Goal: Task Accomplishment & Management: Use online tool/utility

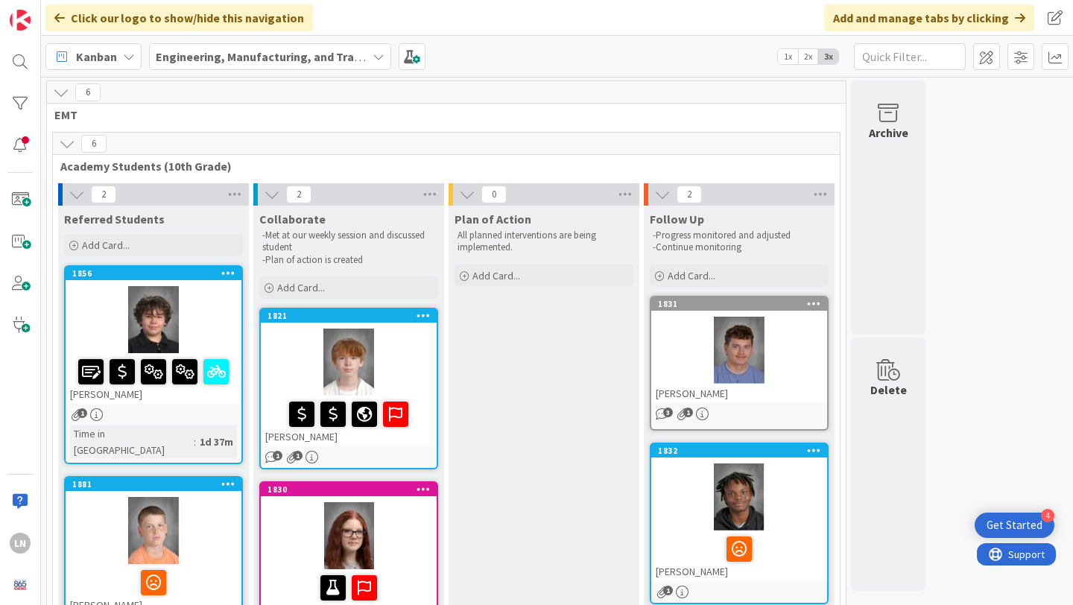
click at [349, 52] on b "Engineering, Manufacturing, and Transportation" at bounding box center [288, 56] width 264 height 15
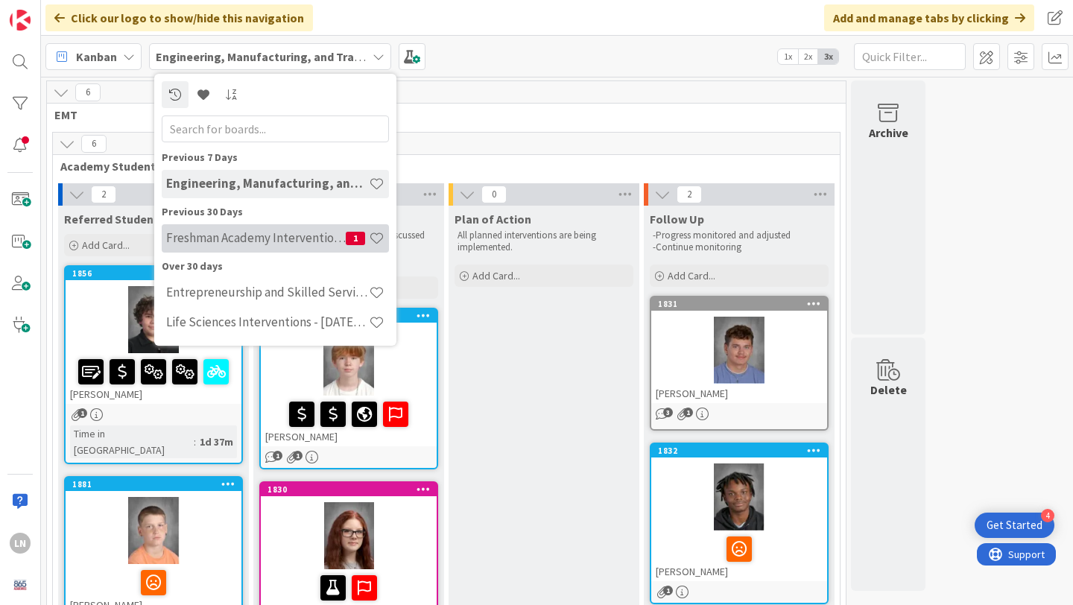
click at [293, 235] on h4 "Freshman Academy Intervention - [DATE]-[DATE]" at bounding box center [256, 237] width 180 height 15
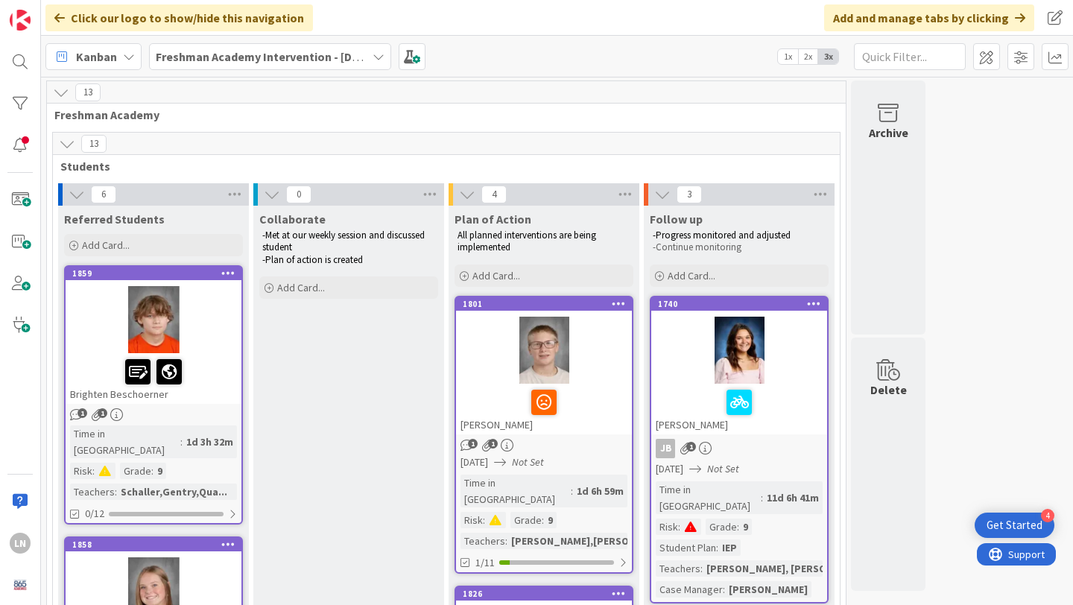
click at [485, 347] on div at bounding box center [544, 350] width 176 height 67
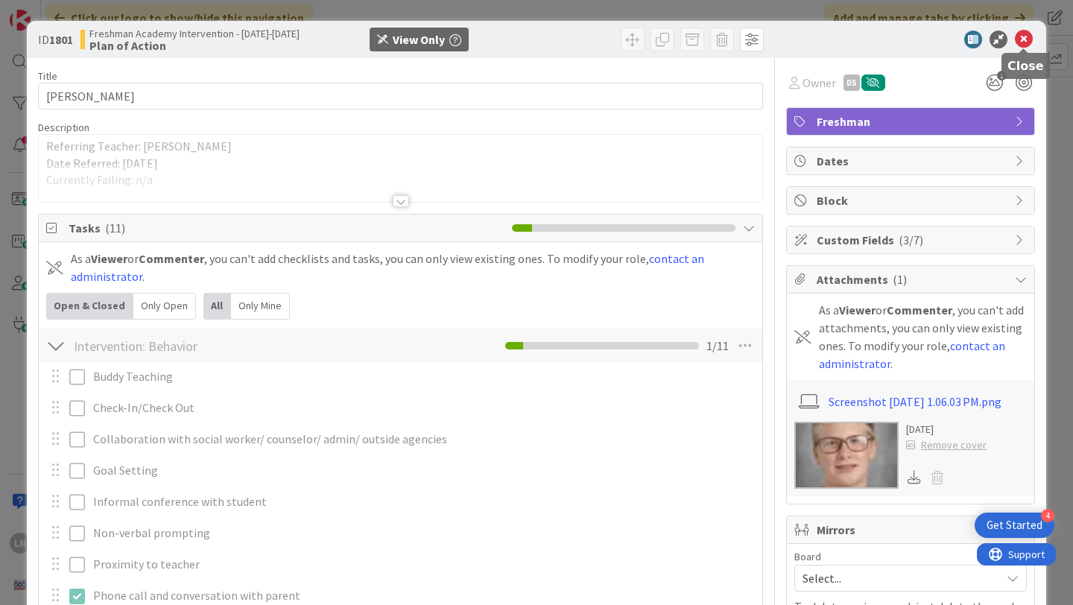
click at [1026, 38] on icon at bounding box center [1024, 40] width 18 height 18
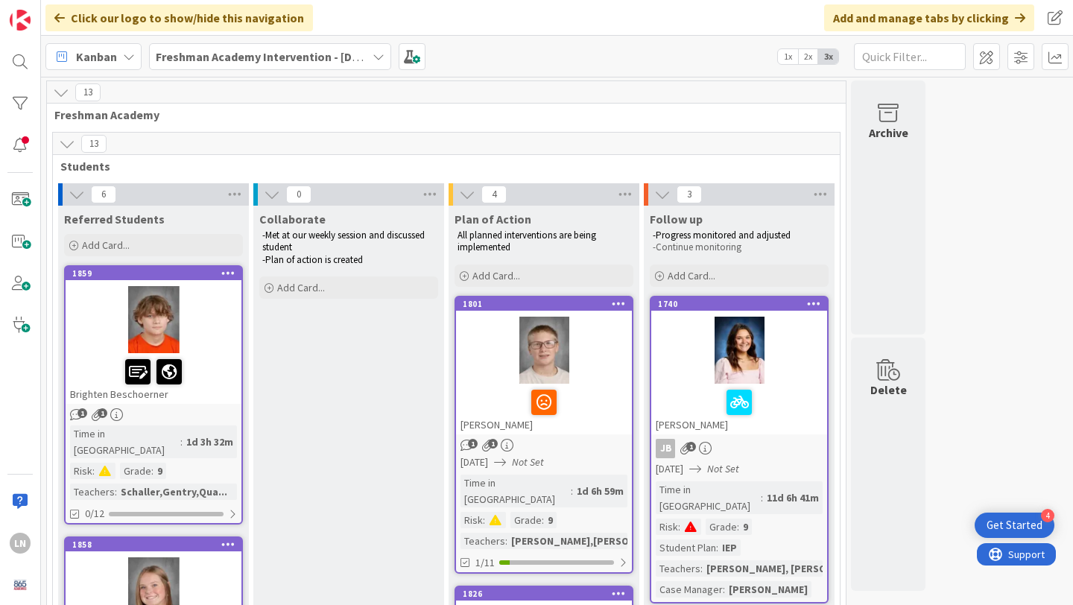
click at [220, 327] on div at bounding box center [154, 319] width 176 height 67
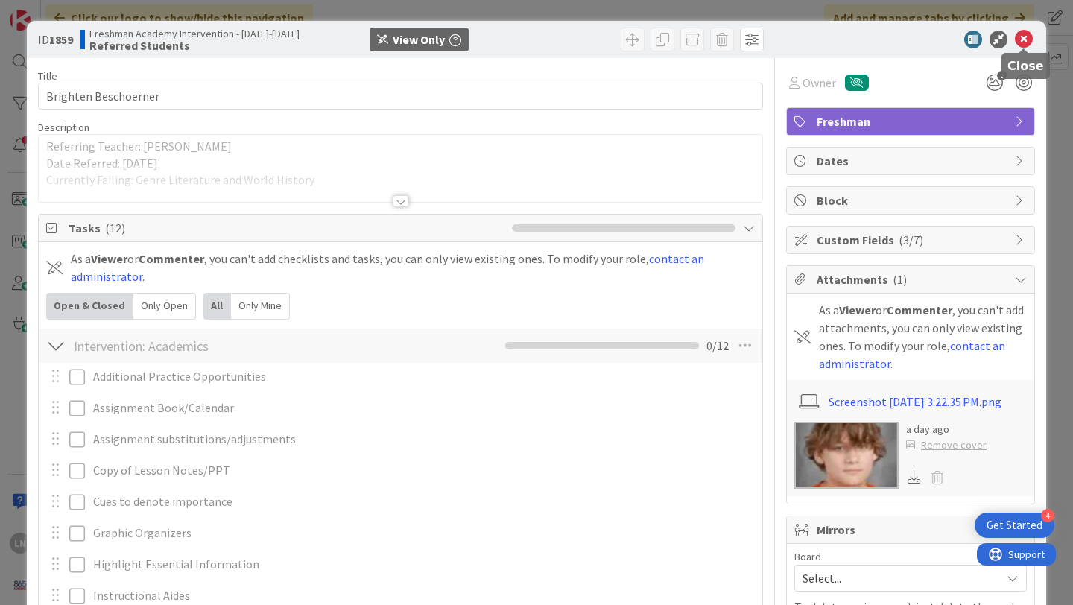
click at [1028, 40] on icon at bounding box center [1024, 40] width 18 height 18
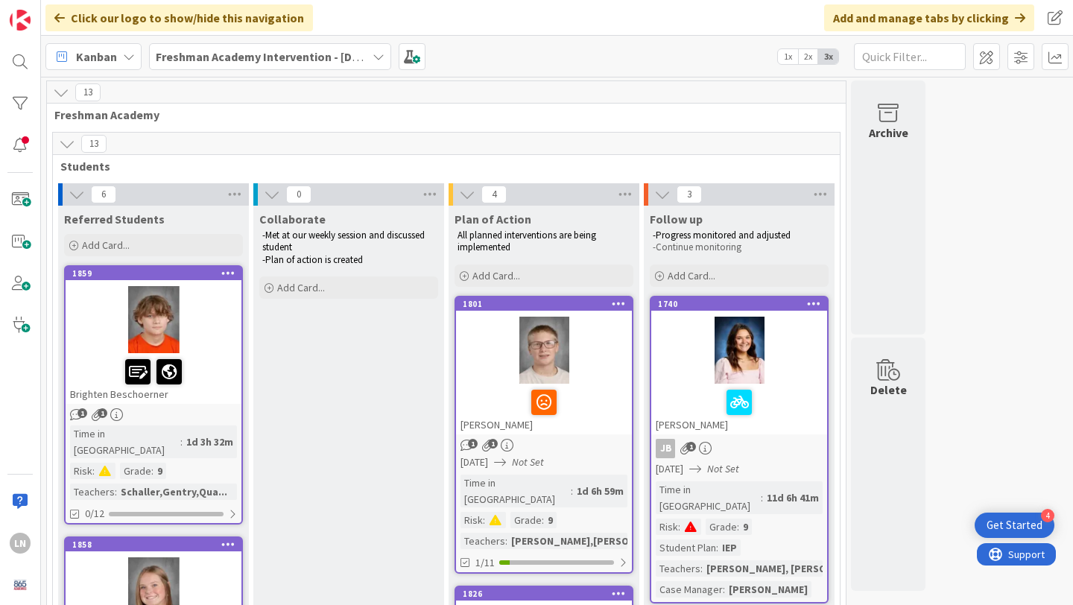
click at [271, 61] on b "Freshman Academy Intervention - [DATE]-[DATE]" at bounding box center [285, 56] width 259 height 15
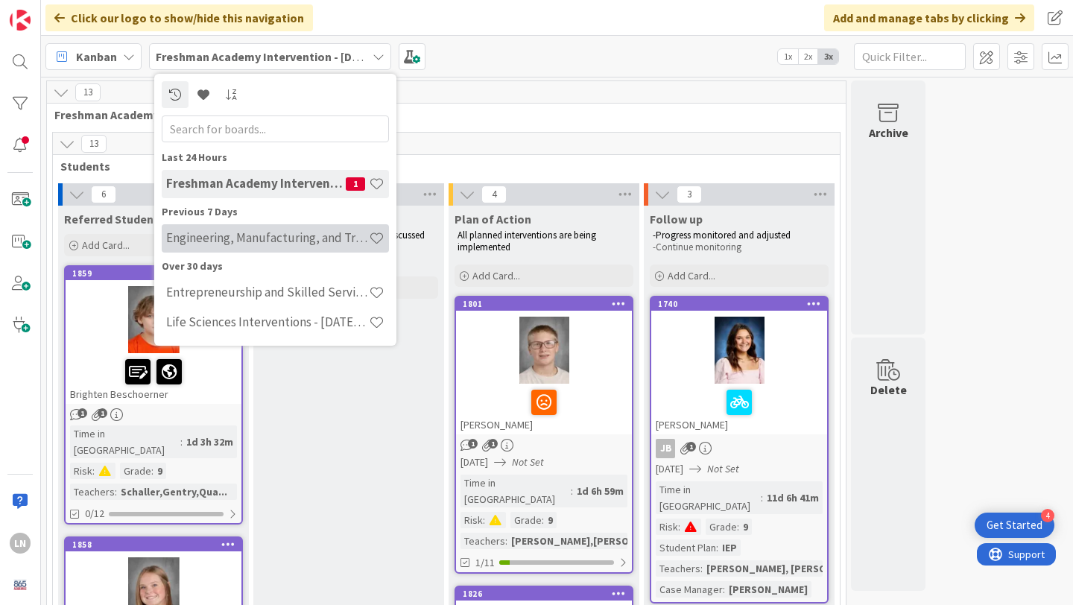
click at [258, 236] on h4 "Engineering, Manufacturing, and Transportation" at bounding box center [267, 237] width 203 height 15
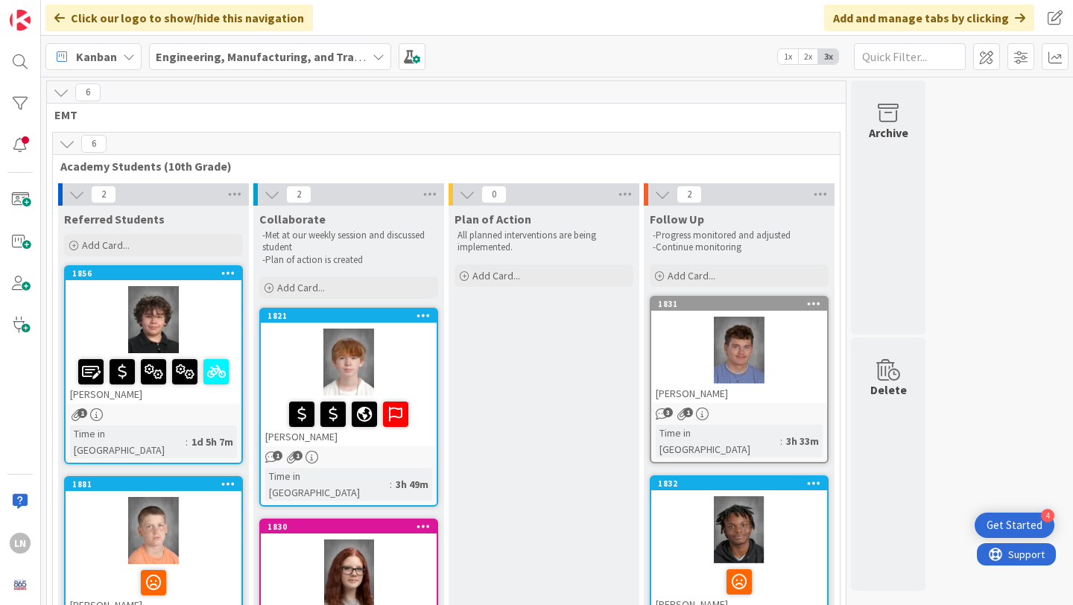
click at [205, 306] on div at bounding box center [154, 319] width 176 height 67
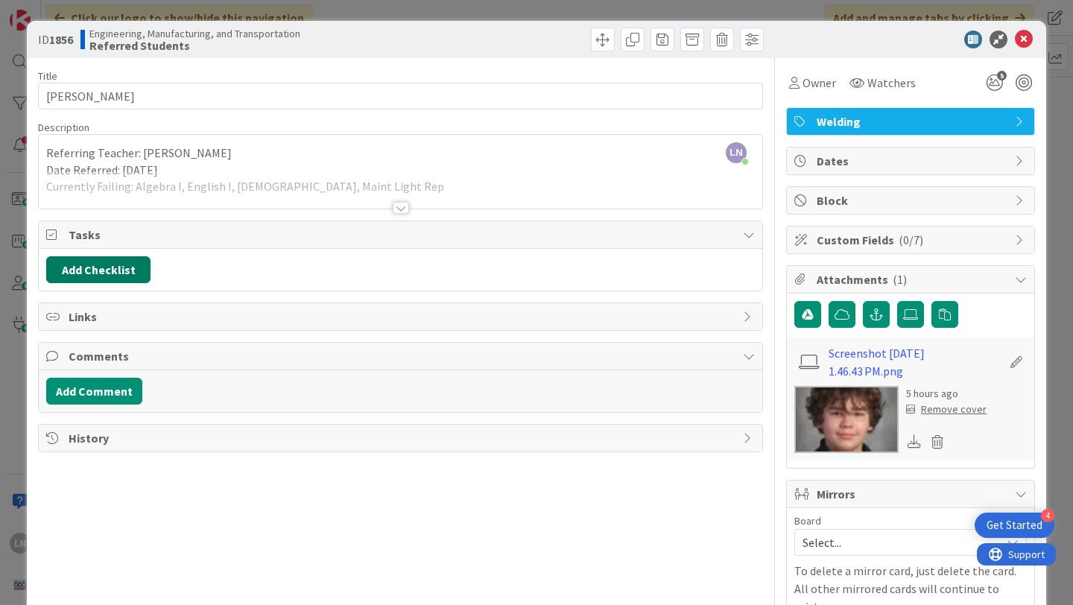
click at [104, 269] on button "Add Checklist" at bounding box center [98, 269] width 104 height 27
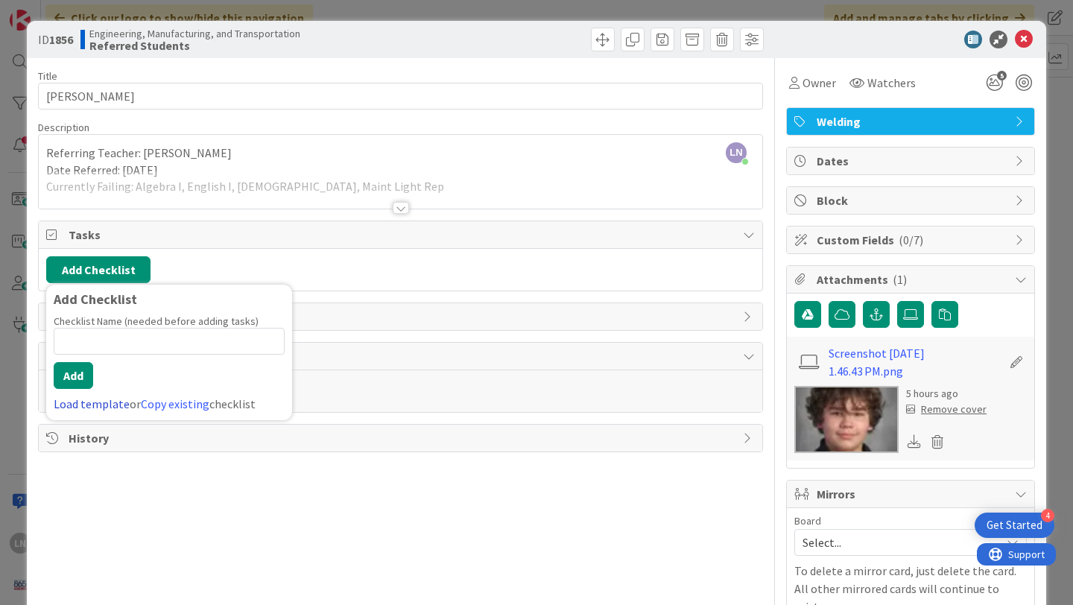
click at [110, 402] on link "Load template" at bounding box center [92, 404] width 76 height 15
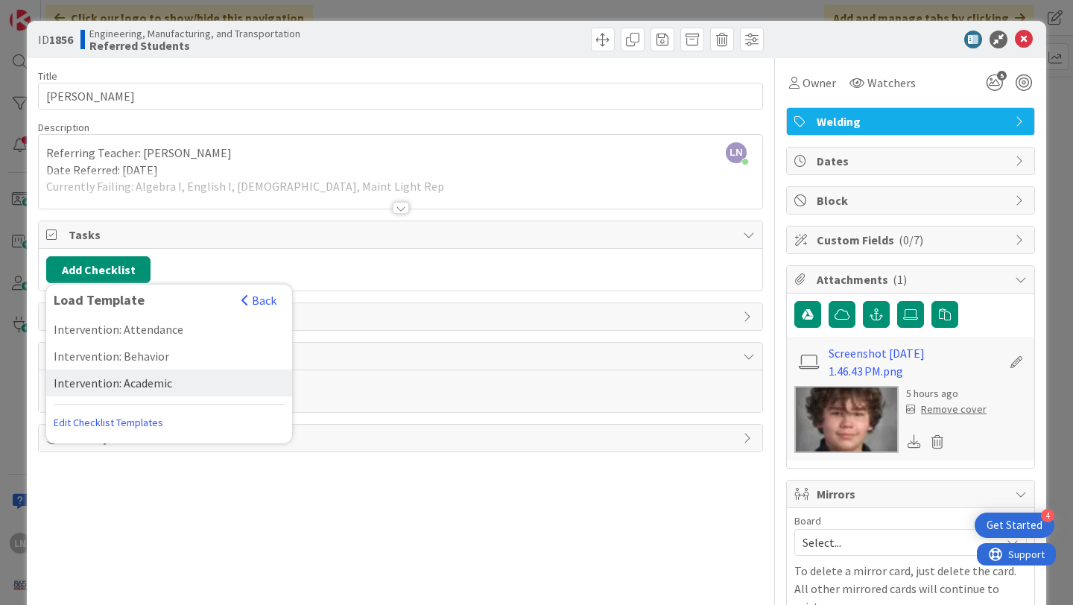
click at [161, 385] on div "Intervention: Academic" at bounding box center [169, 383] width 246 height 27
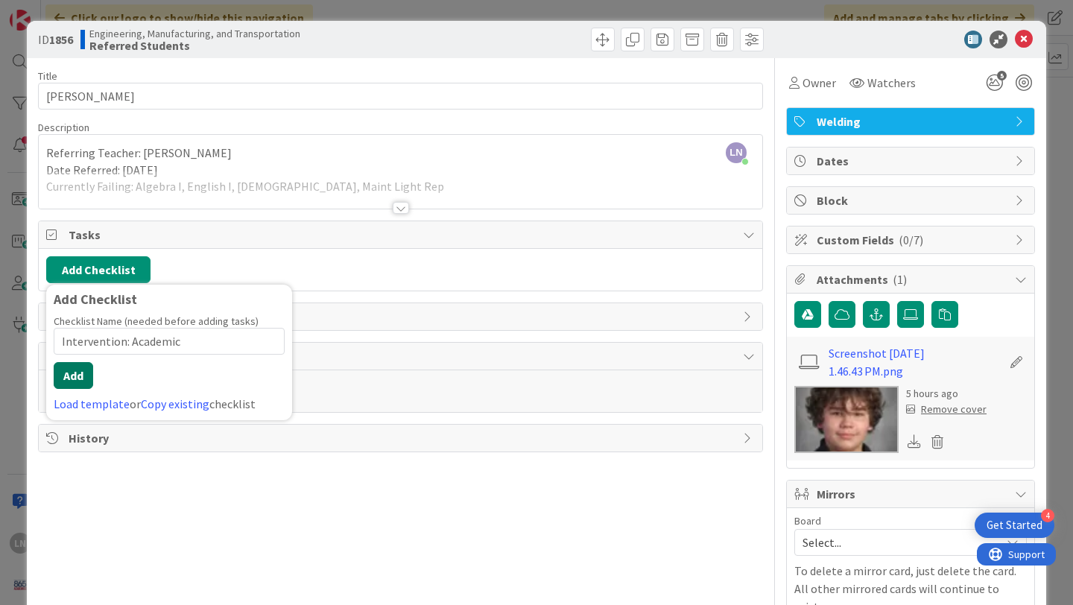
click at [80, 372] on button "Add" at bounding box center [74, 375] width 40 height 27
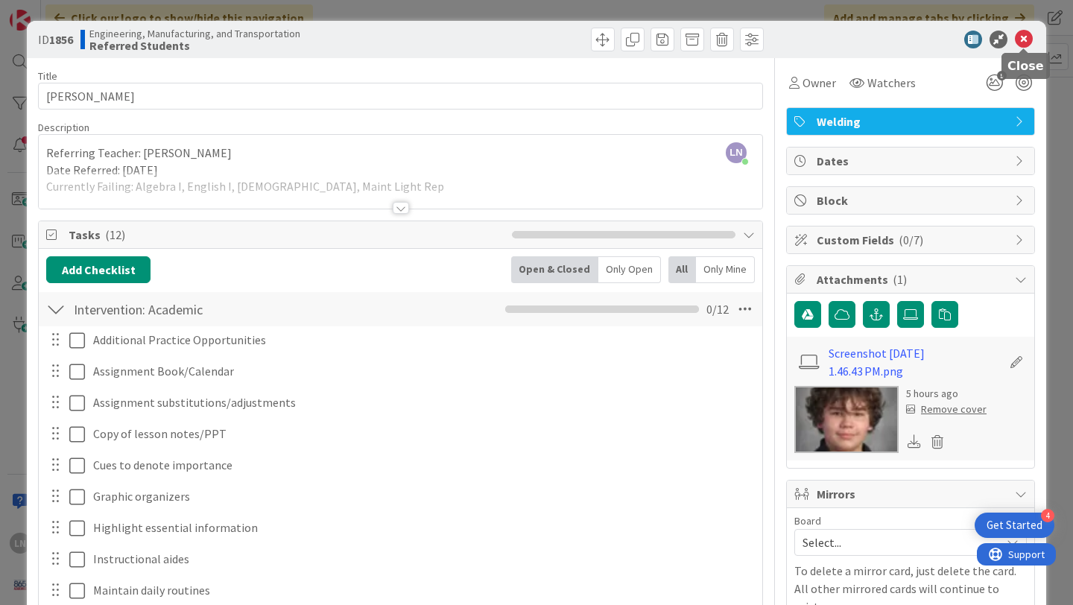
click at [1019, 42] on icon at bounding box center [1024, 40] width 18 height 18
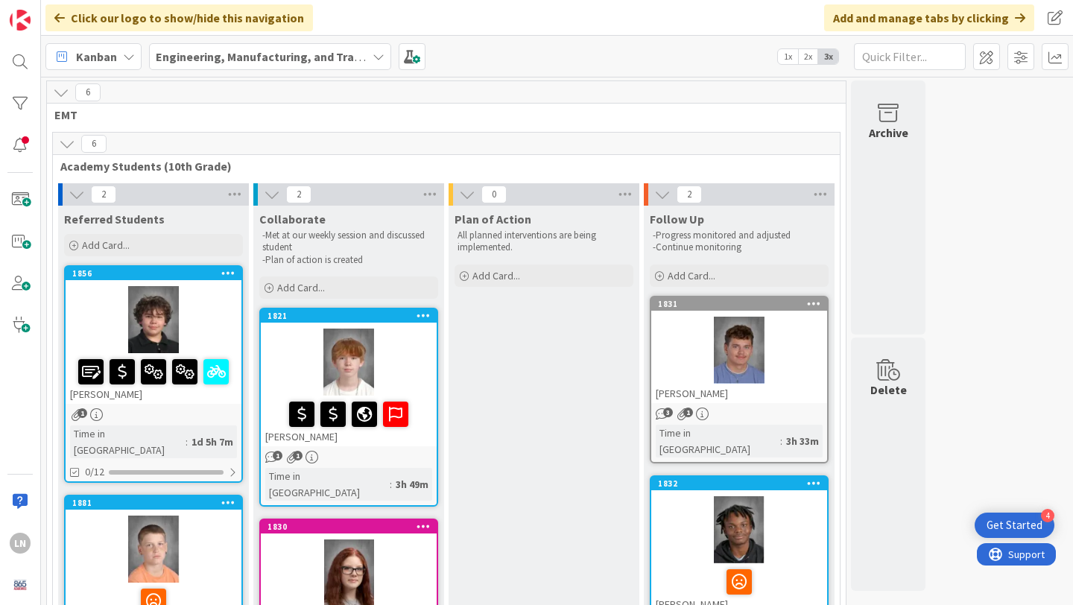
click at [212, 313] on div at bounding box center [154, 319] width 176 height 67
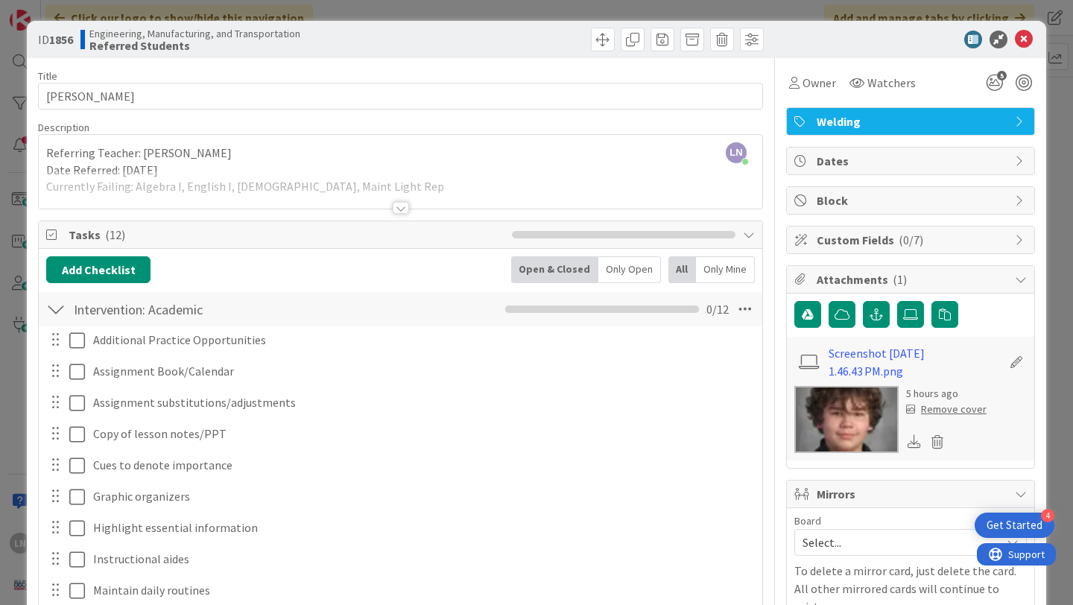
click at [57, 309] on div at bounding box center [55, 309] width 19 height 27
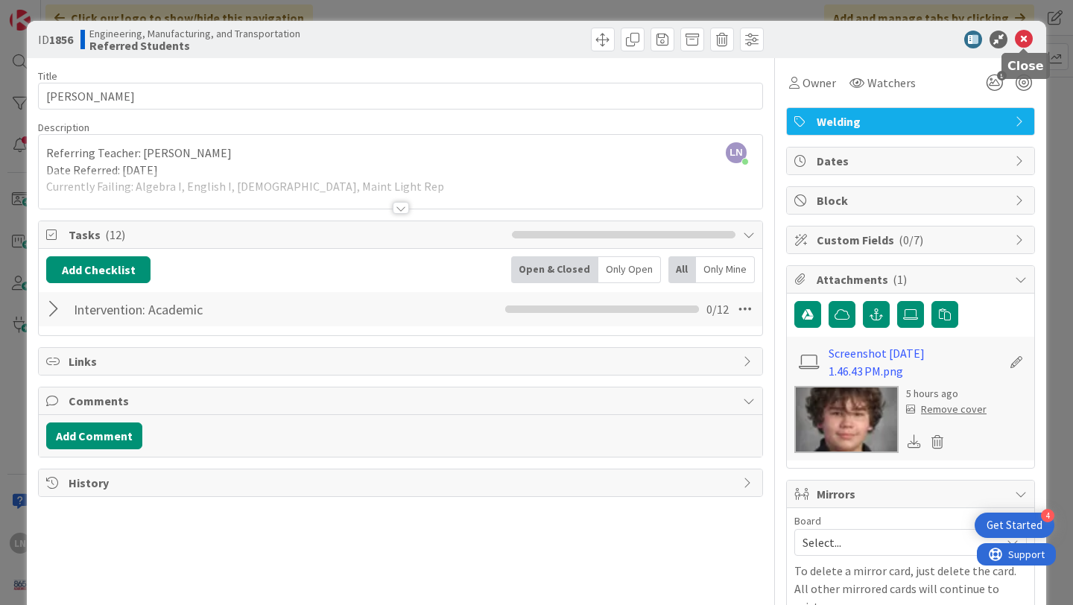
click at [1023, 37] on icon at bounding box center [1024, 40] width 18 height 18
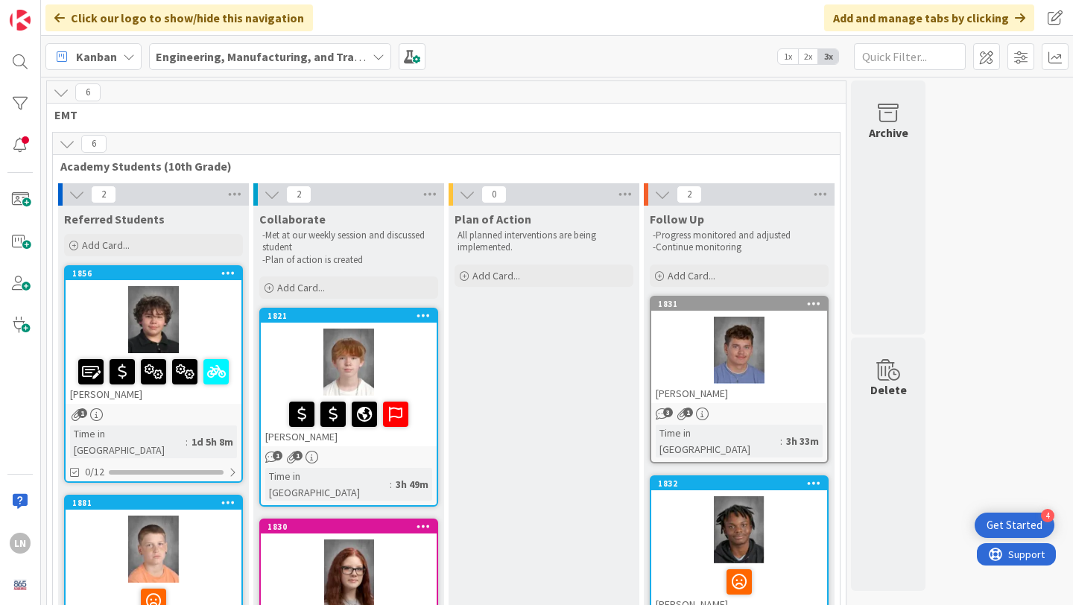
click at [320, 58] on b "Engineering, Manufacturing, and Transportation" at bounding box center [288, 56] width 264 height 15
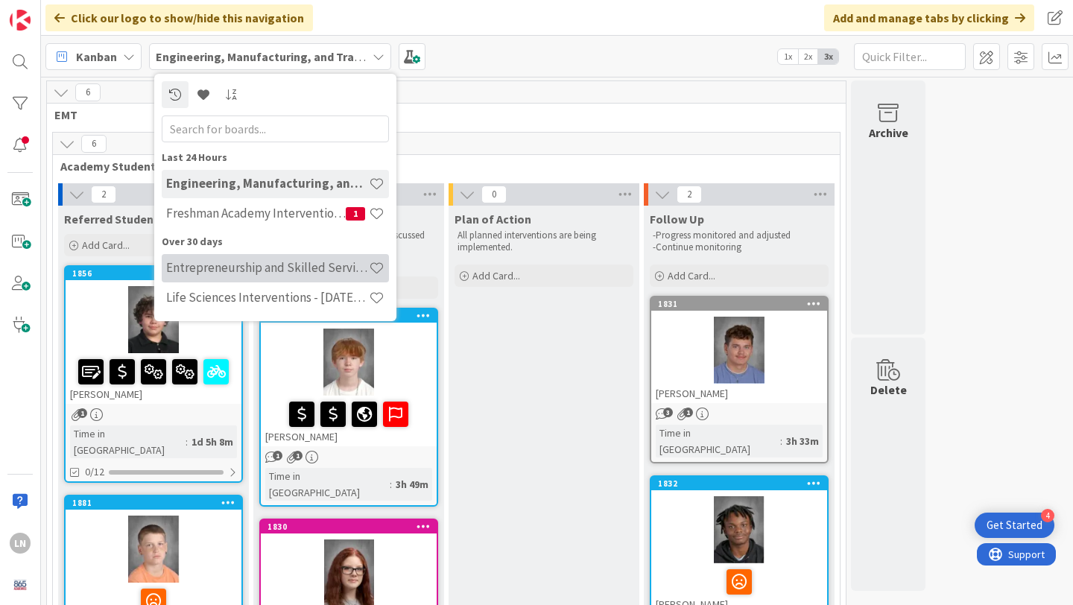
click at [265, 272] on h4 "Entrepreneurship and Skilled Services Interventions - [DATE]-[DATE]" at bounding box center [267, 267] width 203 height 15
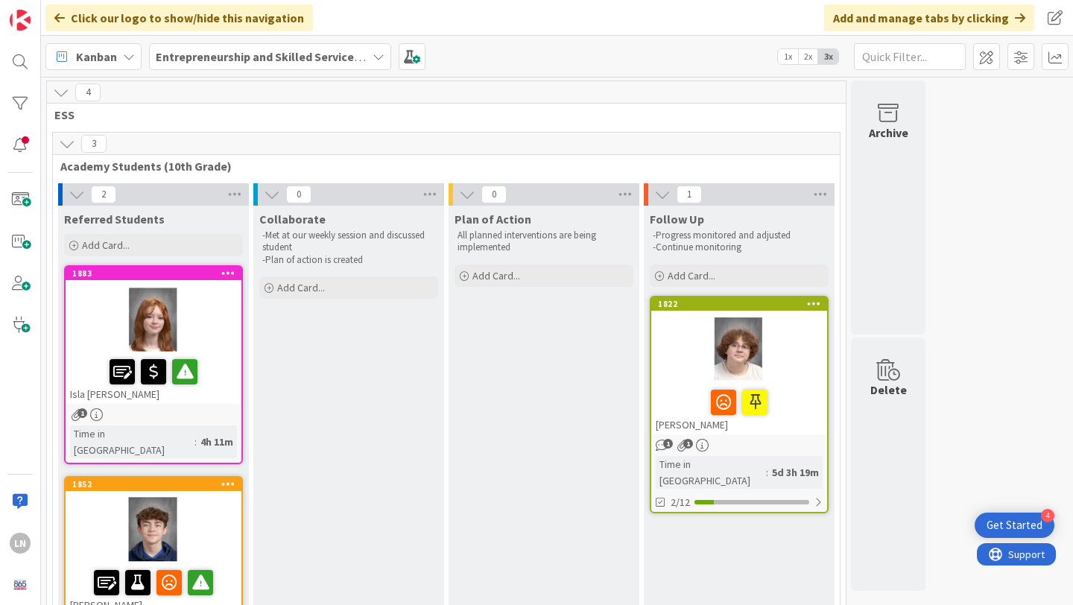
click at [216, 318] on div at bounding box center [154, 319] width 176 height 67
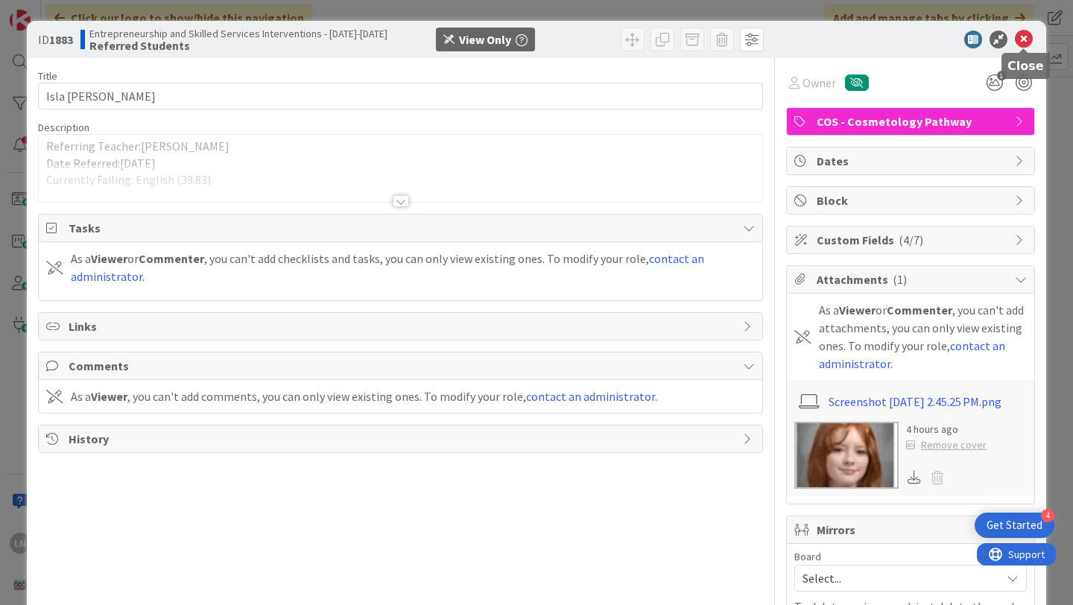
click at [1026, 39] on icon at bounding box center [1024, 40] width 18 height 18
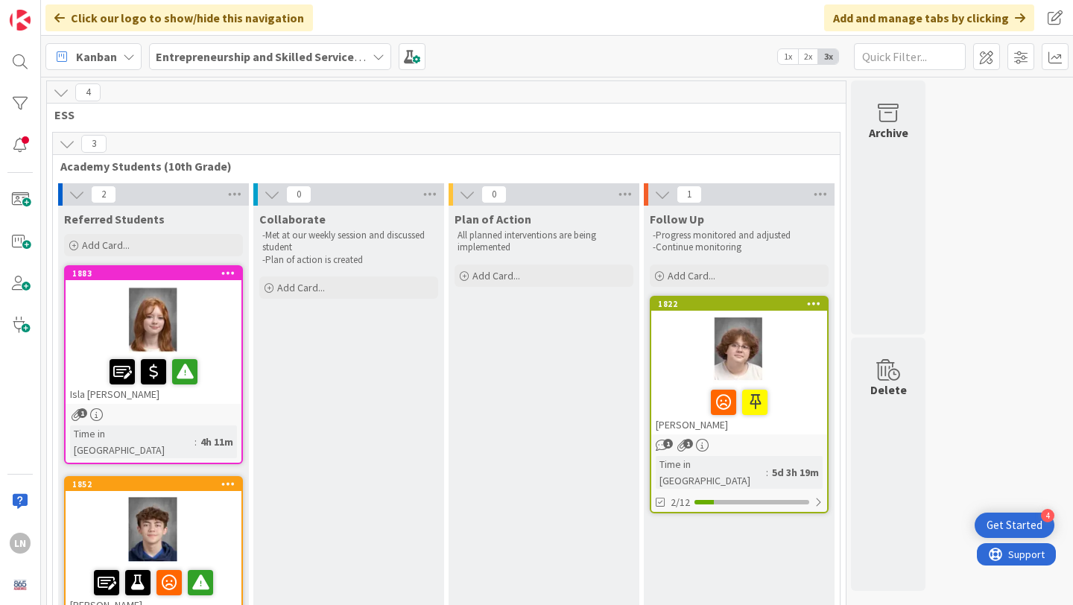
click at [196, 502] on div at bounding box center [154, 530] width 176 height 67
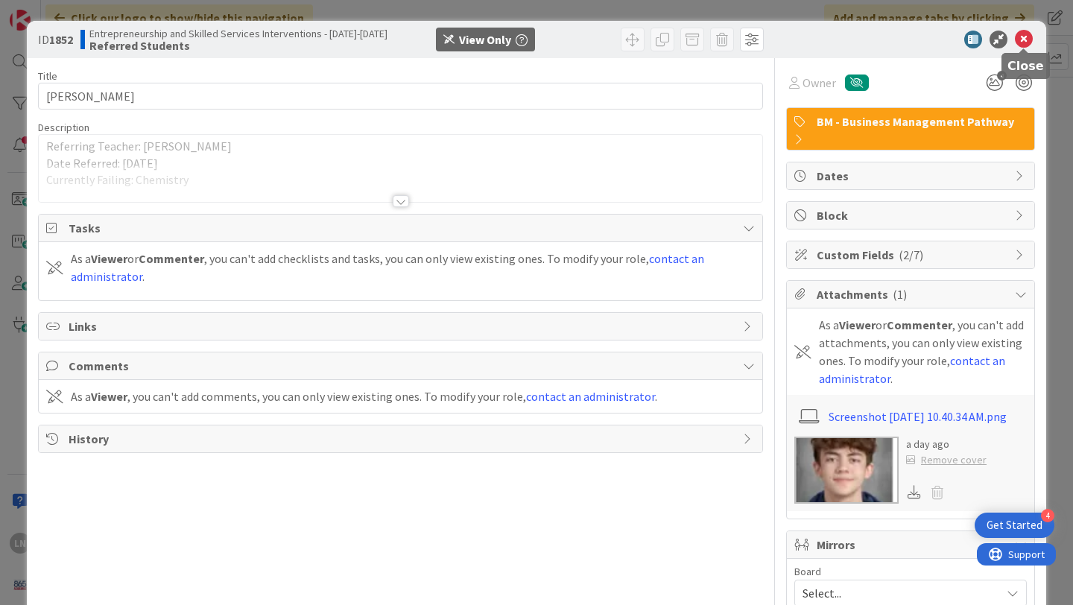
click at [1025, 42] on icon at bounding box center [1024, 40] width 18 height 18
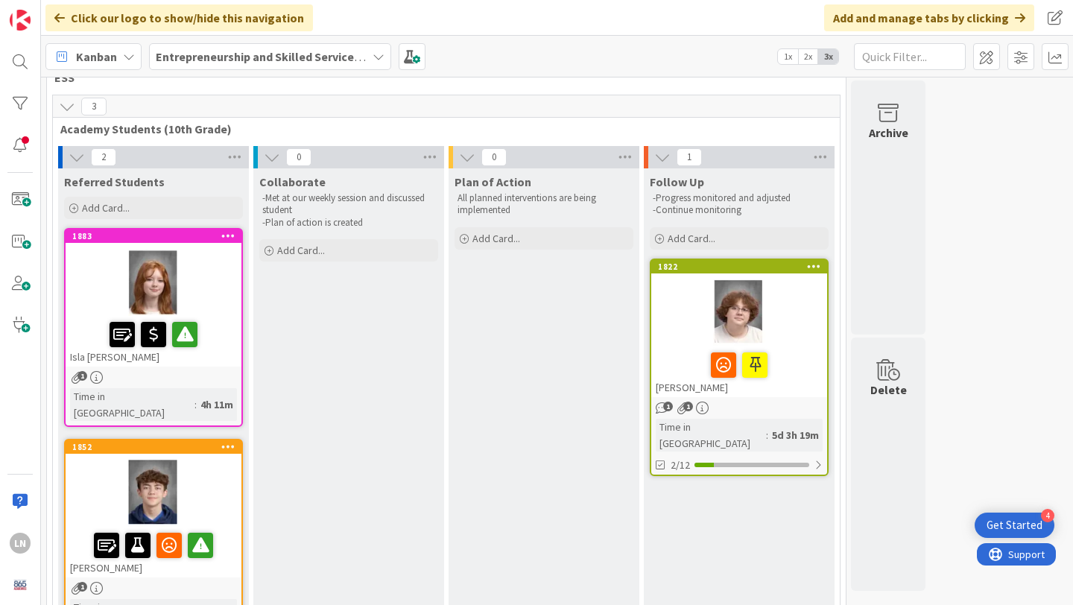
click at [791, 318] on div at bounding box center [739, 312] width 176 height 67
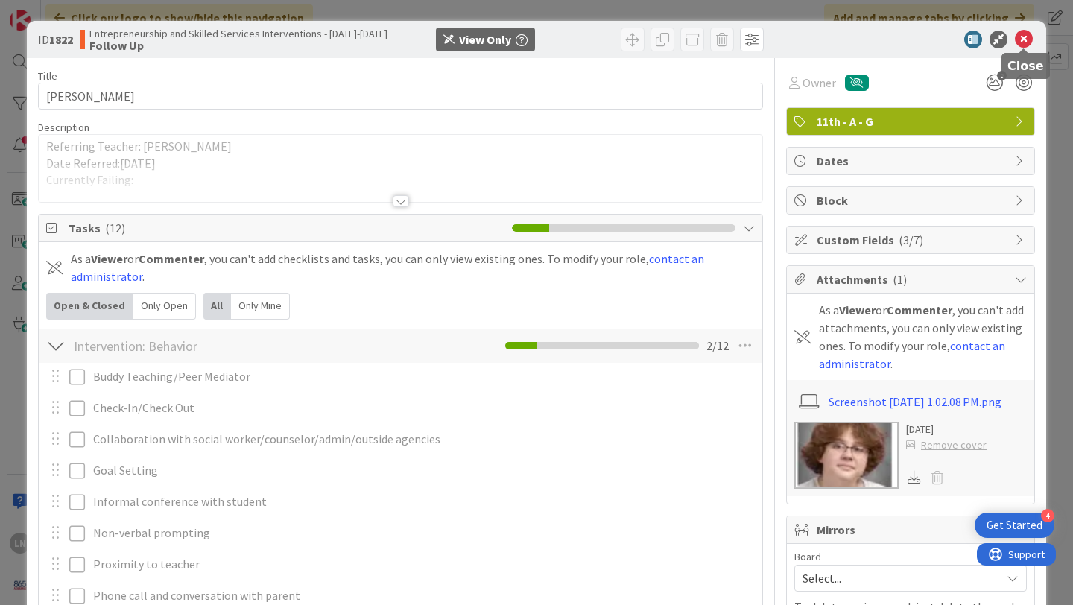
click at [1024, 42] on icon at bounding box center [1024, 40] width 18 height 18
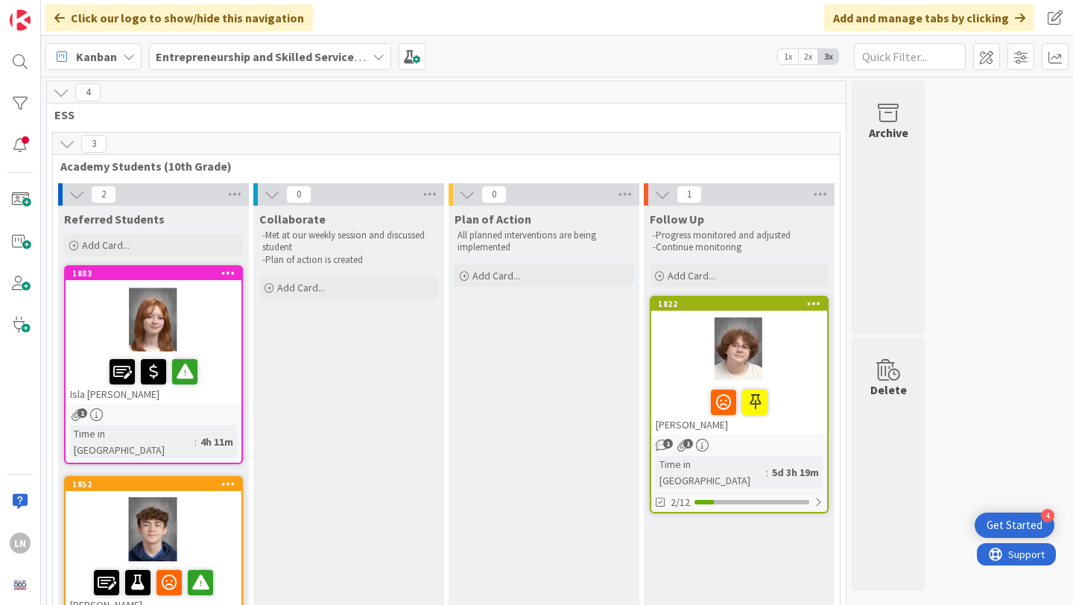
click at [236, 60] on b "Entrepreneurship and Skilled Services Interventions - [DATE]-[DATE]" at bounding box center [338, 56] width 364 height 15
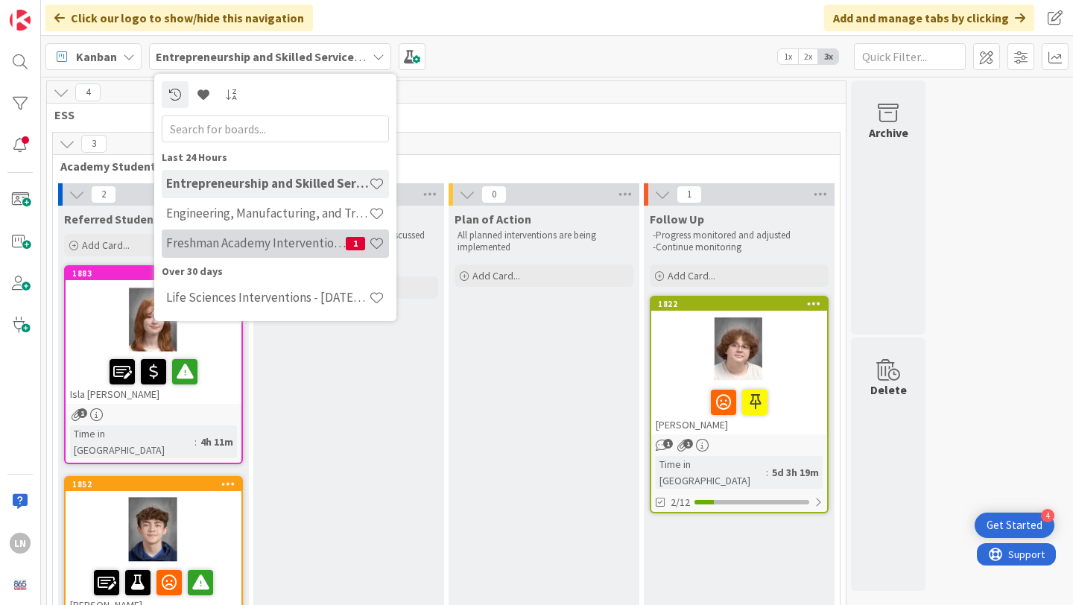
click at [250, 239] on h4 "Freshman Academy Intervention - [DATE]-[DATE]" at bounding box center [256, 243] width 180 height 15
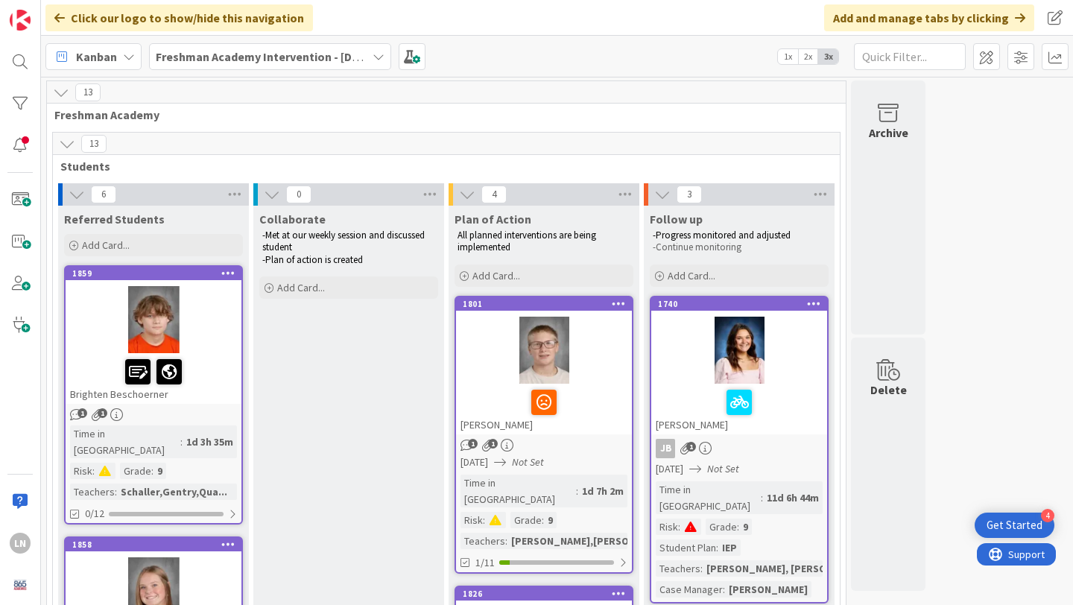
click at [290, 57] on b "Freshman Academy Intervention - [DATE]-[DATE]" at bounding box center [285, 56] width 259 height 15
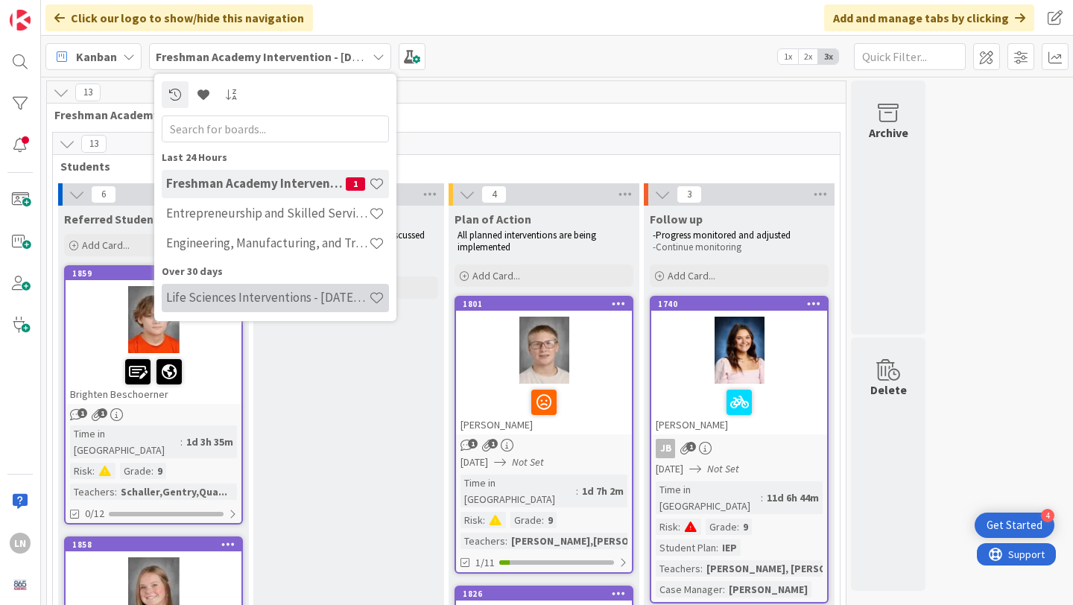
click at [263, 300] on h4 "Life Sciences Interventions - [DATE]-[DATE]" at bounding box center [267, 297] width 203 height 15
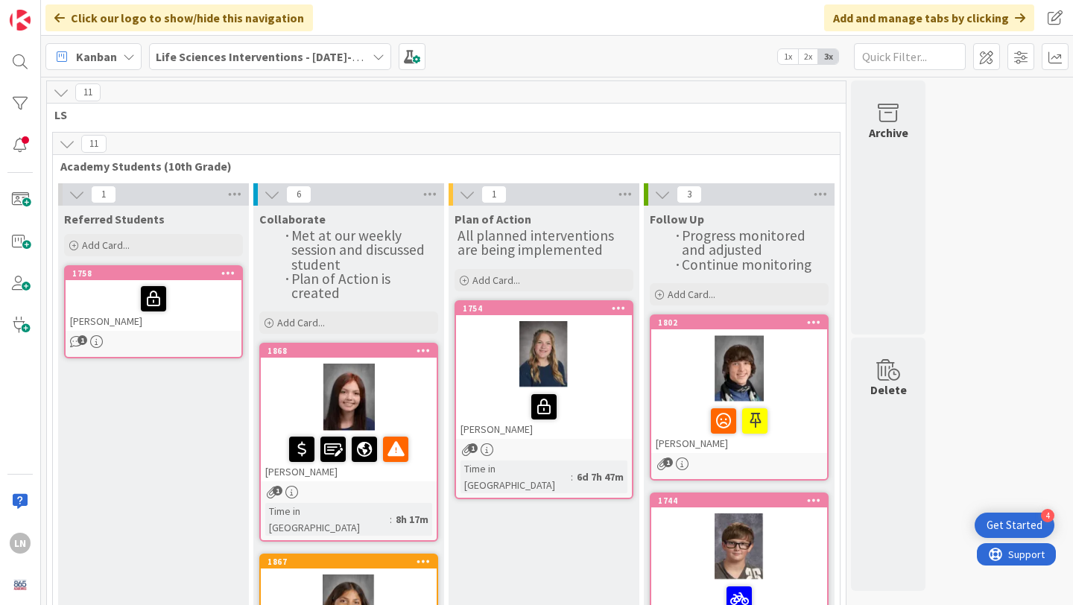
click at [341, 50] on b "Life Sciences Interventions - [DATE]-[DATE]" at bounding box center [271, 56] width 231 height 15
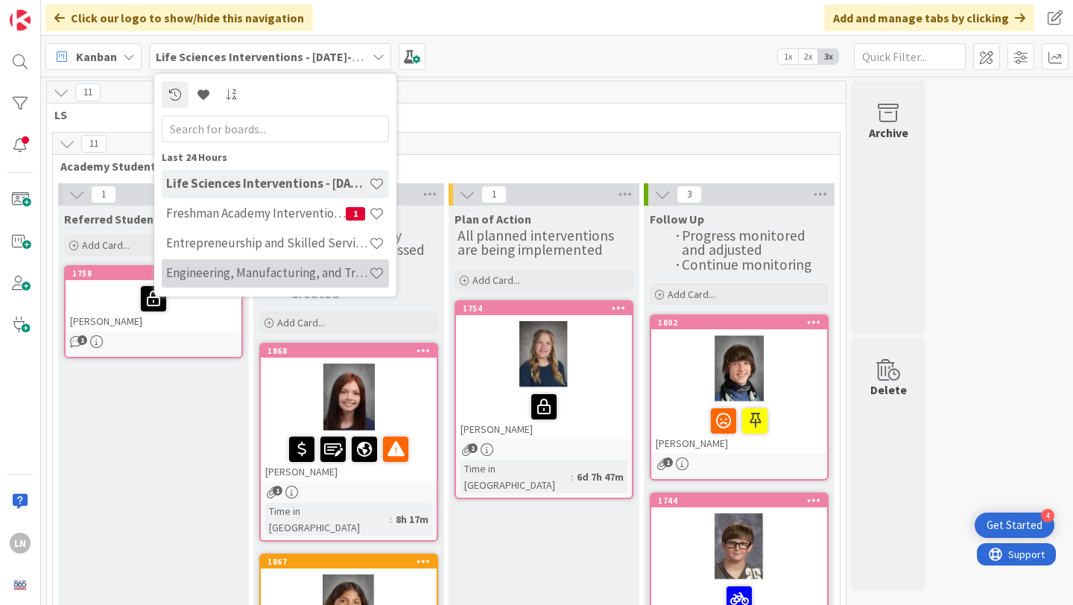
click at [265, 272] on h4 "Engineering, Manufacturing, and Transportation" at bounding box center [267, 272] width 203 height 15
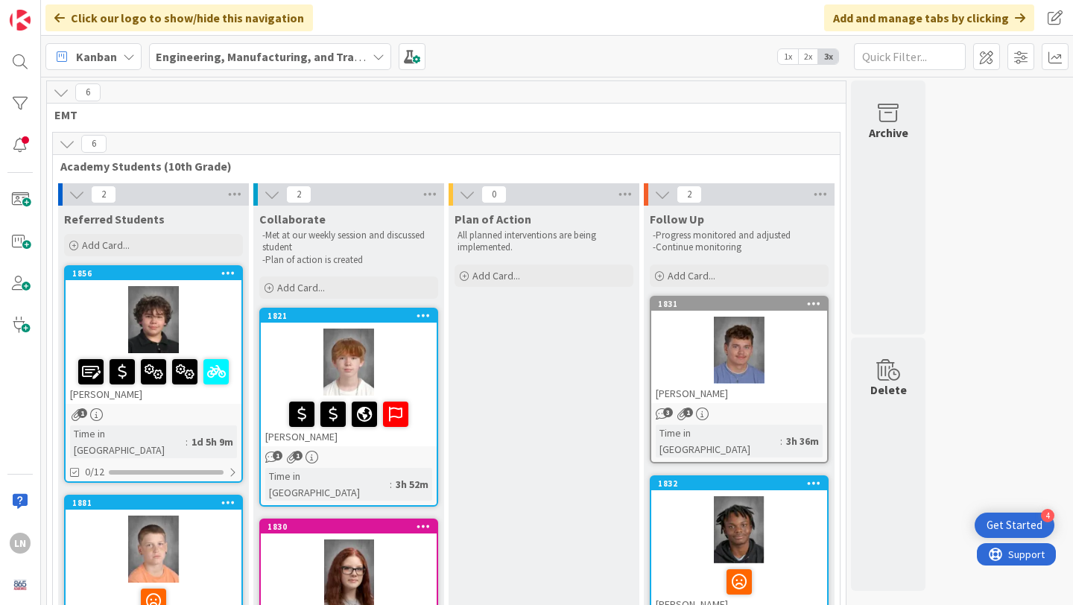
click at [379, 361] on div at bounding box center [349, 362] width 176 height 67
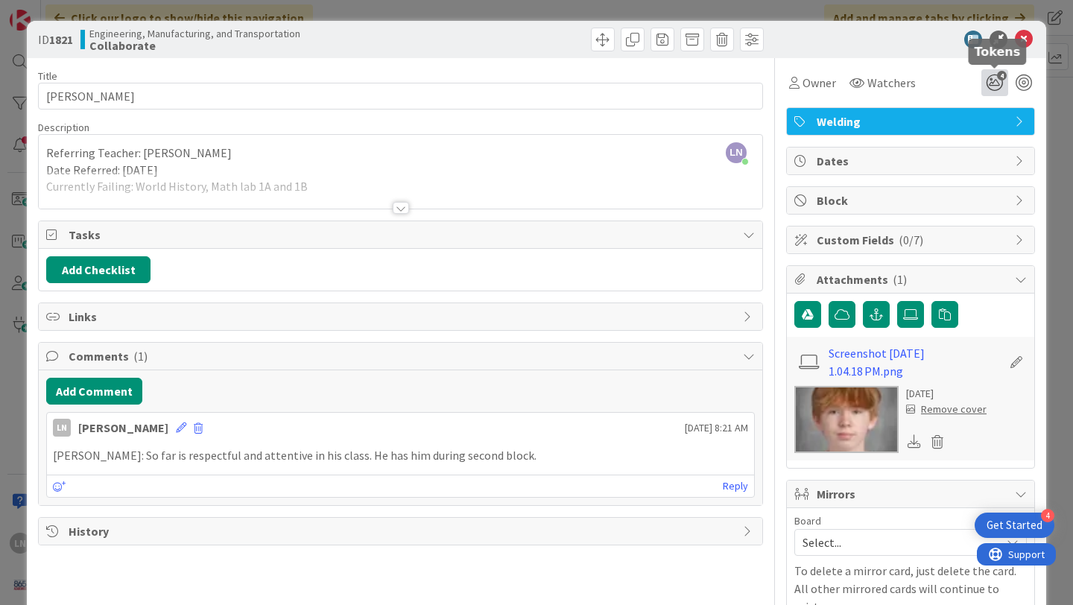
click at [996, 82] on icon "4" at bounding box center [995, 82] width 27 height 27
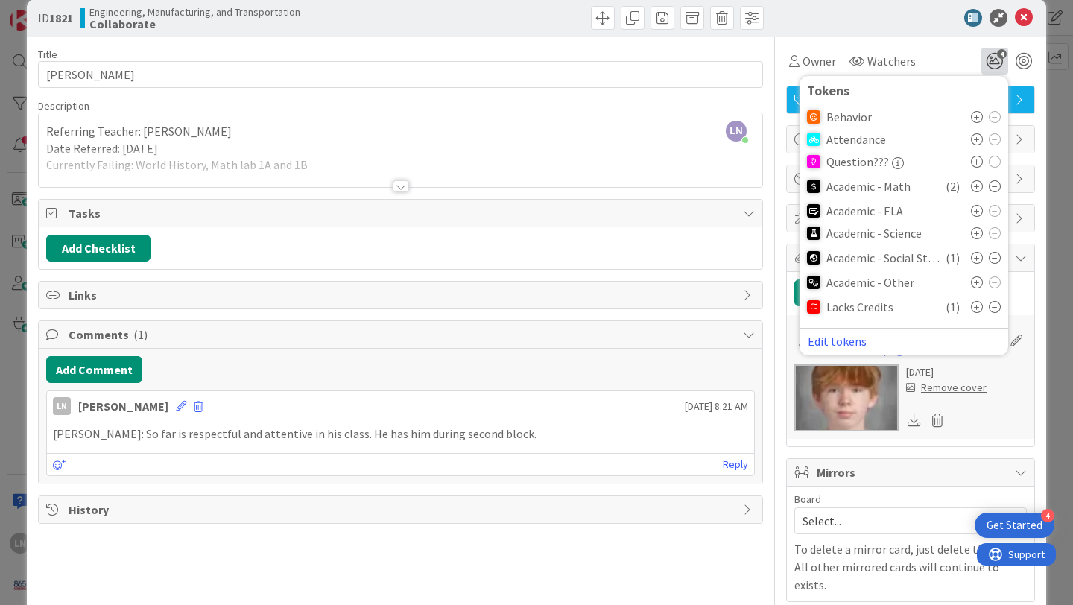
scroll to position [15, 0]
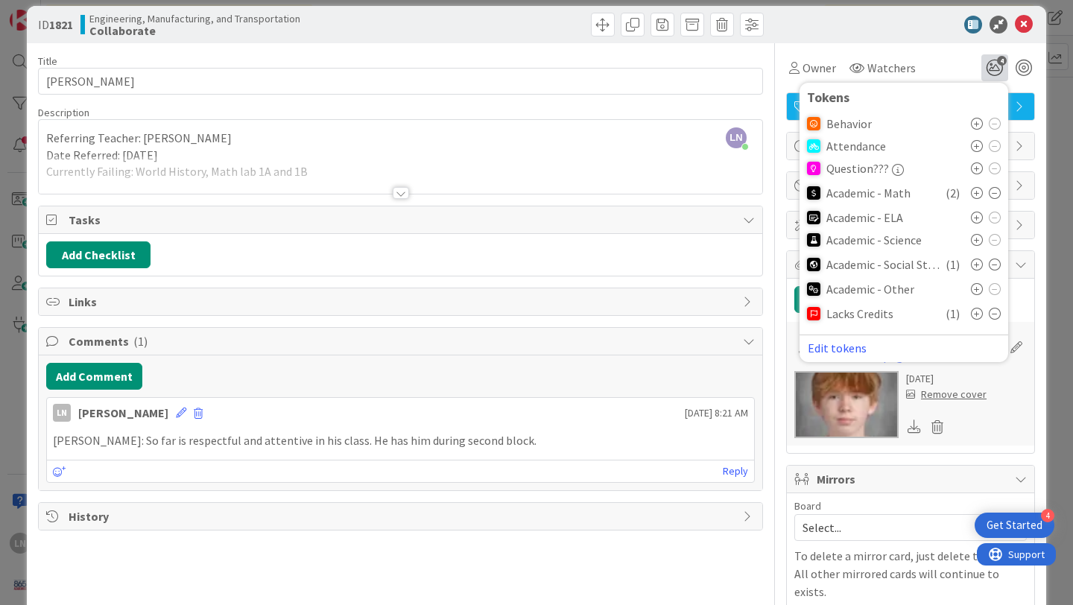
click at [404, 190] on div at bounding box center [401, 193] width 16 height 12
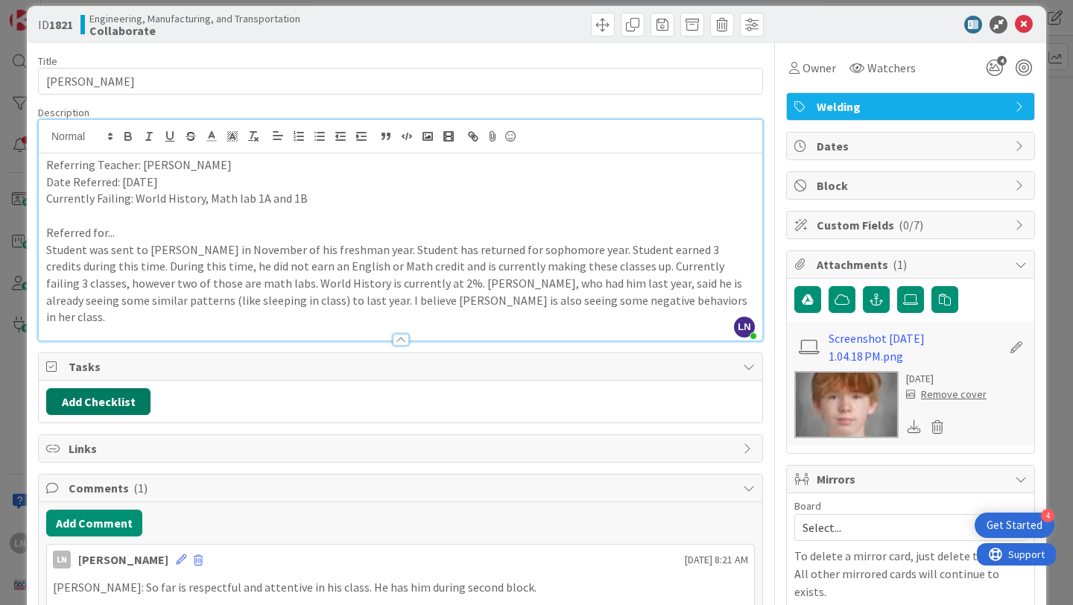
click at [123, 388] on button "Add Checklist" at bounding box center [98, 401] width 104 height 27
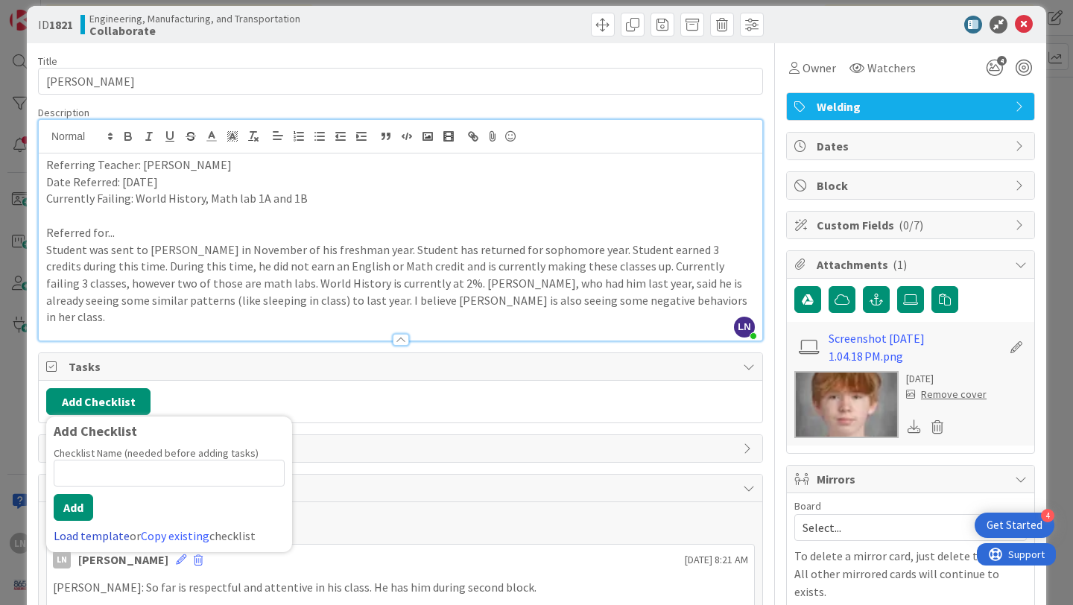
click at [95, 528] on link "Load template" at bounding box center [92, 535] width 76 height 15
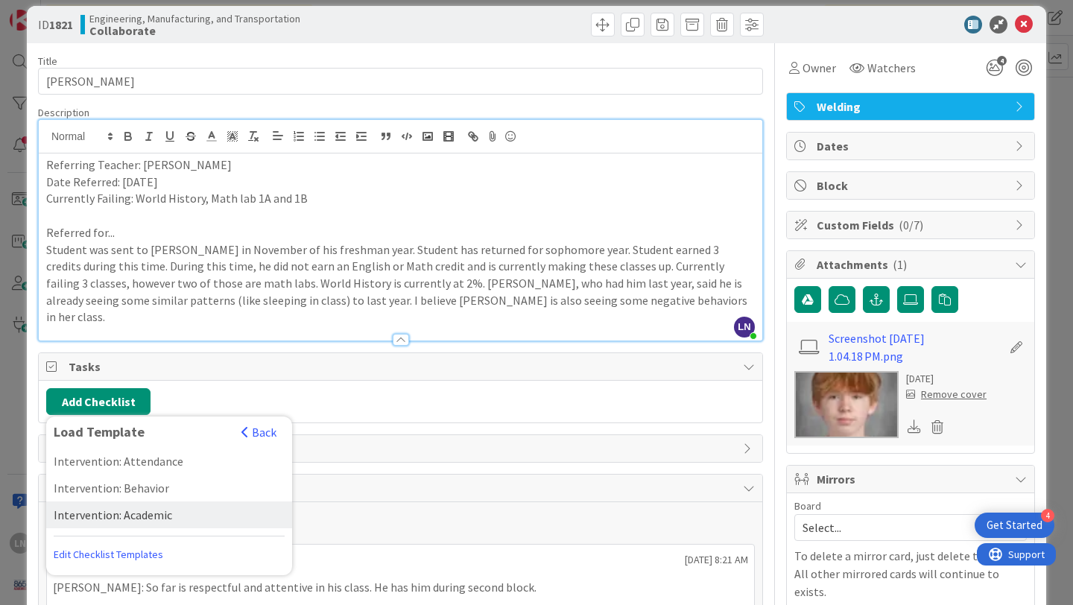
click at [152, 502] on div "Intervention: Academic" at bounding box center [169, 515] width 246 height 27
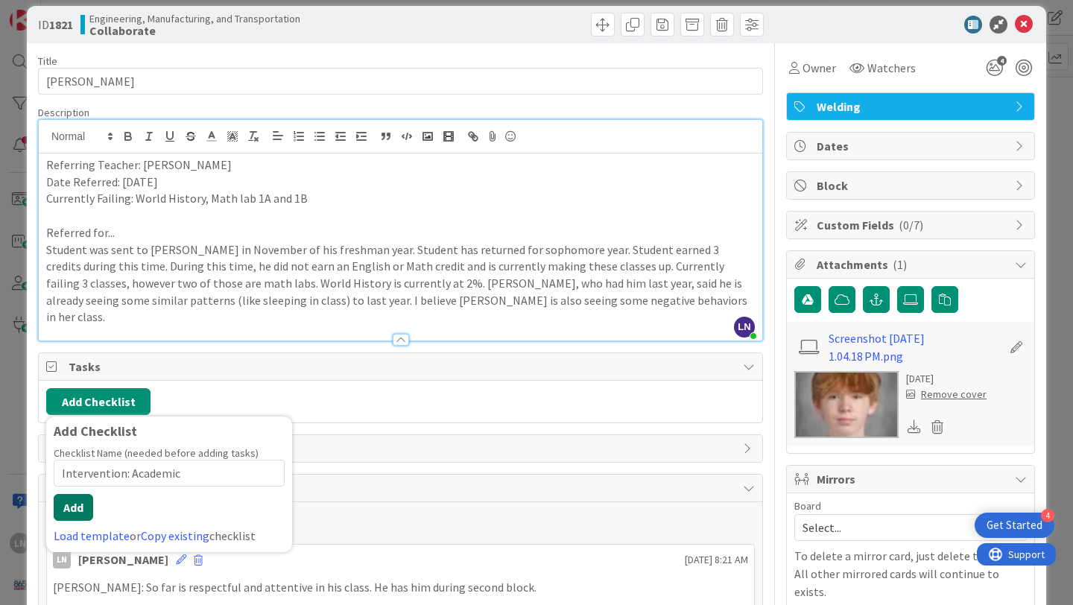
click at [77, 494] on button "Add" at bounding box center [74, 507] width 40 height 27
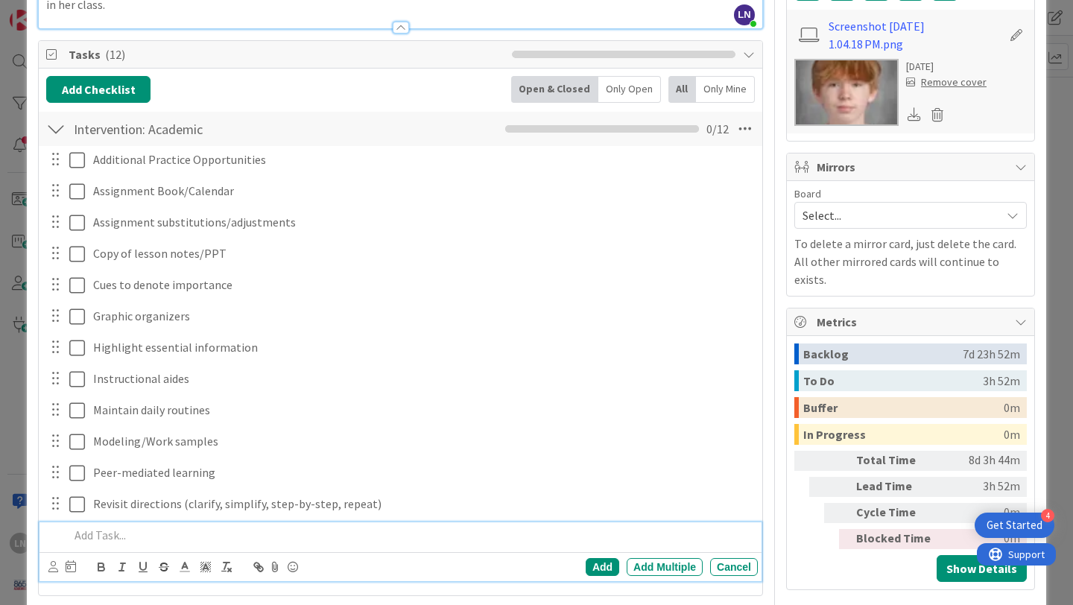
scroll to position [309, 0]
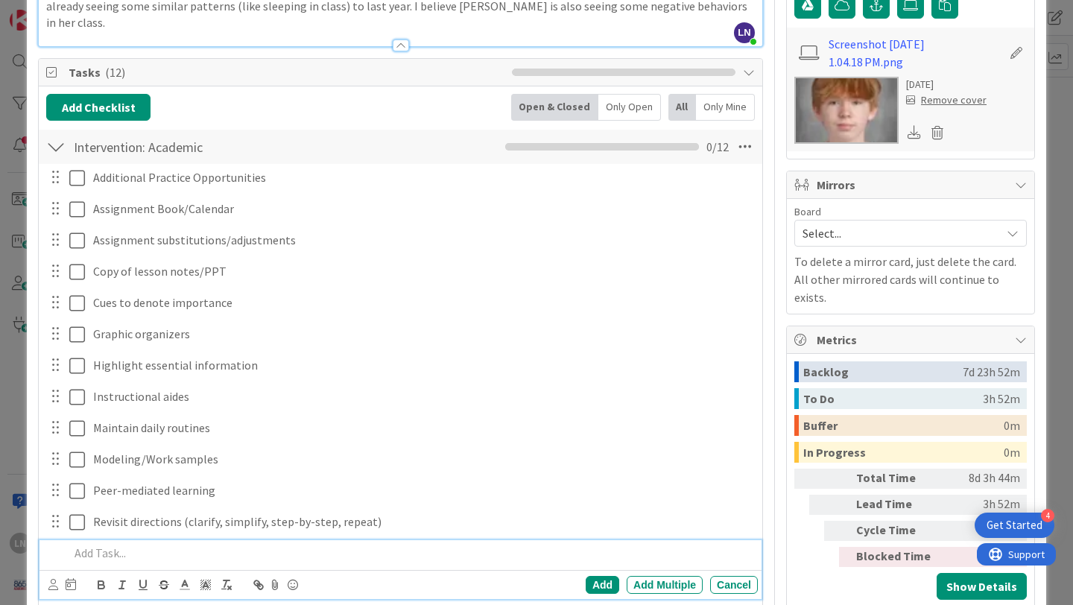
click at [58, 133] on div at bounding box center [55, 146] width 19 height 27
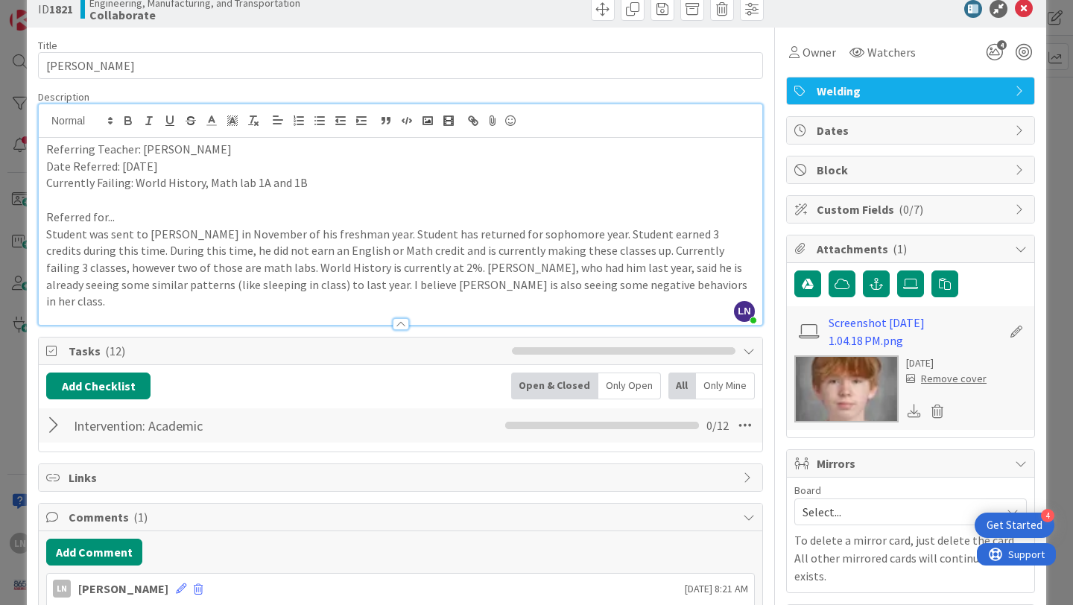
scroll to position [0, 0]
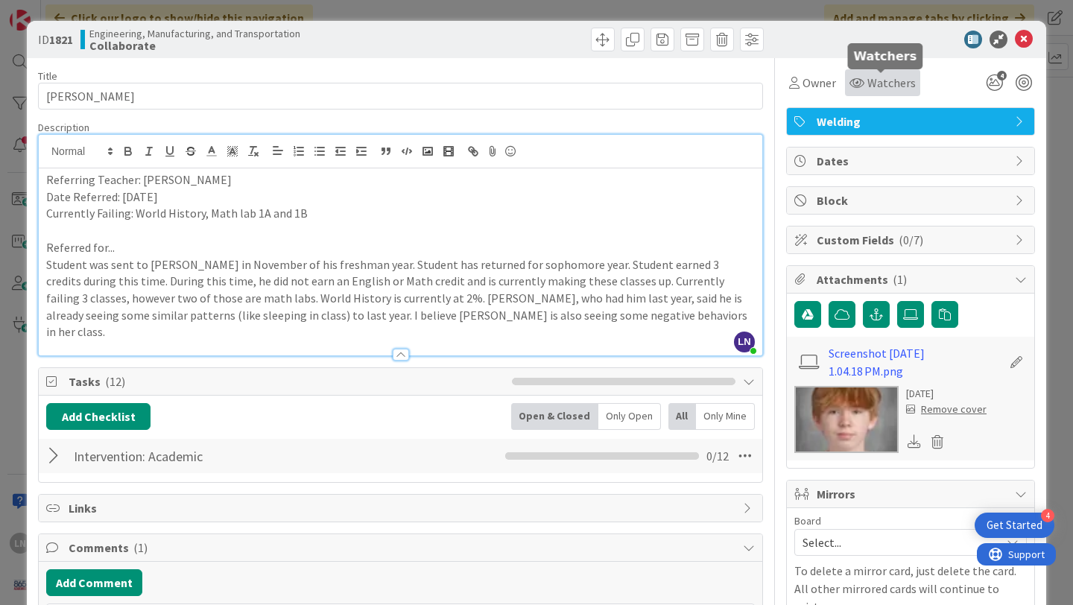
click at [875, 83] on span "Watchers" at bounding box center [892, 83] width 48 height 18
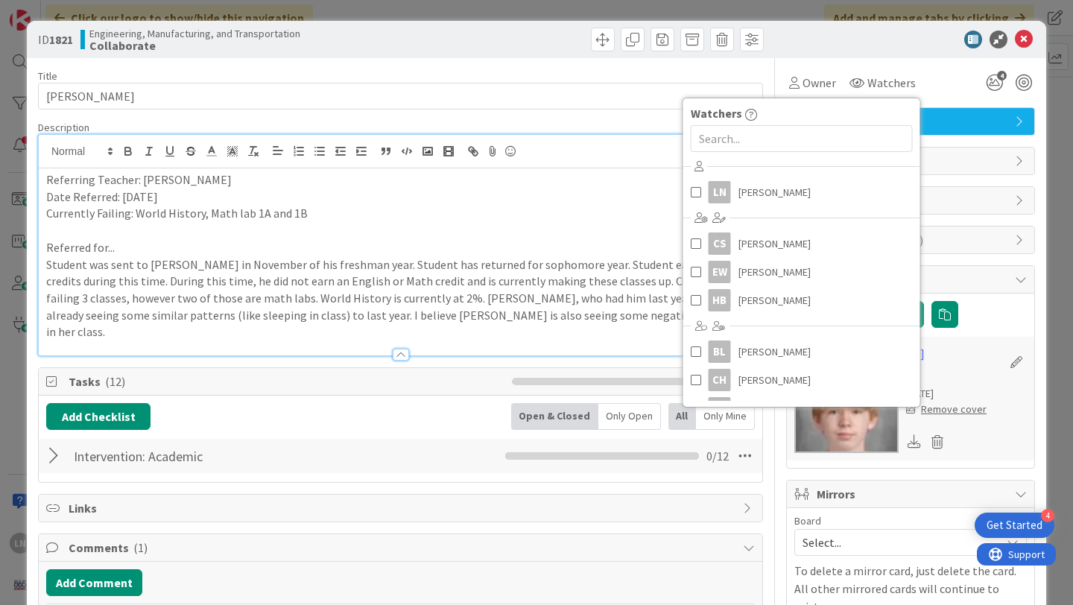
click at [914, 35] on div at bounding box center [903, 40] width 264 height 18
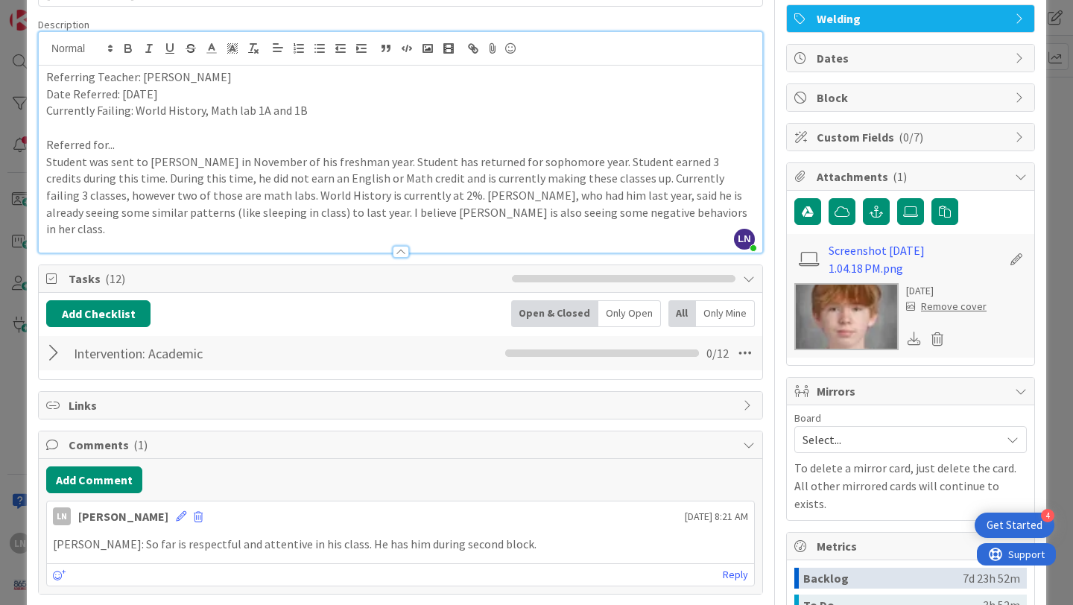
scroll to position [80, 0]
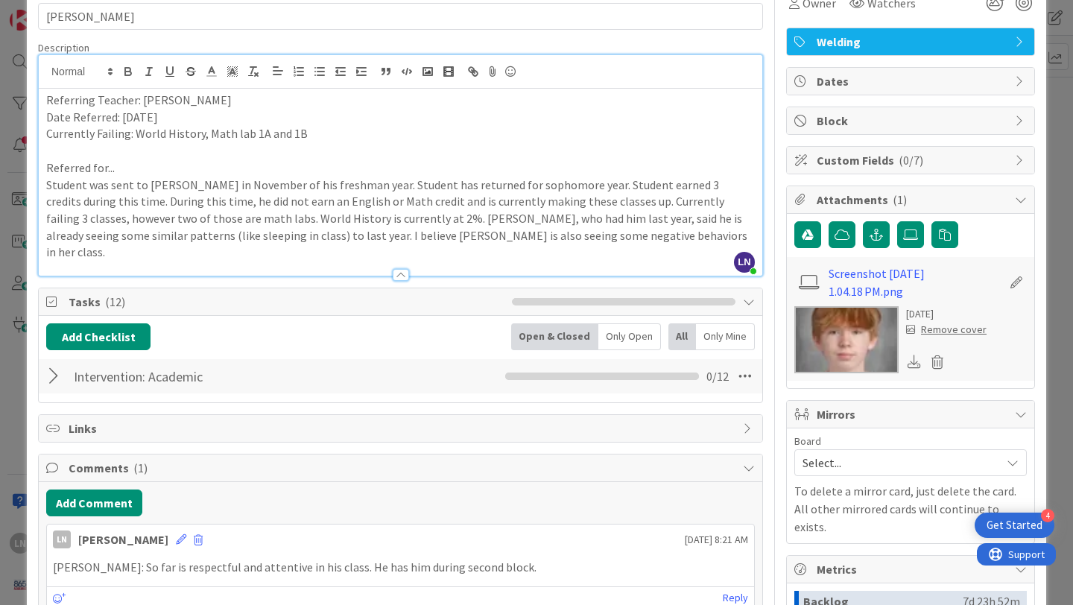
click at [955, 154] on span "Custom Fields ( 0/7 )" at bounding box center [912, 160] width 191 height 18
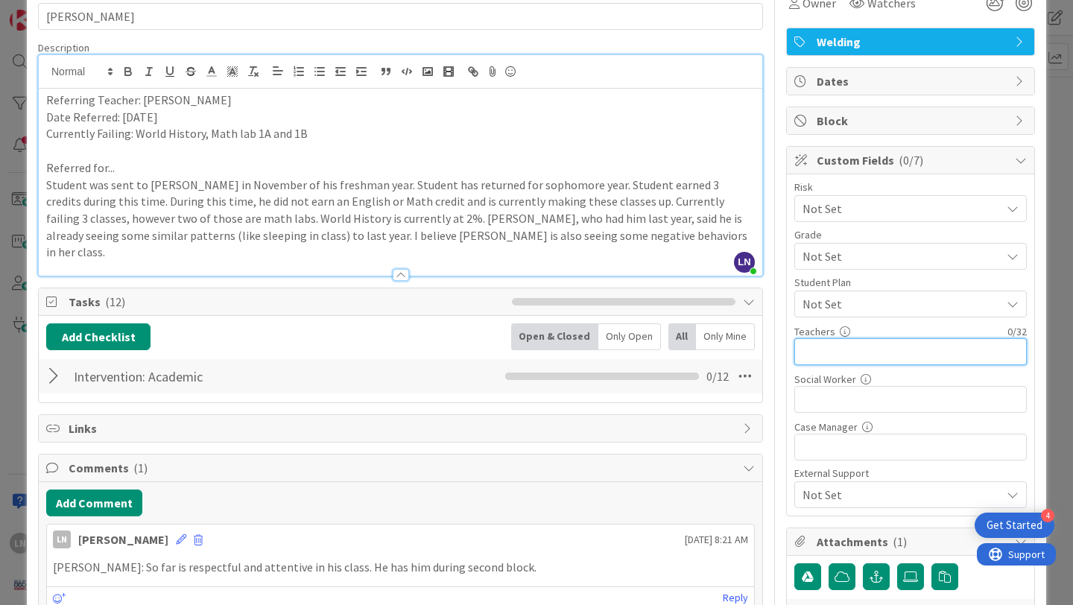
click at [867, 347] on input "text" at bounding box center [911, 351] width 233 height 27
type input "a"
click at [885, 350] on input "Austin, Shipwash, [PERSON_NAME] (4)" at bounding box center [911, 351] width 233 height 27
click at [835, 354] on input "Austin, [PERSON_NAME] (2), [PERSON_NAME] (4)" at bounding box center [911, 351] width 233 height 27
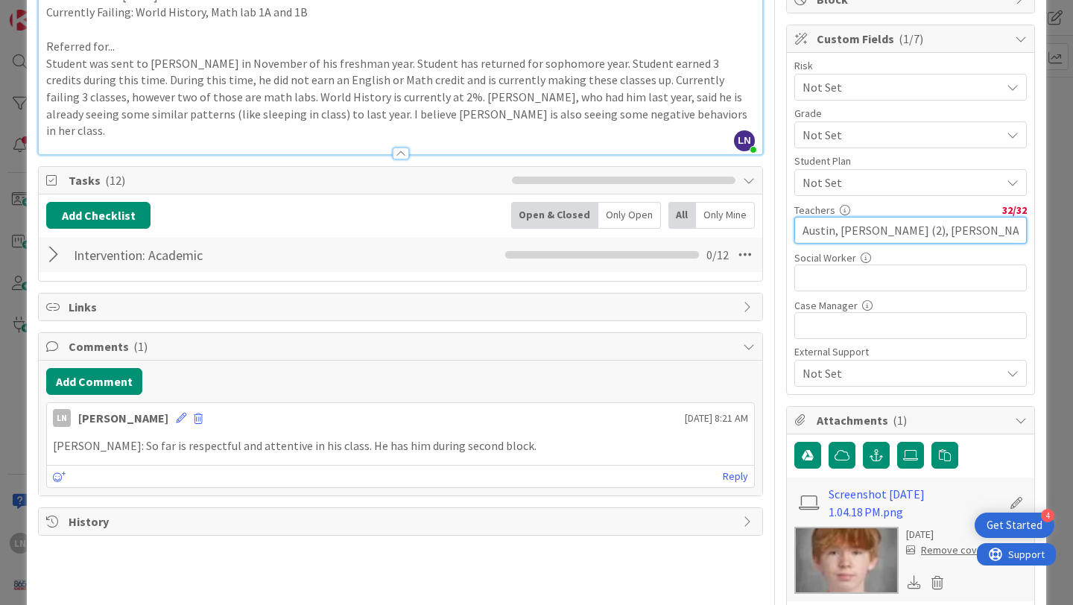
scroll to position [206, 0]
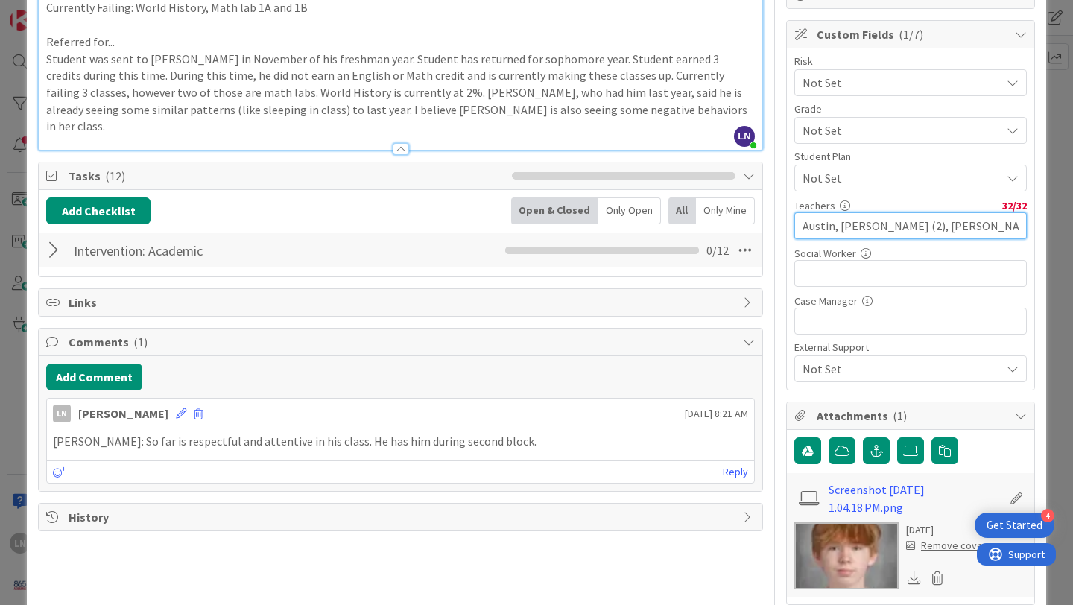
type input "Austin, [PERSON_NAME] (2), [PERSON_NAME] (4)"
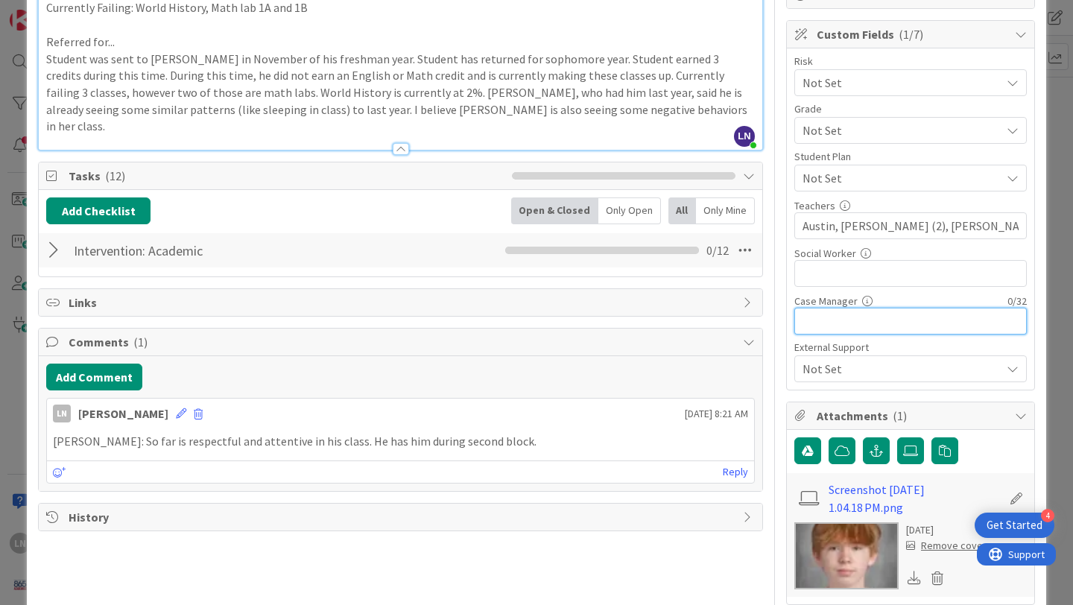
click at [857, 319] on input "text" at bounding box center [911, 321] width 233 height 27
type input "[PERSON_NAME]"
click at [52, 238] on div at bounding box center [55, 250] width 19 height 27
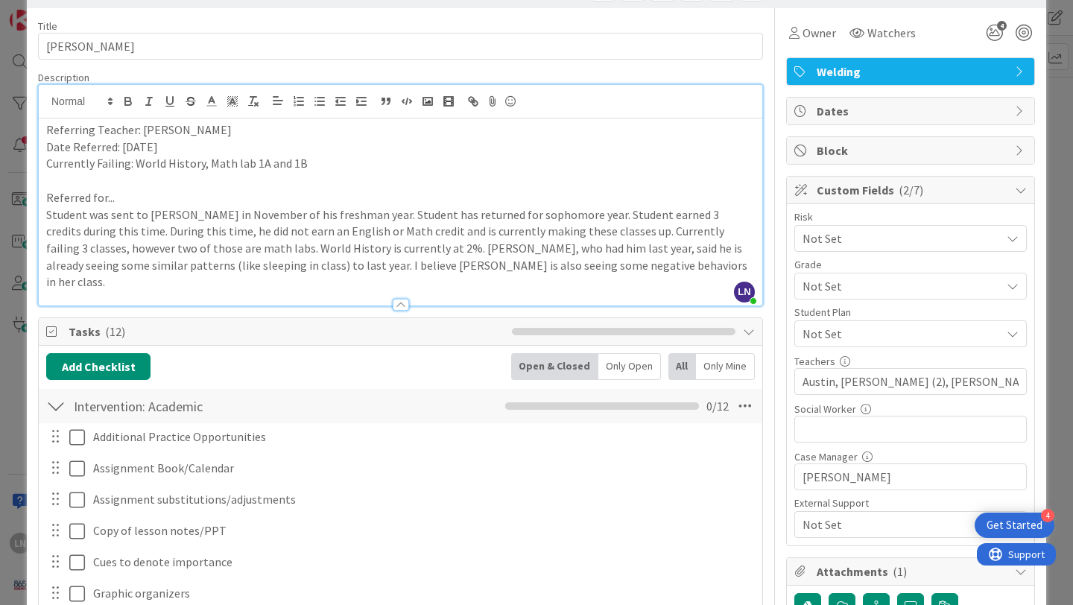
scroll to position [0, 0]
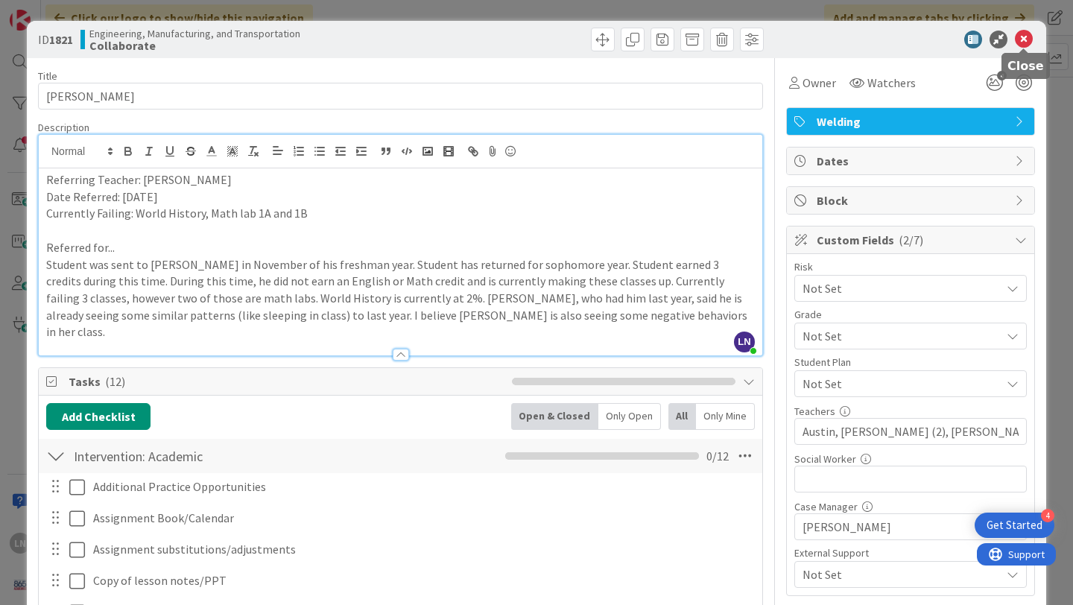
click at [1028, 42] on icon at bounding box center [1024, 40] width 18 height 18
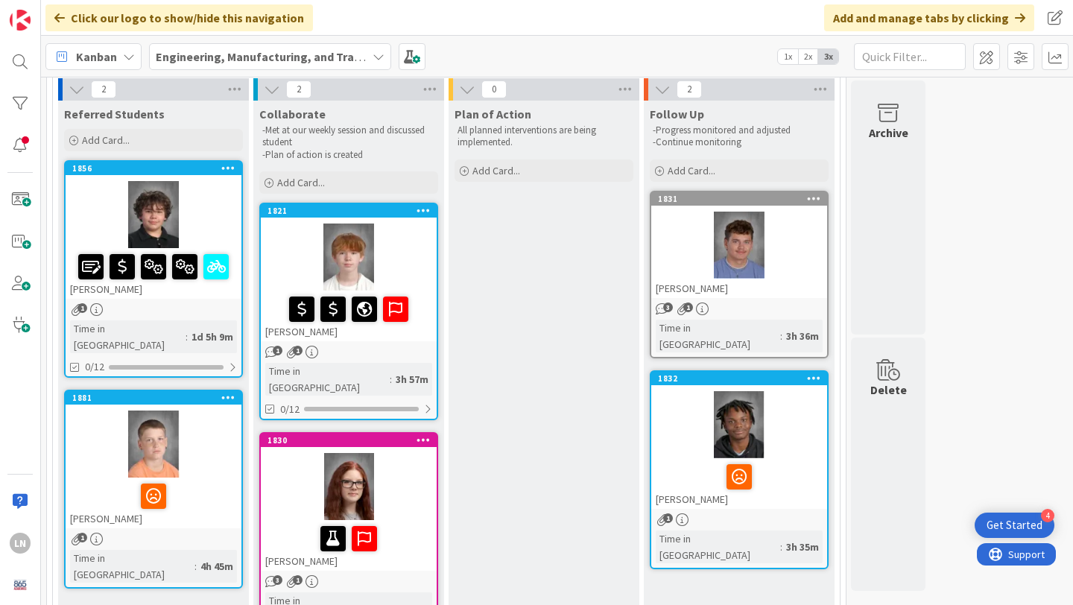
scroll to position [108, 0]
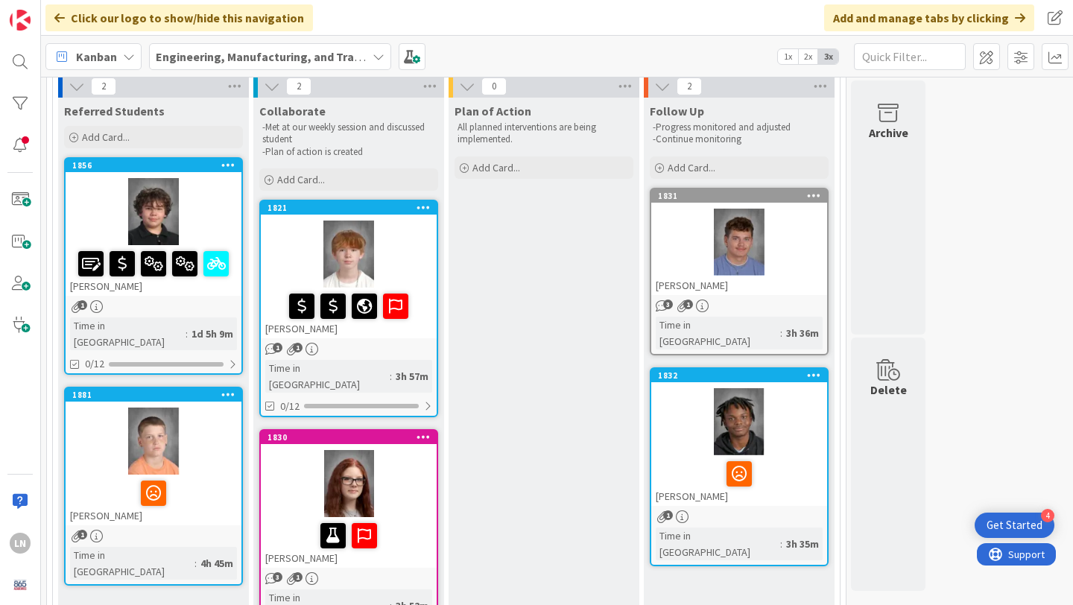
click at [420, 207] on icon at bounding box center [424, 207] width 14 height 10
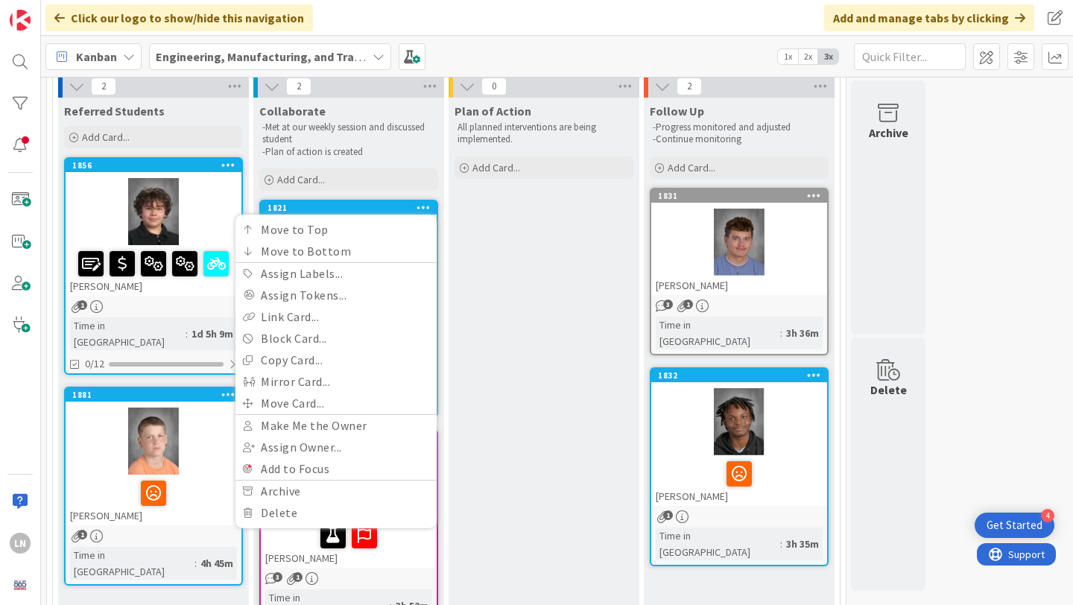
click at [473, 258] on div "Plan of Action All planned interventions are being implemented. Add Card..." at bounding box center [544, 369] width 191 height 543
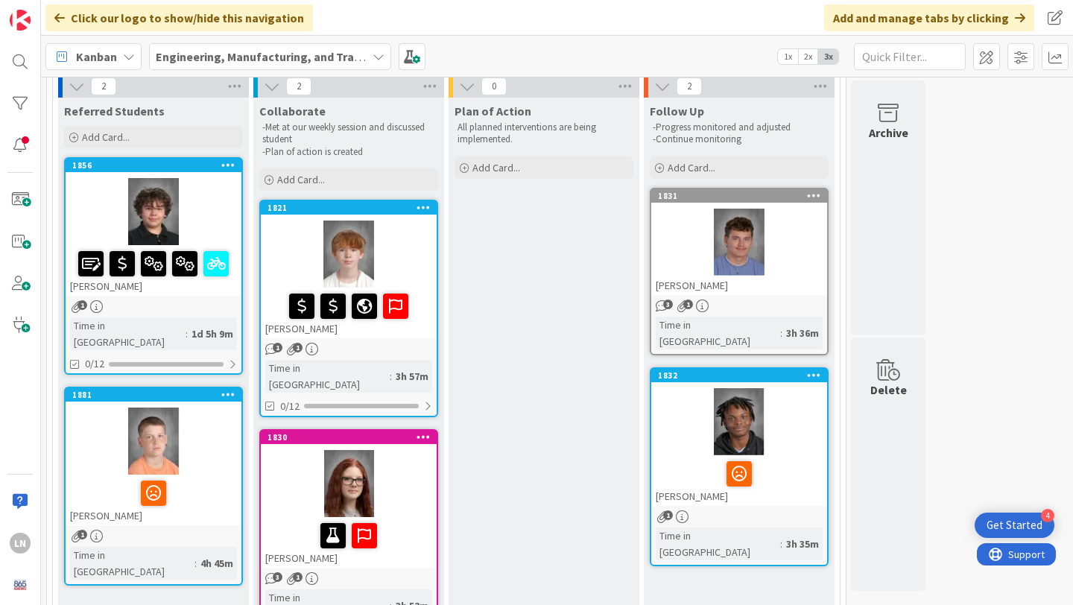
click at [399, 260] on div at bounding box center [349, 254] width 176 height 67
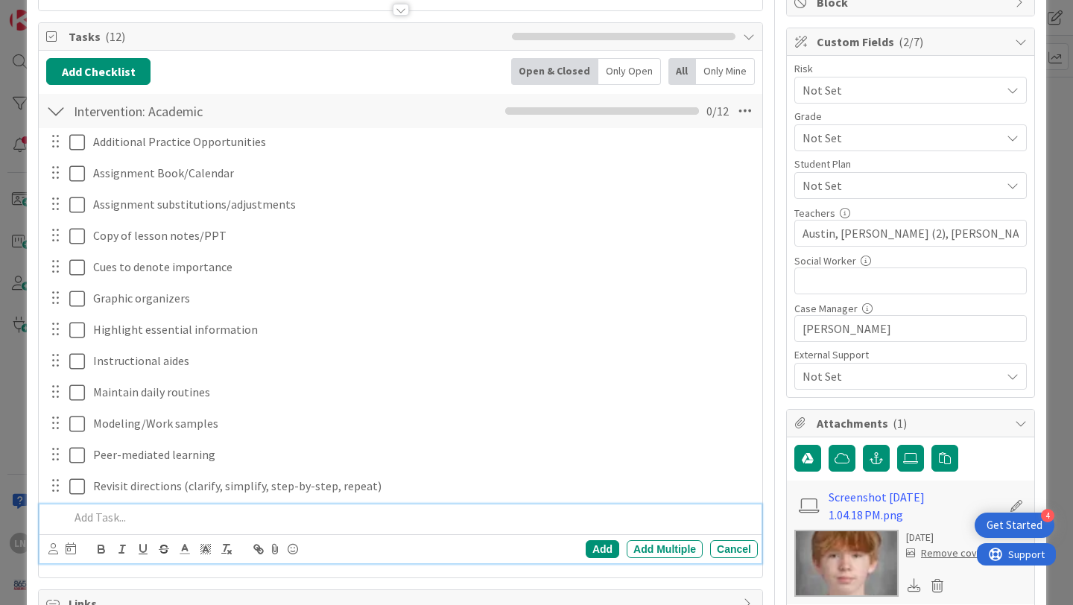
scroll to position [197, 0]
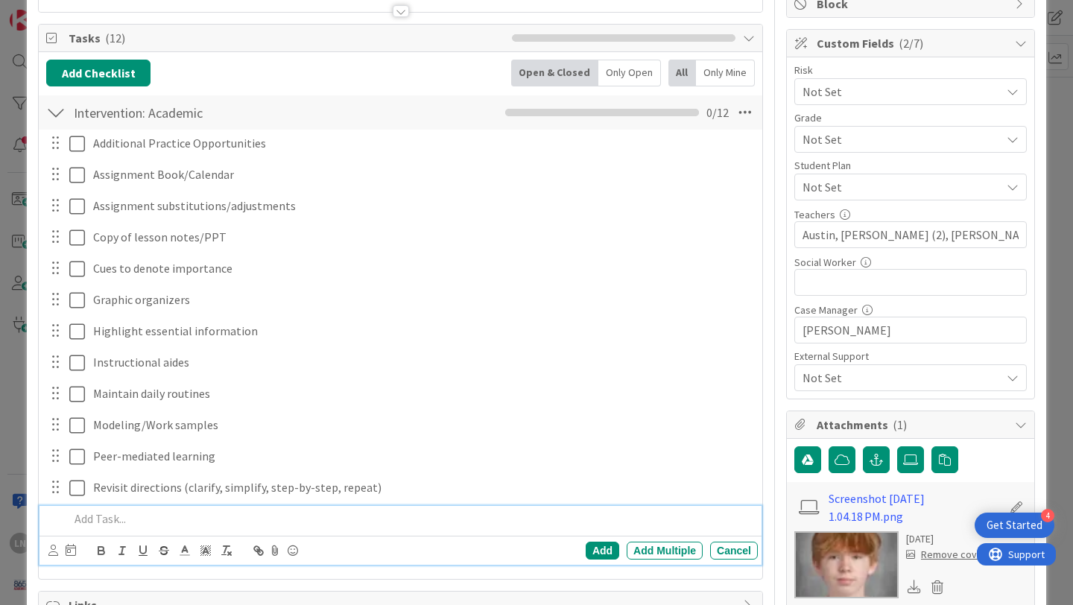
click at [942, 95] on span "Not Set" at bounding box center [898, 91] width 191 height 21
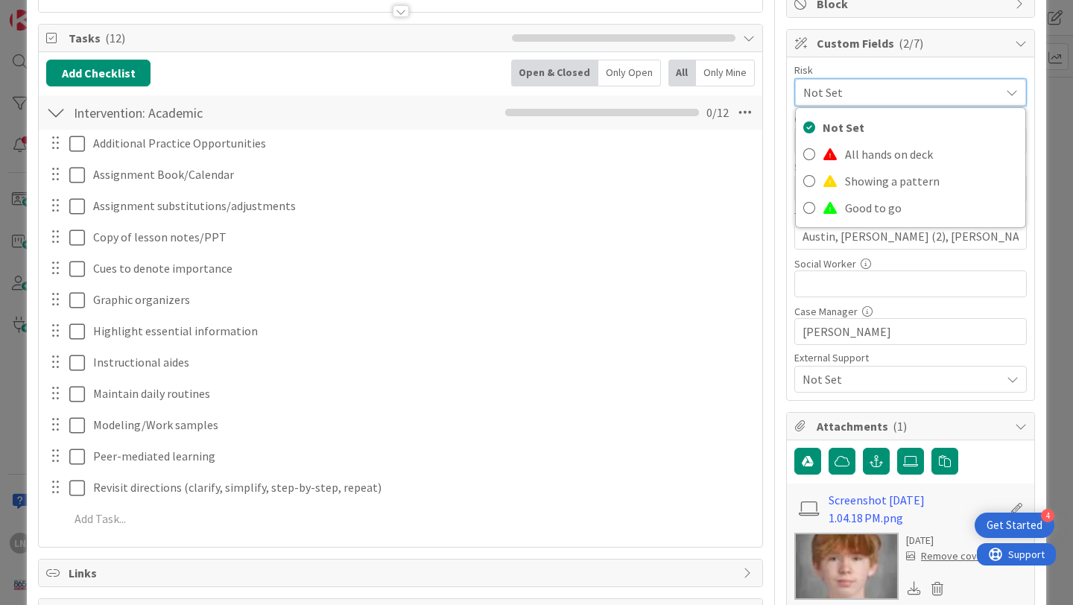
click at [942, 95] on span "Not Set" at bounding box center [897, 92] width 189 height 21
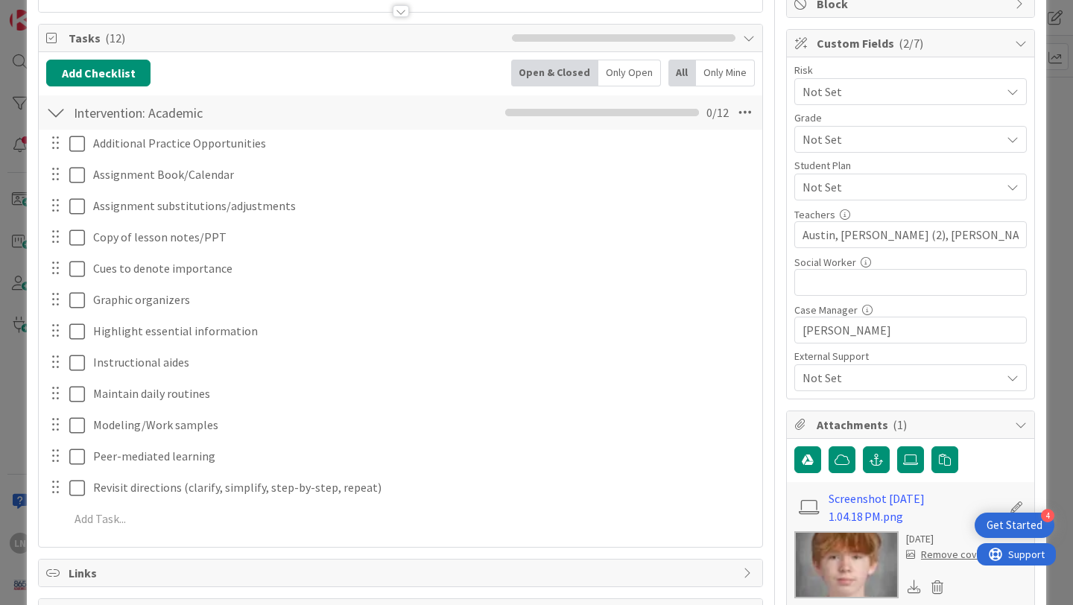
click at [936, 102] on span "Not Set" at bounding box center [898, 91] width 191 height 21
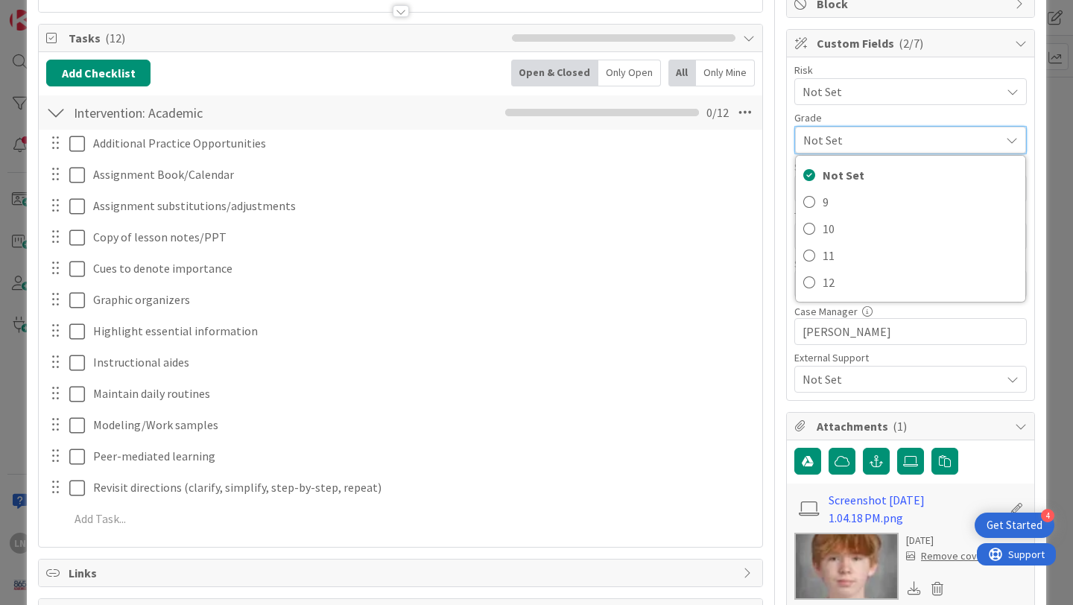
click at [936, 136] on span "Not Set" at bounding box center [897, 140] width 189 height 21
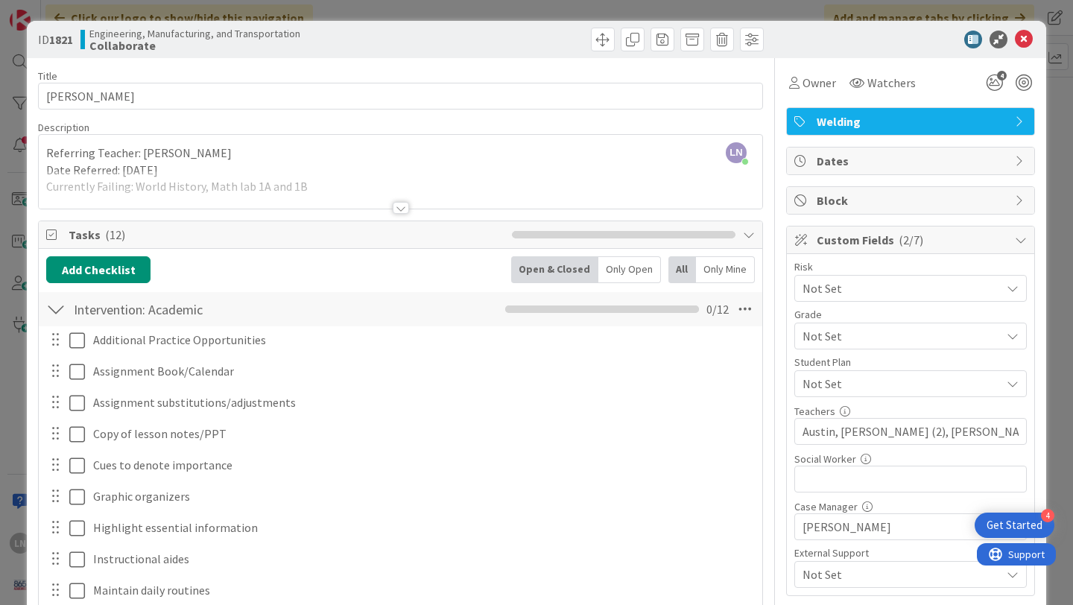
scroll to position [4, 0]
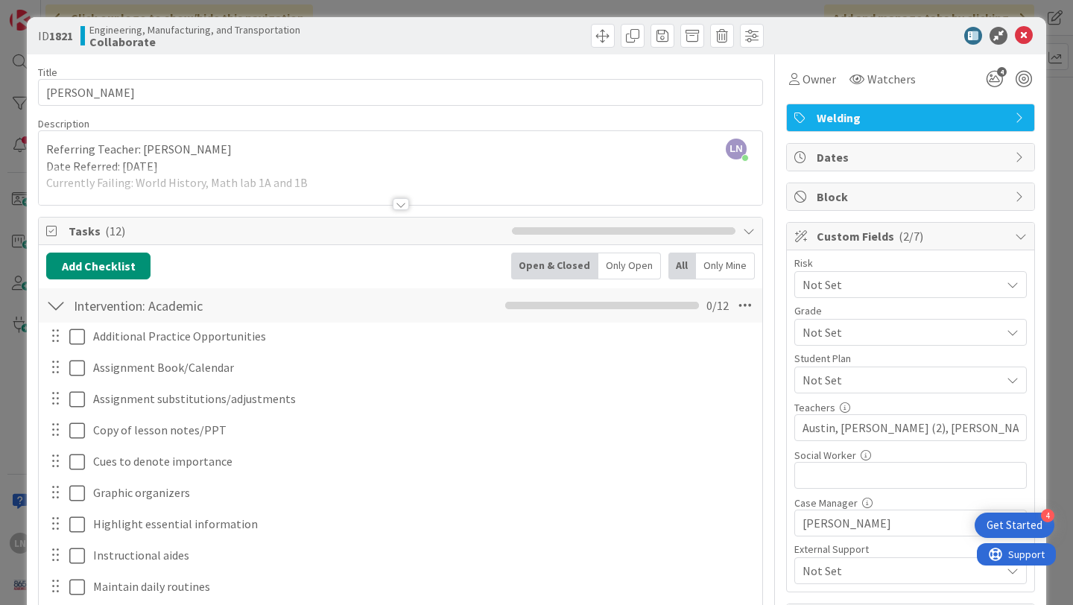
click at [877, 295] on span "Not Set" at bounding box center [898, 284] width 191 height 21
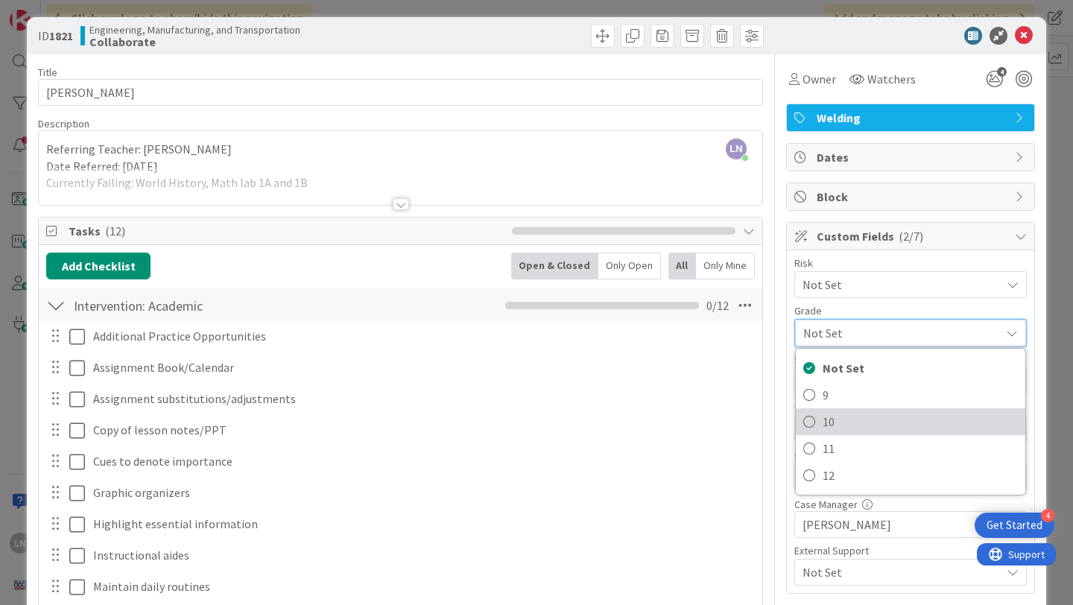
click at [853, 414] on span "10" at bounding box center [920, 422] width 195 height 22
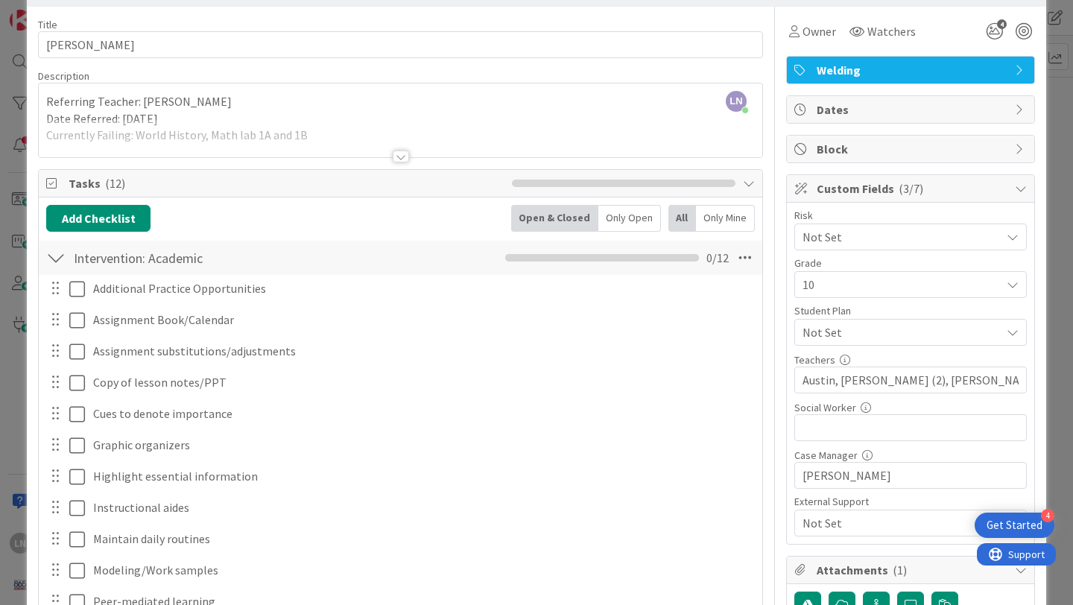
scroll to position [68, 0]
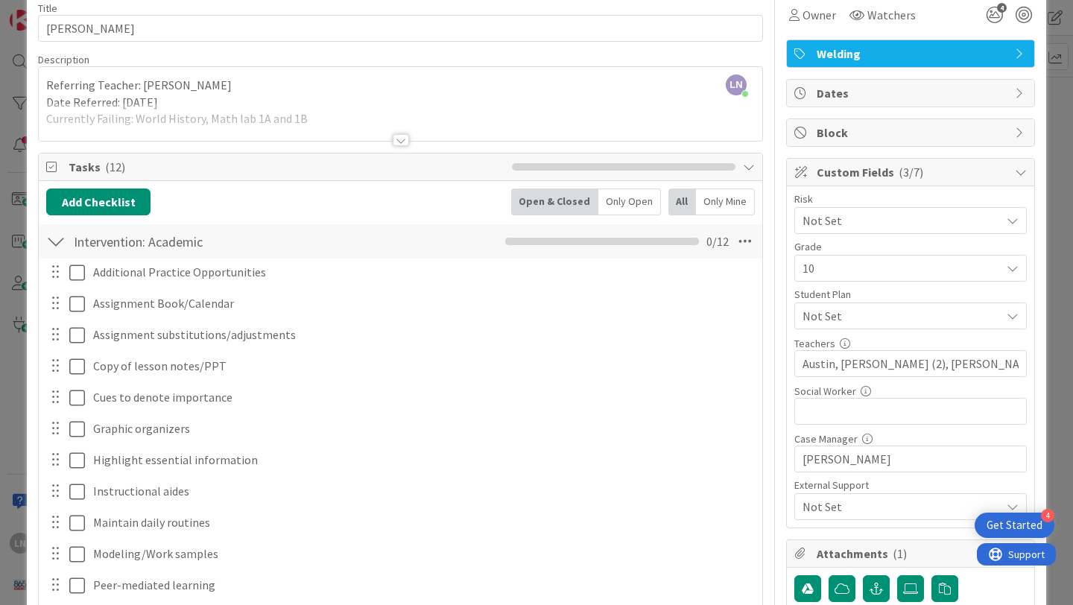
click at [888, 309] on span "Not Set" at bounding box center [902, 316] width 198 height 18
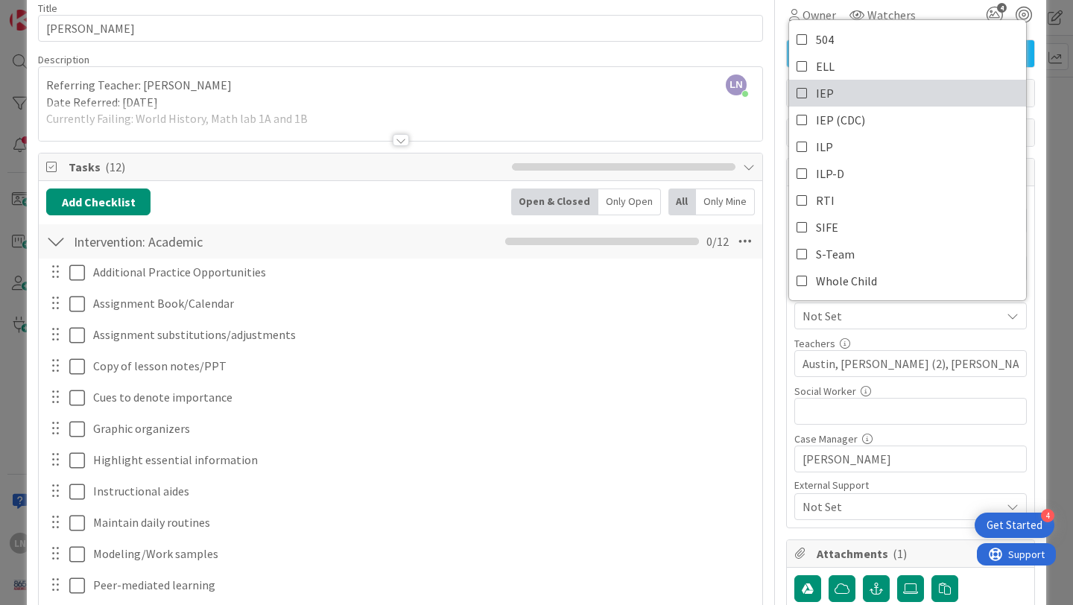
click at [802, 91] on icon at bounding box center [803, 93] width 12 height 22
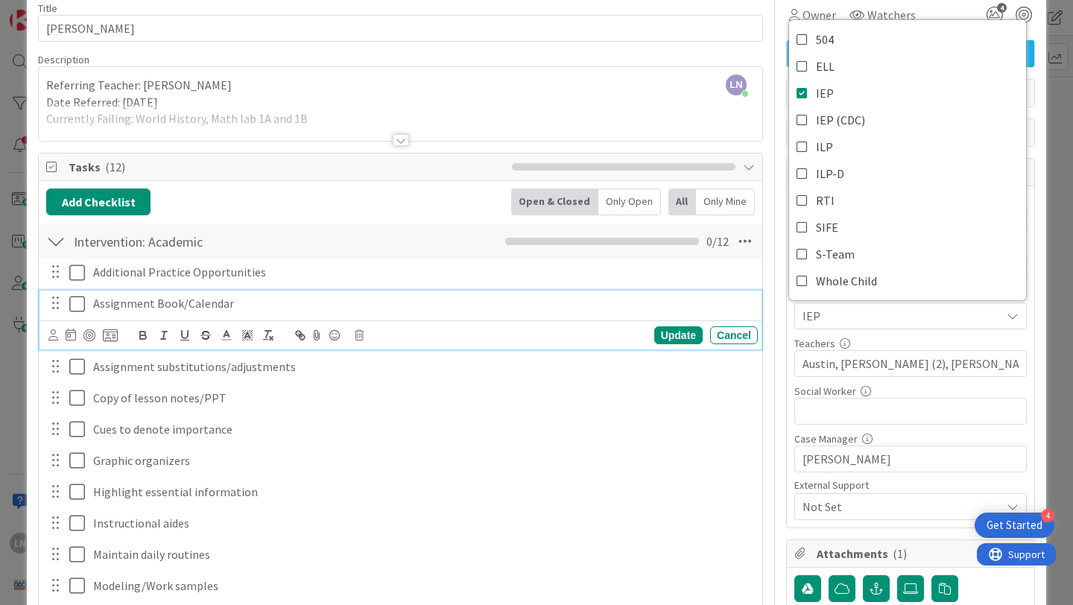
click at [709, 312] on p "Assignment Book/Calendar" at bounding box center [422, 303] width 659 height 17
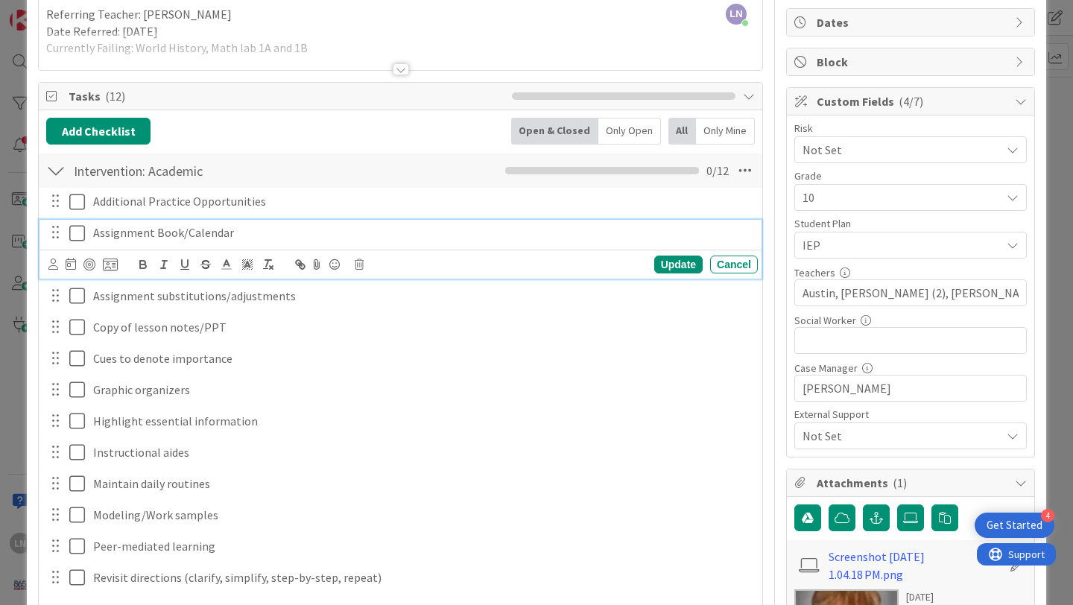
scroll to position [140, 0]
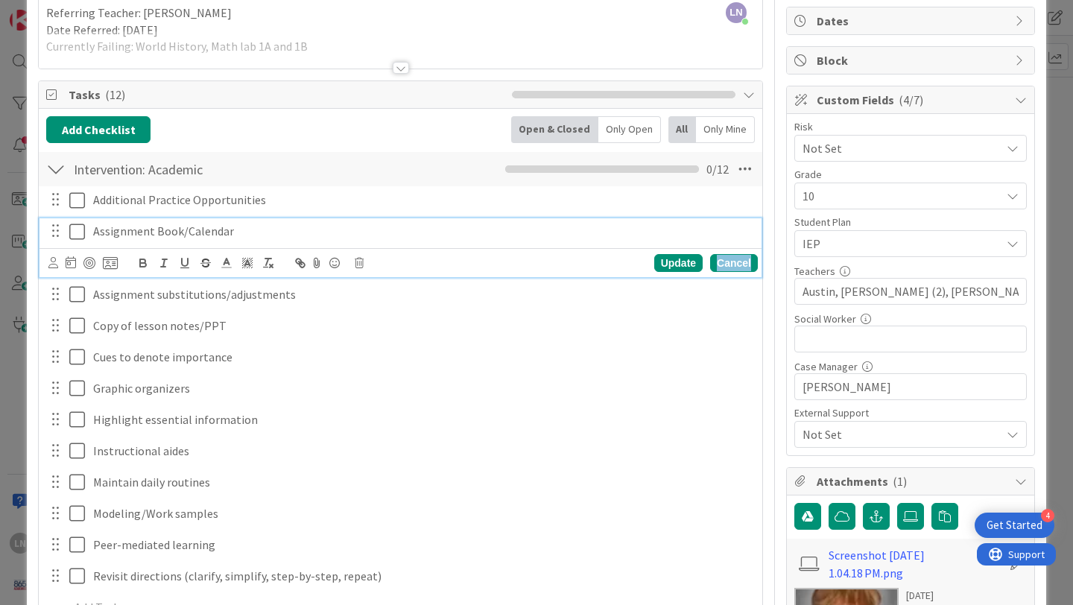
click at [744, 262] on div "Cancel" at bounding box center [734, 263] width 48 height 18
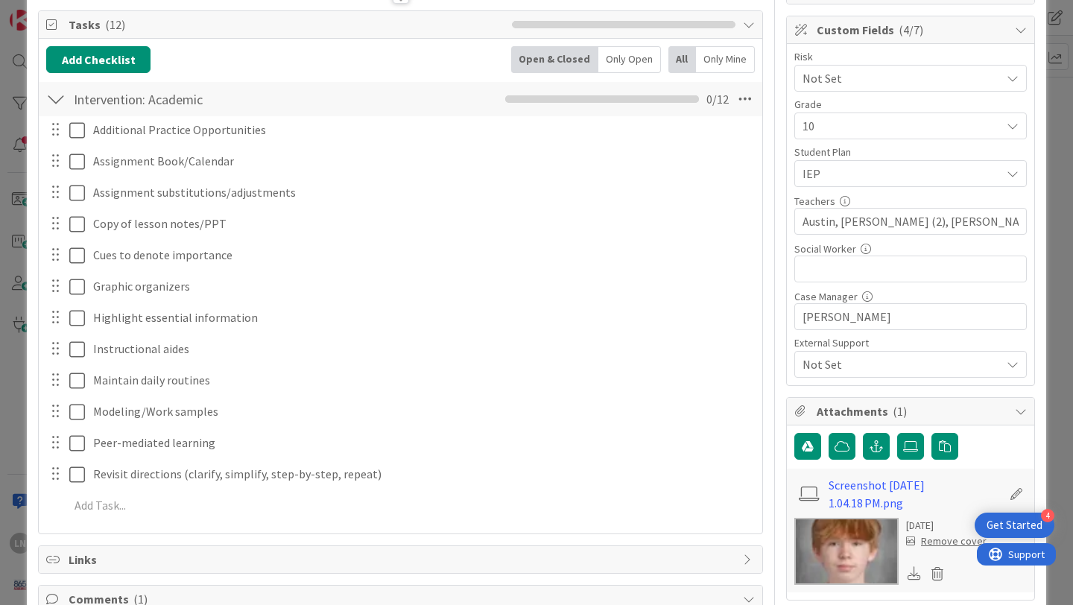
scroll to position [225, 0]
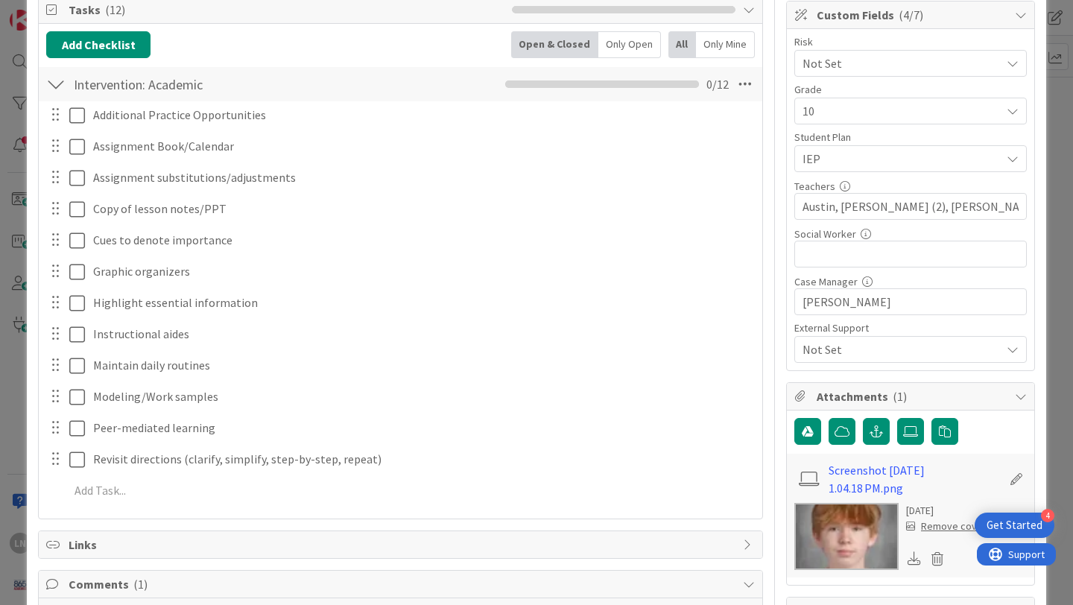
click at [881, 346] on span "Not Set" at bounding box center [902, 350] width 198 height 18
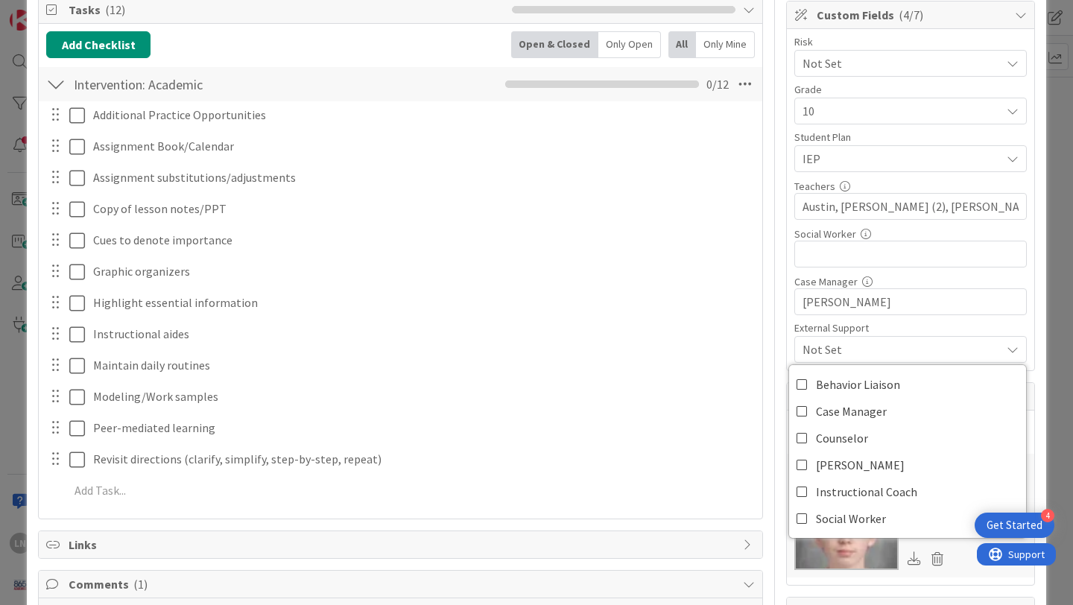
click at [903, 348] on span "Not Set" at bounding box center [902, 350] width 198 height 18
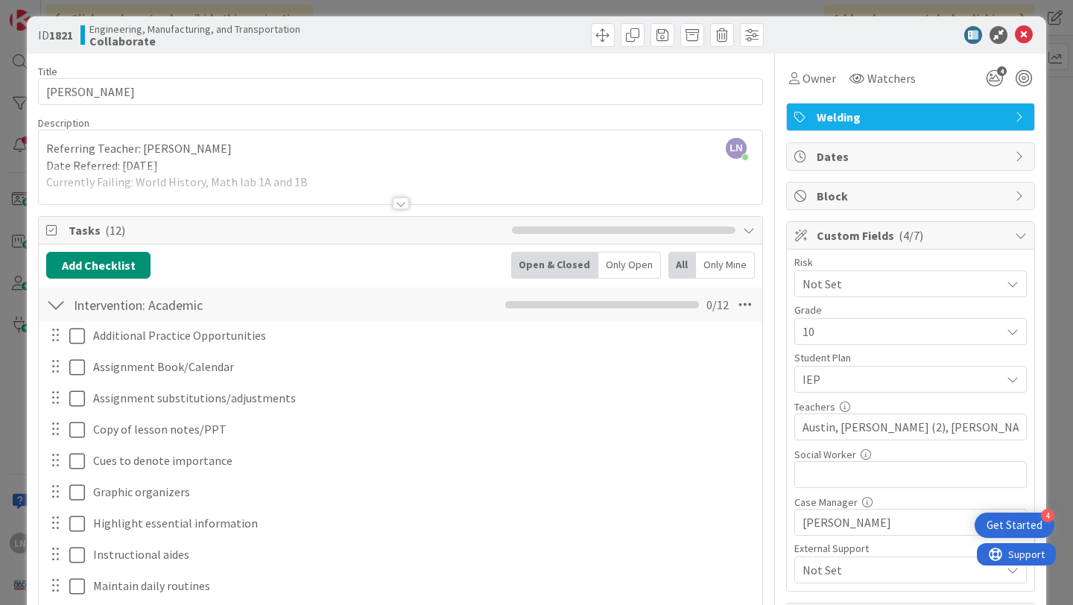
scroll to position [0, 0]
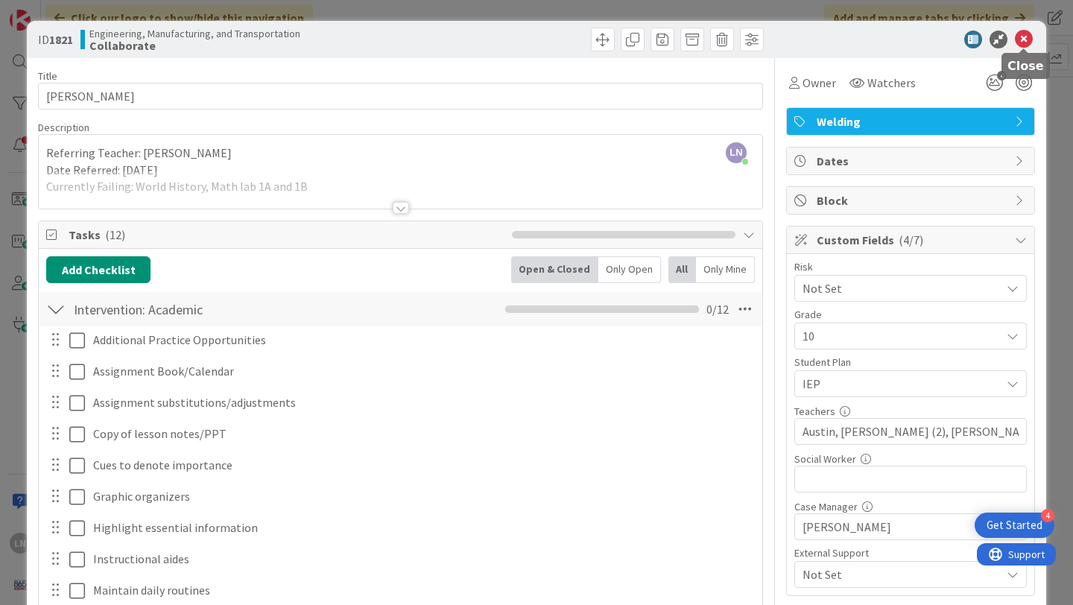
click at [1022, 37] on icon at bounding box center [1024, 40] width 18 height 18
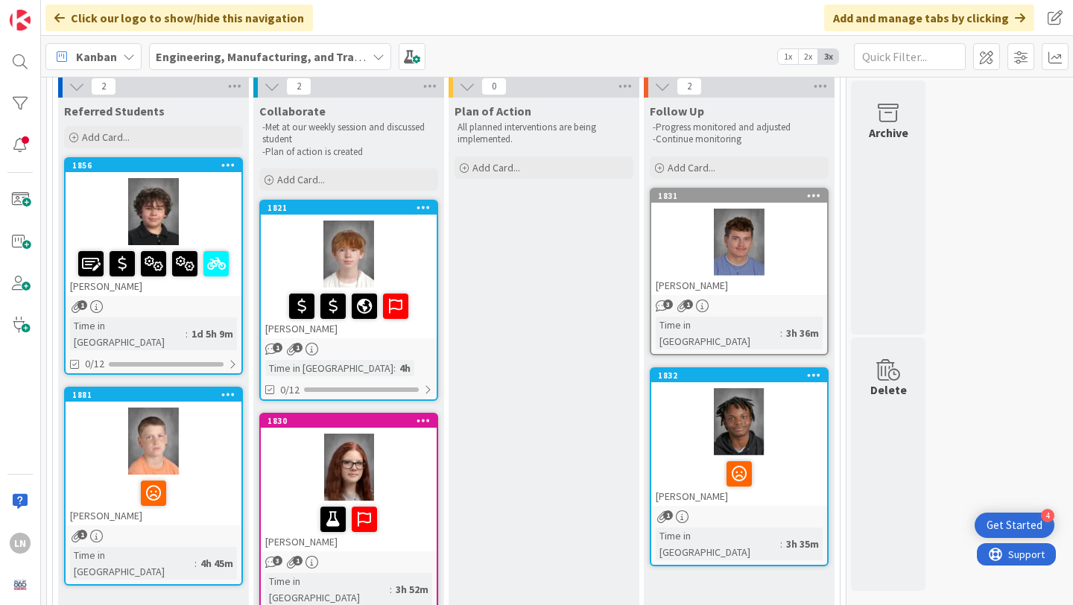
click at [405, 264] on div at bounding box center [349, 254] width 176 height 67
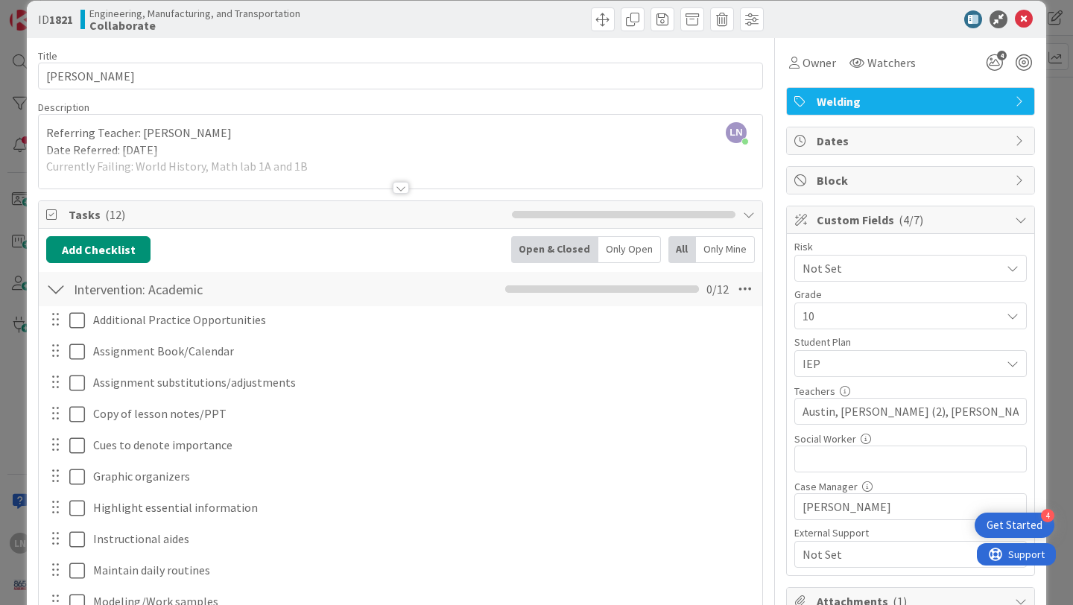
scroll to position [2, 0]
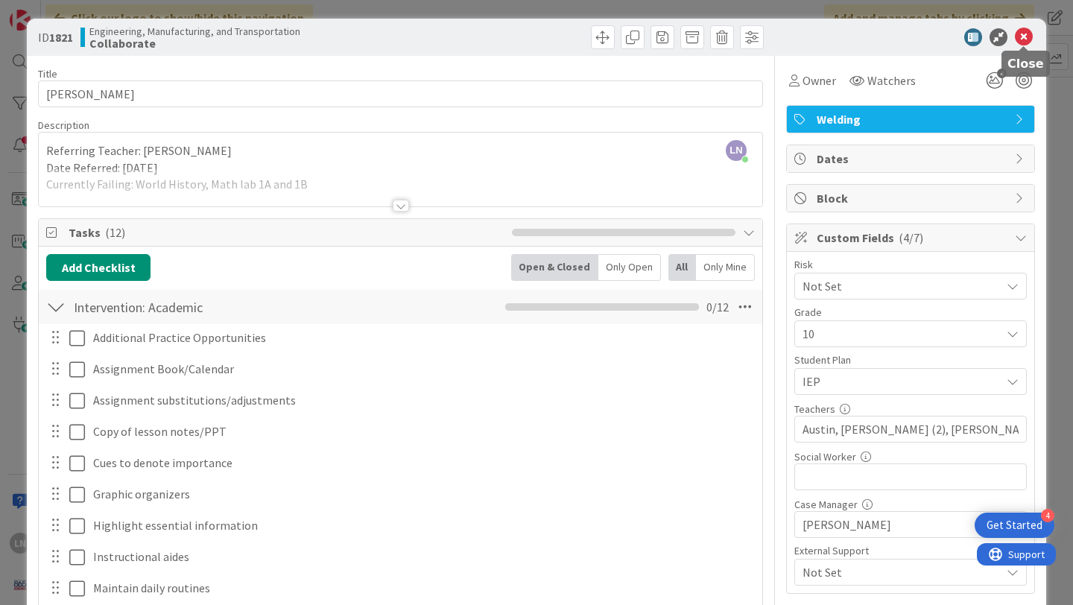
click at [1029, 37] on icon at bounding box center [1024, 37] width 18 height 18
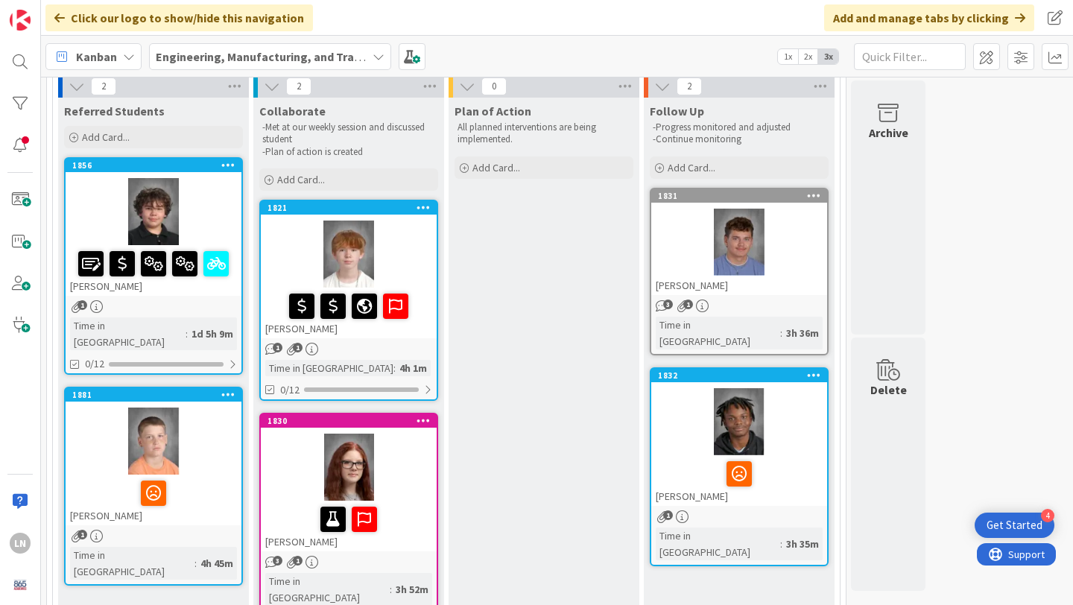
click at [426, 202] on icon at bounding box center [424, 207] width 14 height 10
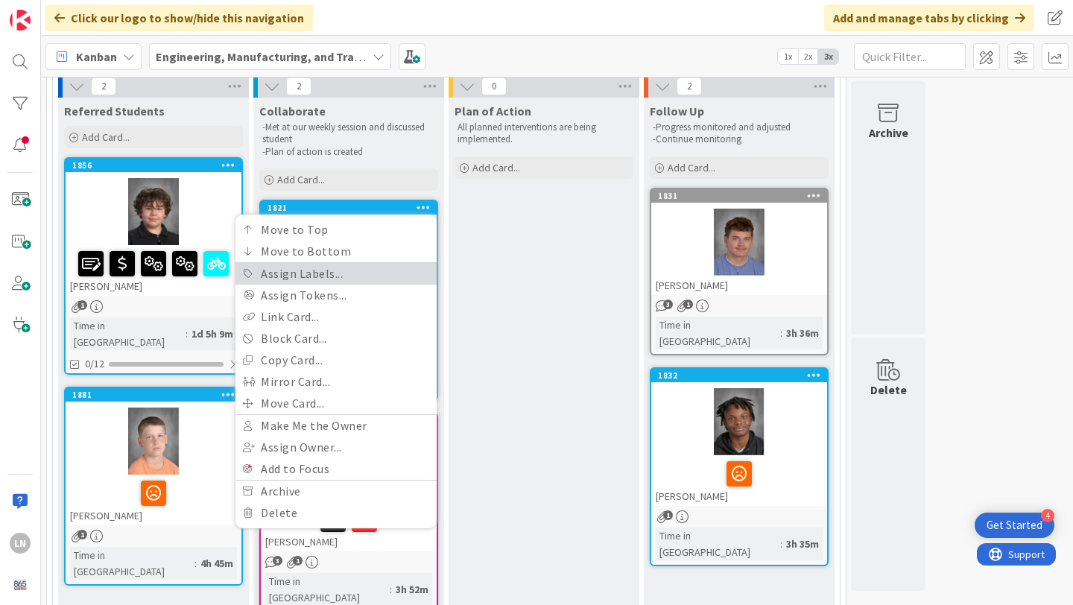
click at [328, 278] on link "Assign Labels..." at bounding box center [336, 274] width 201 height 22
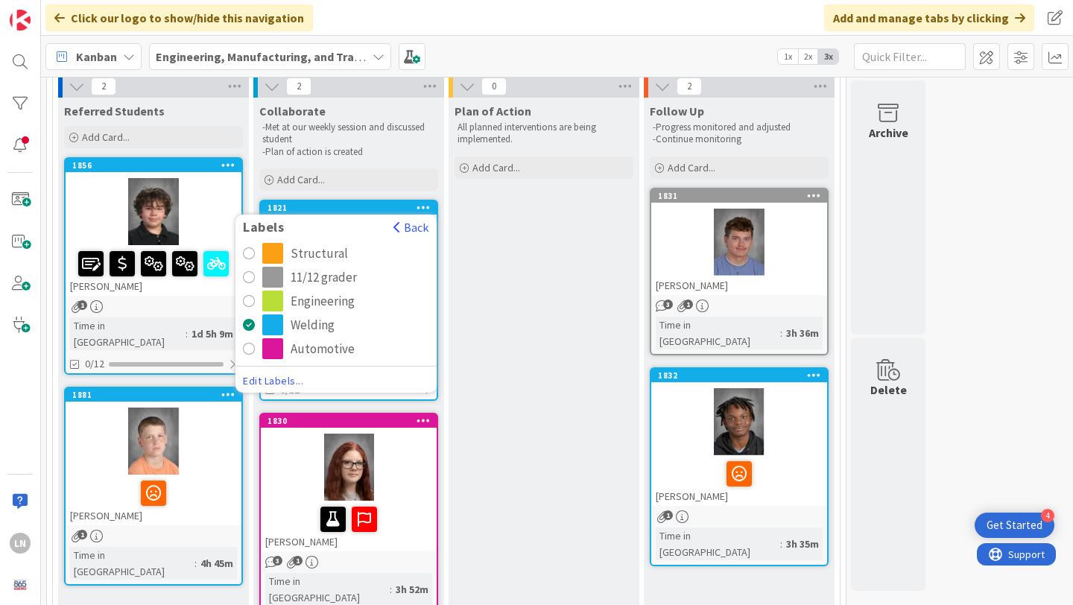
click at [510, 247] on div "Plan of Action All planned interventions are being implemented. Add Card..." at bounding box center [544, 361] width 191 height 526
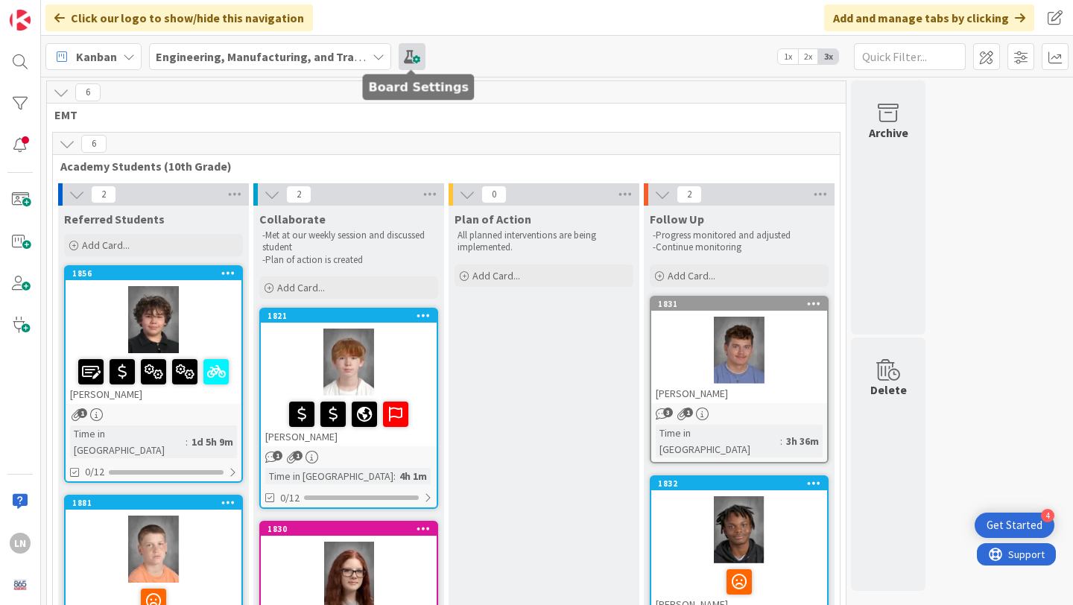
click at [402, 60] on span at bounding box center [412, 56] width 27 height 27
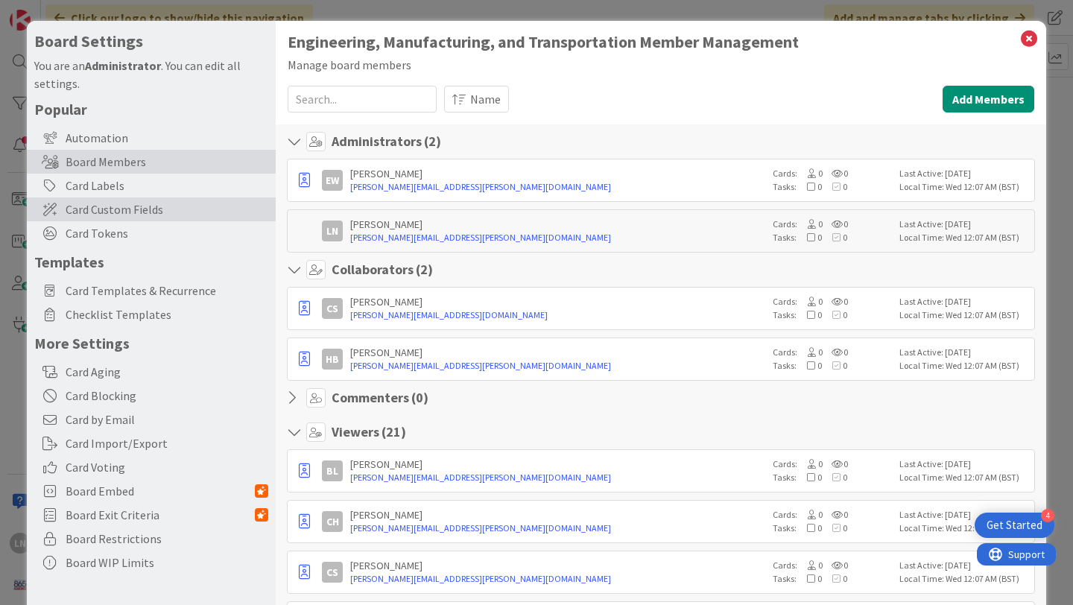
click at [159, 212] on span "Card Custom Fields" at bounding box center [167, 209] width 203 height 18
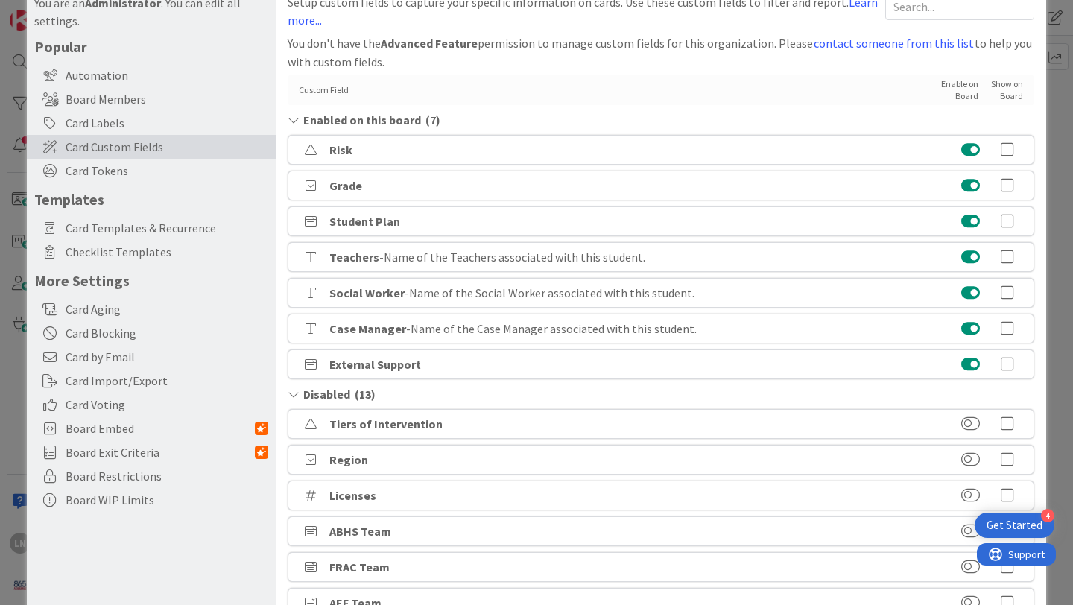
scroll to position [64, 0]
click at [1007, 252] on icon at bounding box center [1008, 255] width 30 height 15
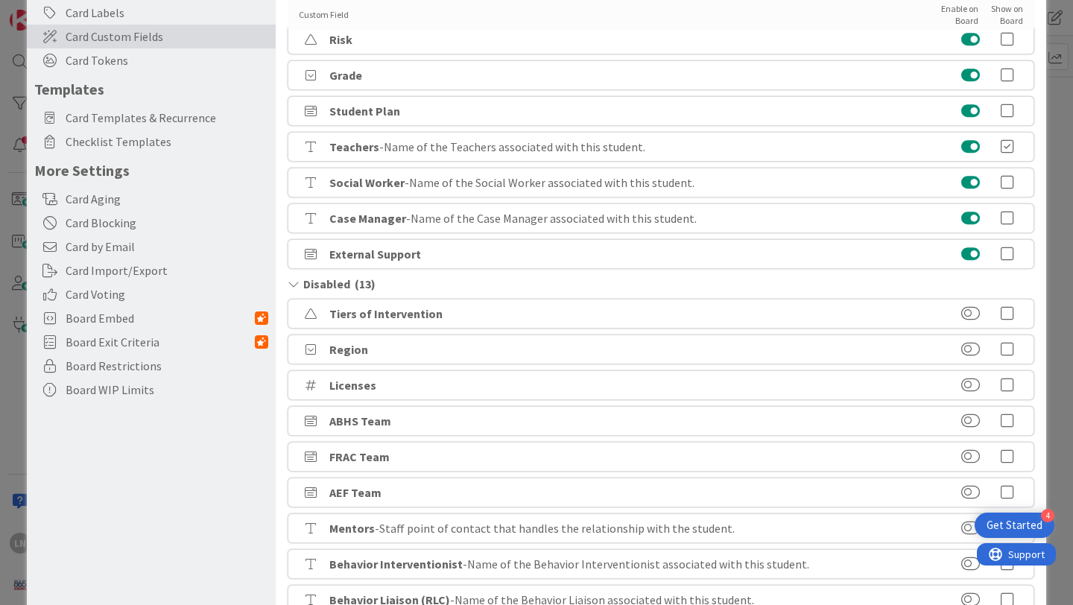
scroll to position [157, 0]
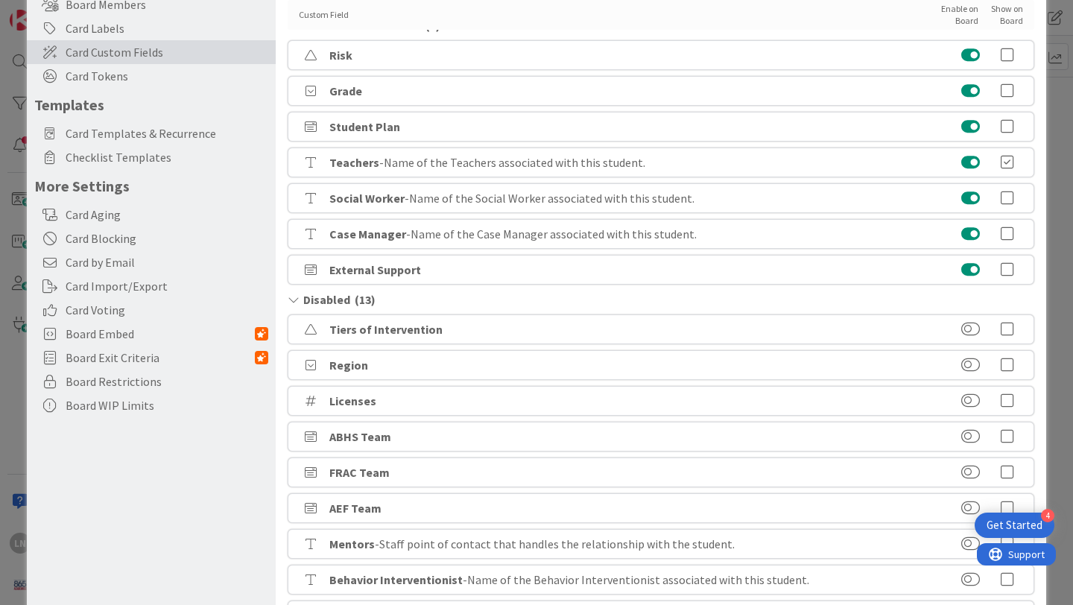
click at [1013, 232] on icon at bounding box center [1008, 234] width 30 height 15
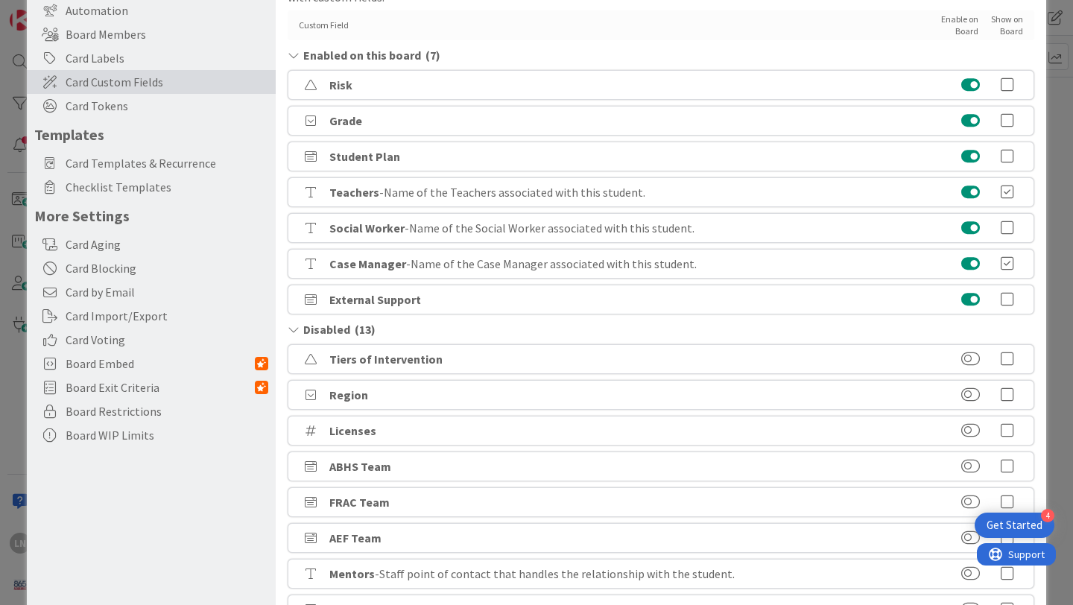
scroll to position [0, 0]
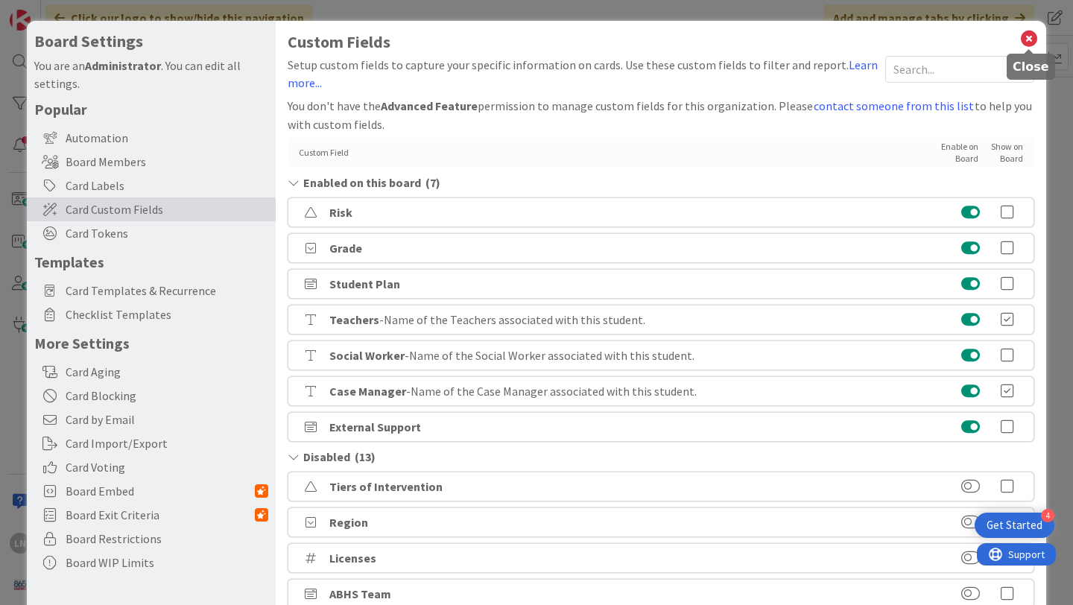
click at [1030, 37] on icon at bounding box center [1029, 38] width 19 height 21
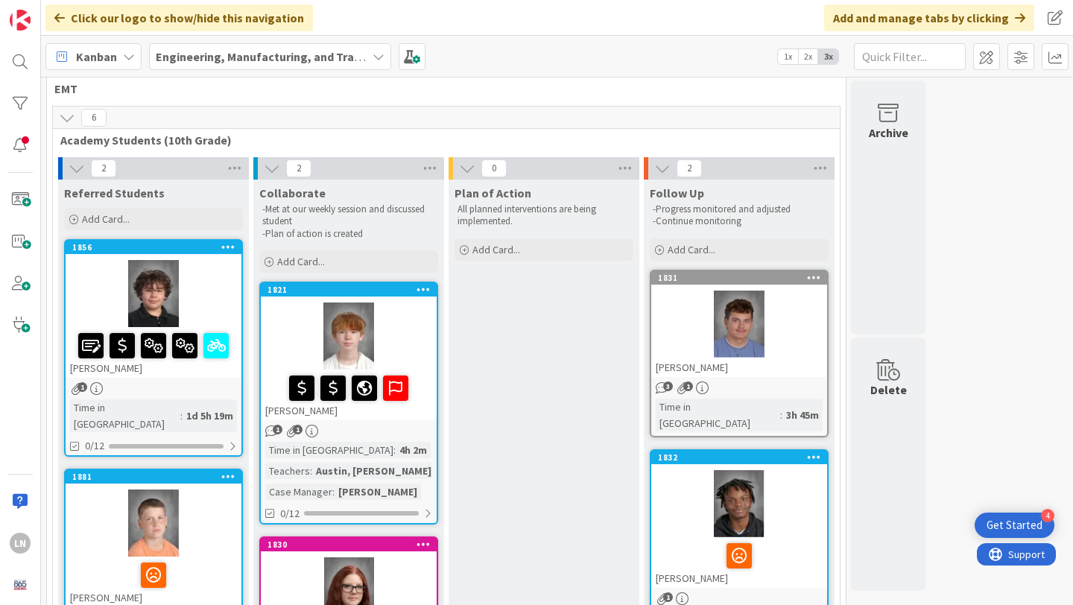
scroll to position [27, 0]
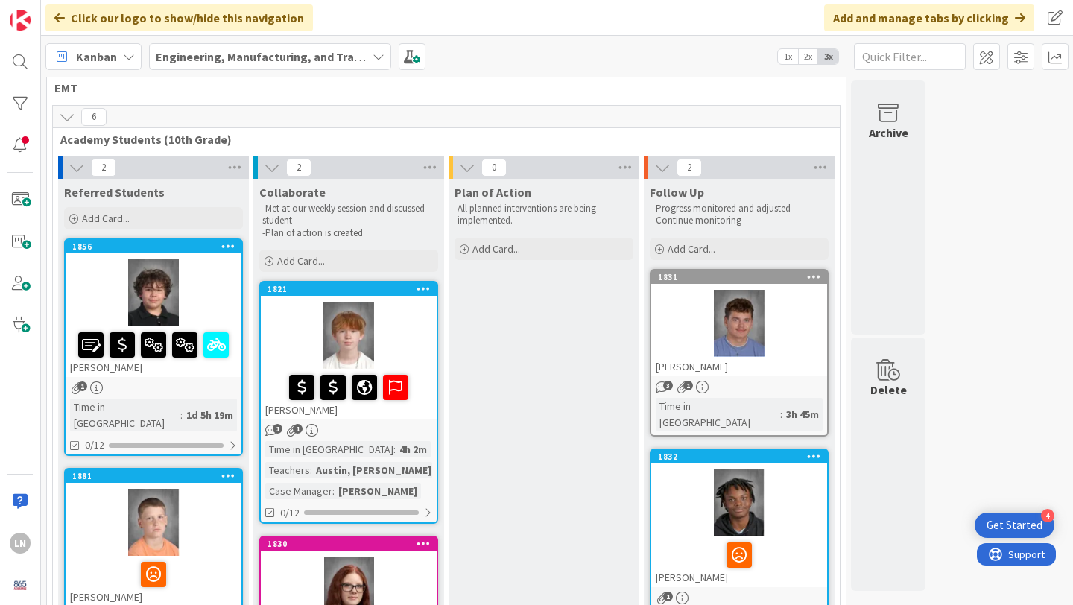
click at [224, 245] on icon at bounding box center [228, 246] width 14 height 10
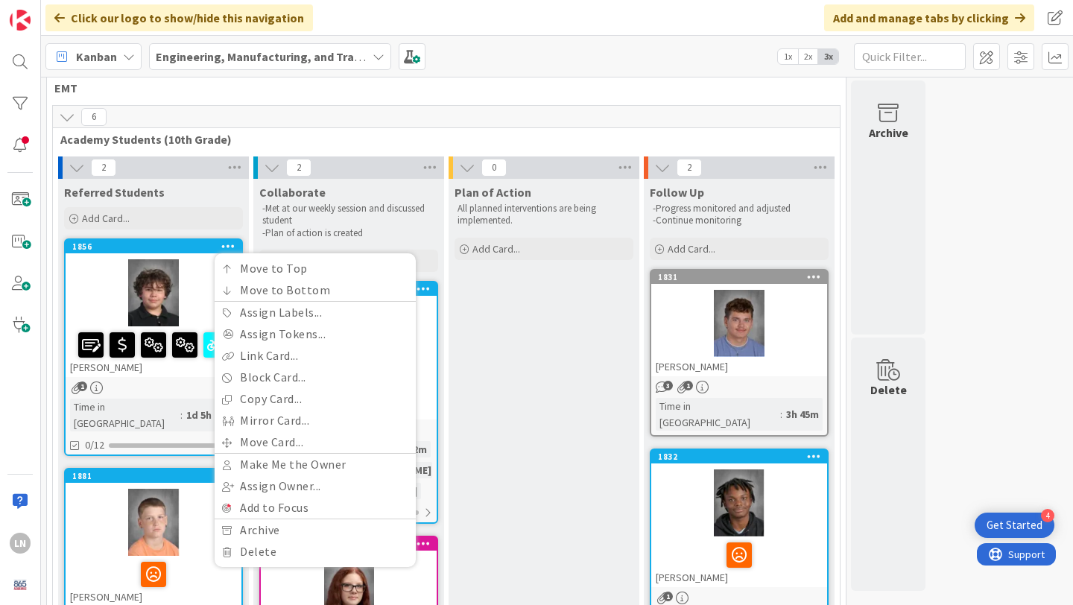
click at [525, 331] on div "Plan of Action All planned interventions are being implemented. Add Card..." at bounding box center [544, 455] width 191 height 552
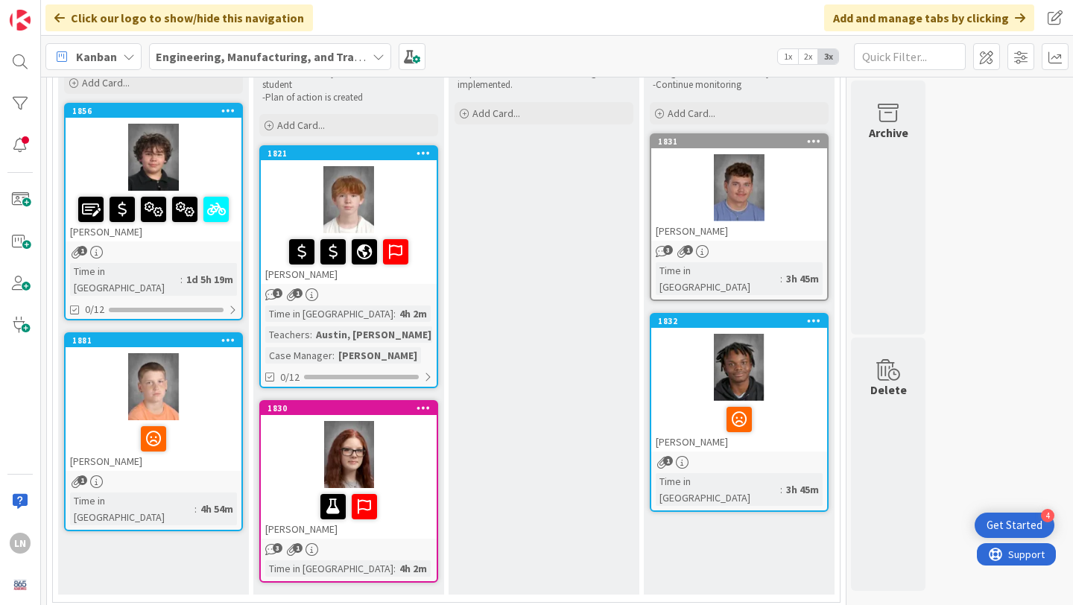
scroll to position [191, 0]
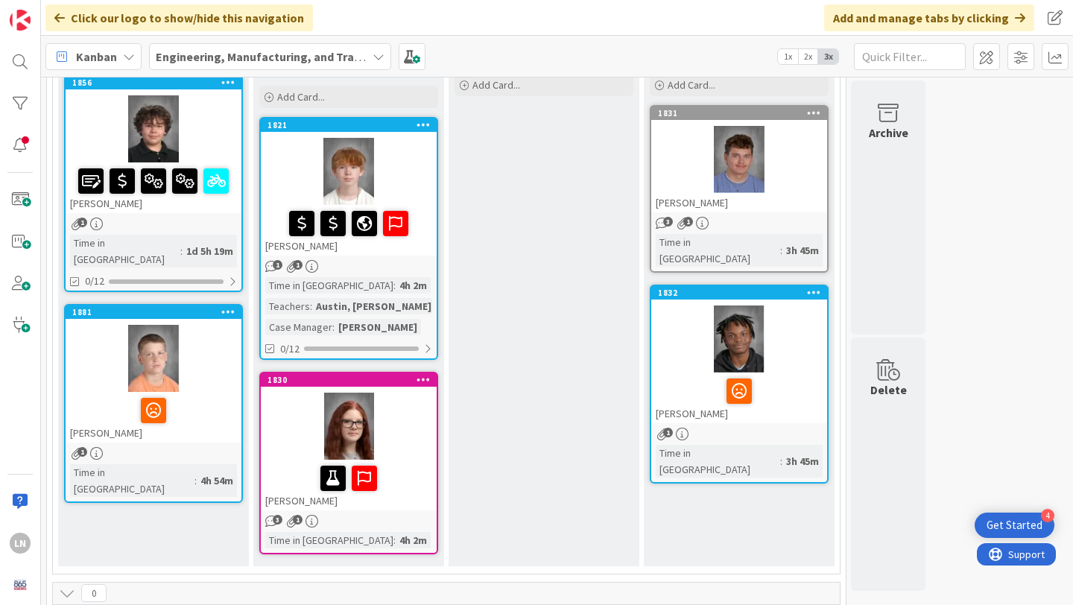
click at [389, 308] on div "Austin, [PERSON_NAME] (2..." at bounding box center [383, 306] width 143 height 16
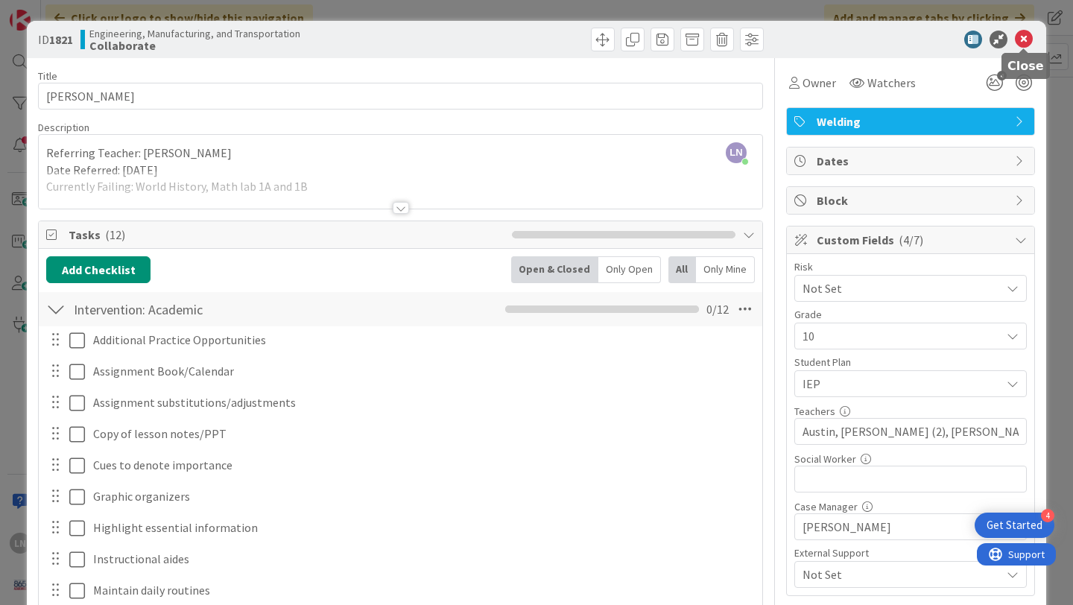
click at [1023, 37] on icon at bounding box center [1024, 40] width 18 height 18
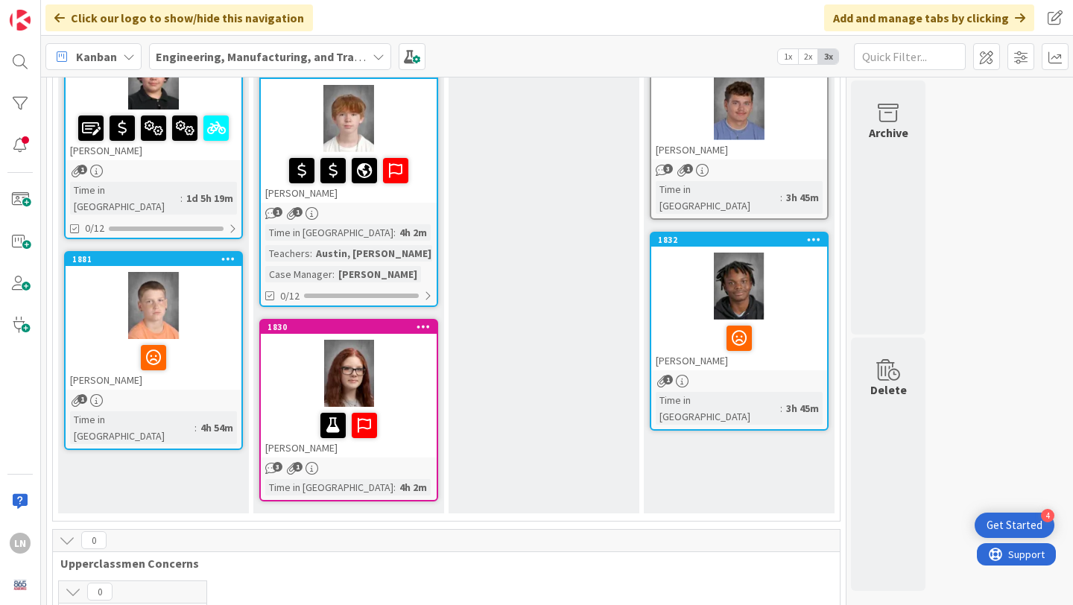
click at [401, 389] on div at bounding box center [349, 373] width 176 height 67
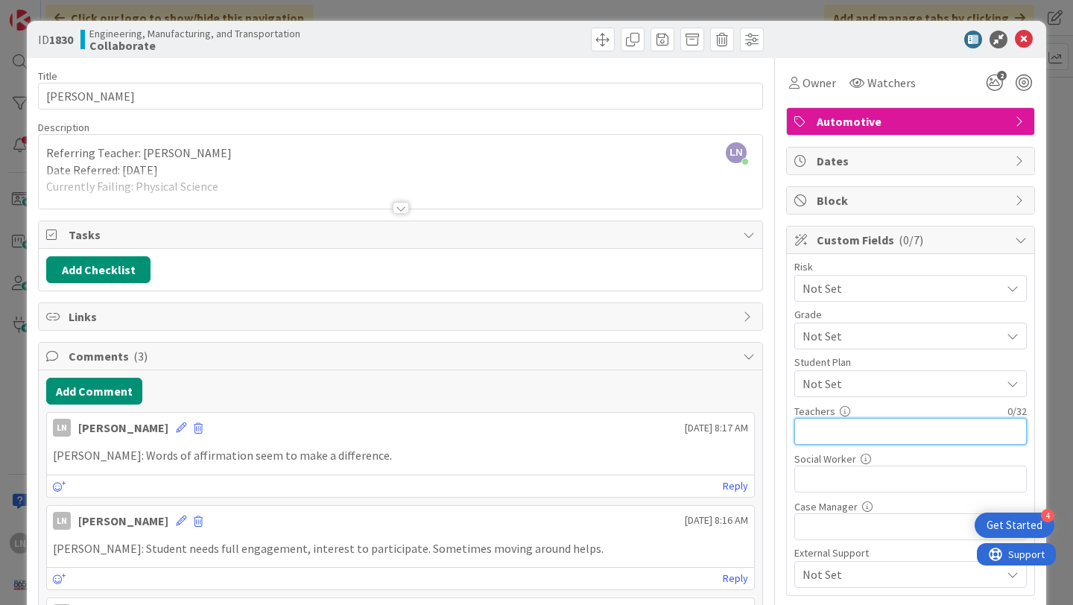
click at [906, 432] on input "text" at bounding box center [911, 431] width 233 height 27
type input "[PERSON_NAME], [PERSON_NAME], [PERSON_NAME], [PERSON_NAME]"
click at [857, 299] on span "Not Set" at bounding box center [898, 288] width 191 height 21
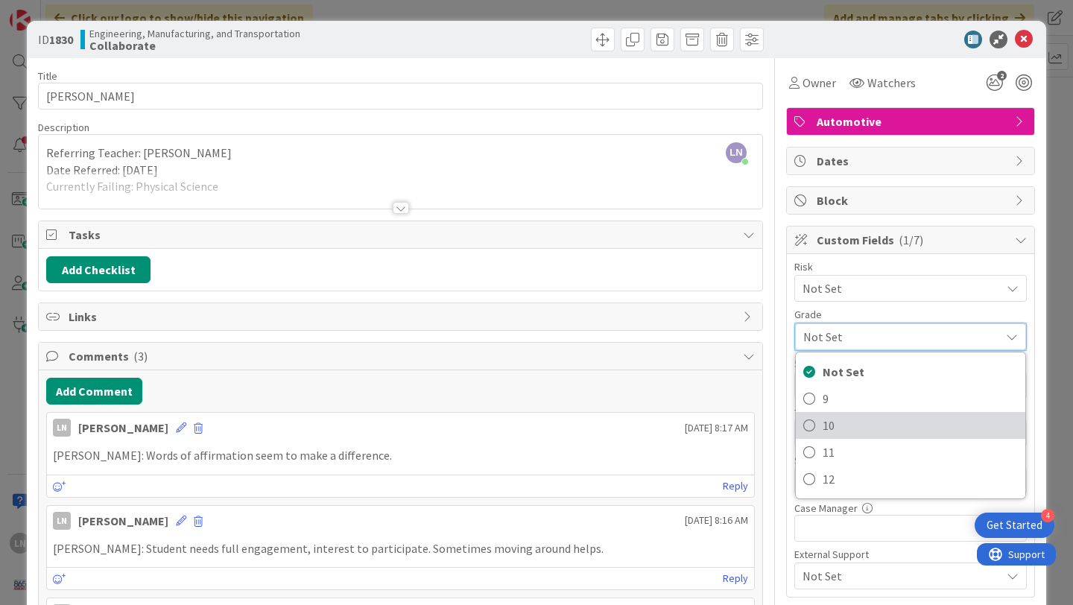
click at [841, 412] on link "10" at bounding box center [911, 425] width 230 height 27
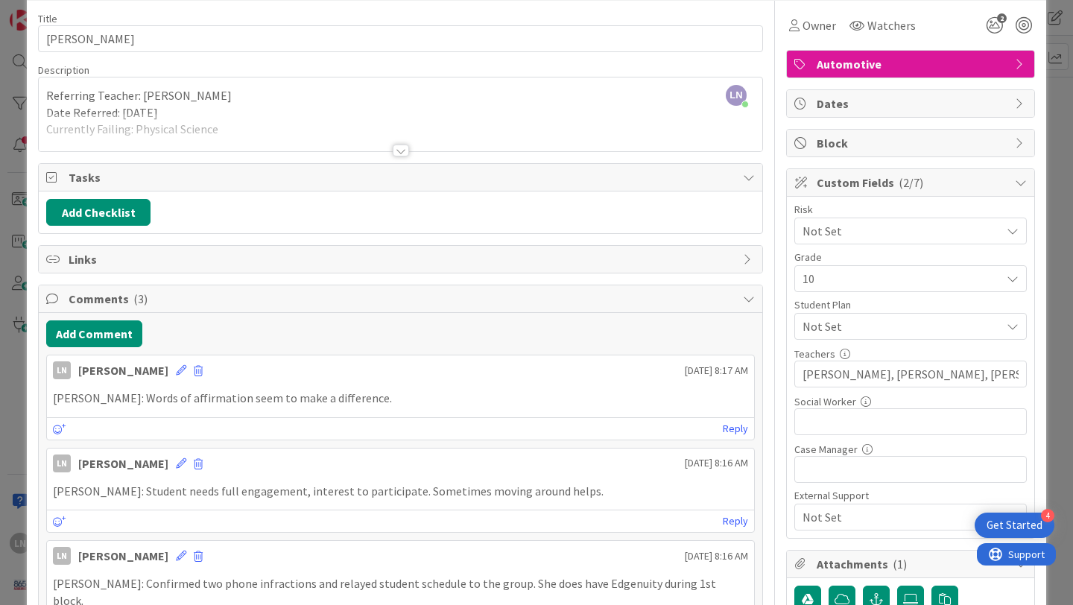
scroll to position [30, 0]
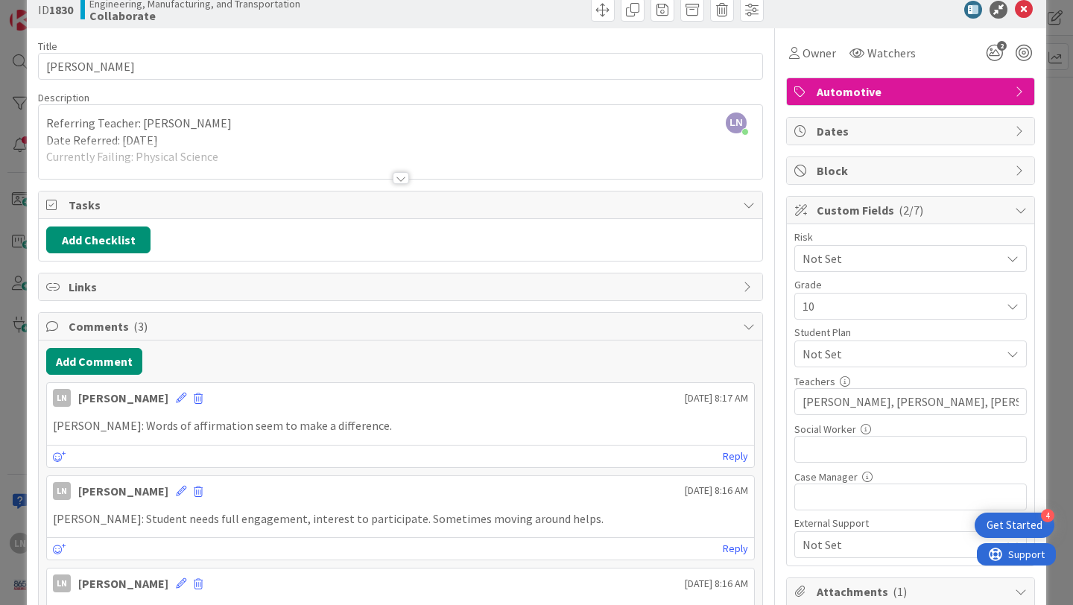
click at [401, 174] on div at bounding box center [401, 178] width 16 height 12
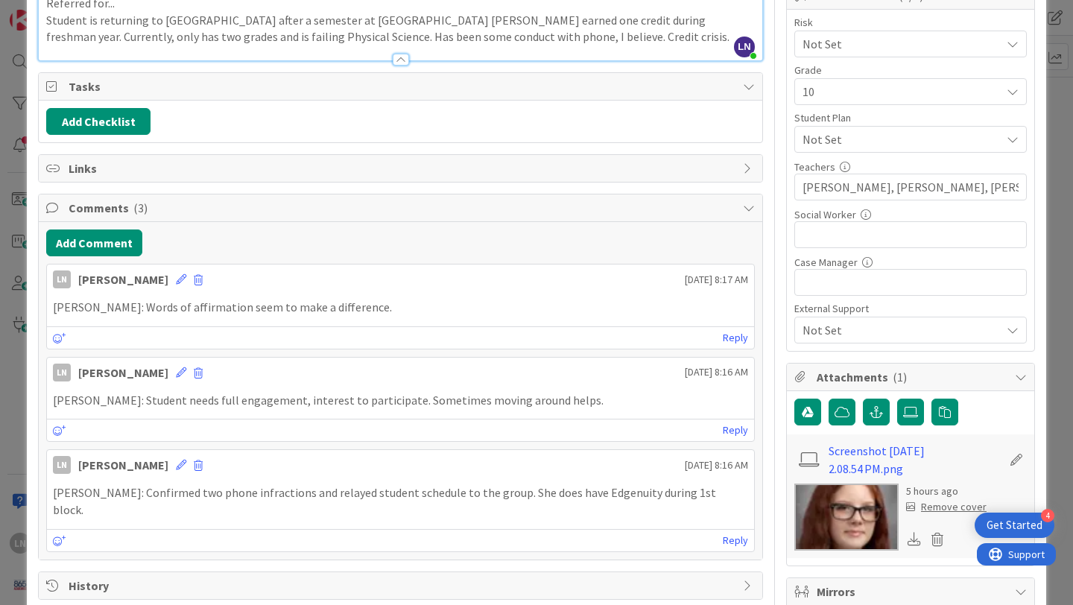
scroll to position [247, 0]
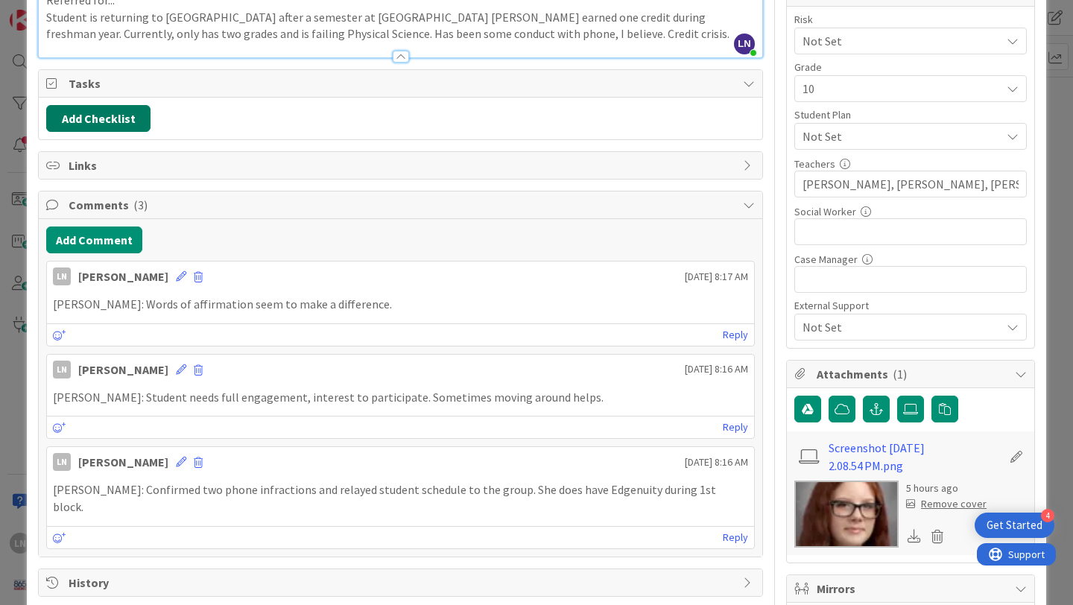
click at [119, 119] on button "Add Checklist" at bounding box center [98, 118] width 104 height 27
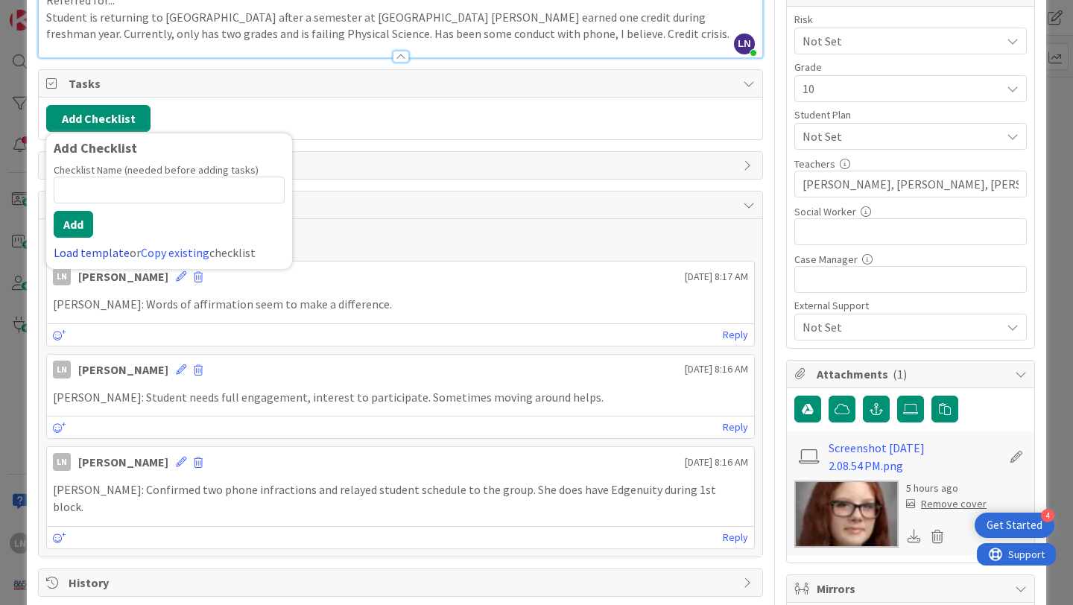
click at [95, 252] on link "Load template" at bounding box center [92, 252] width 76 height 15
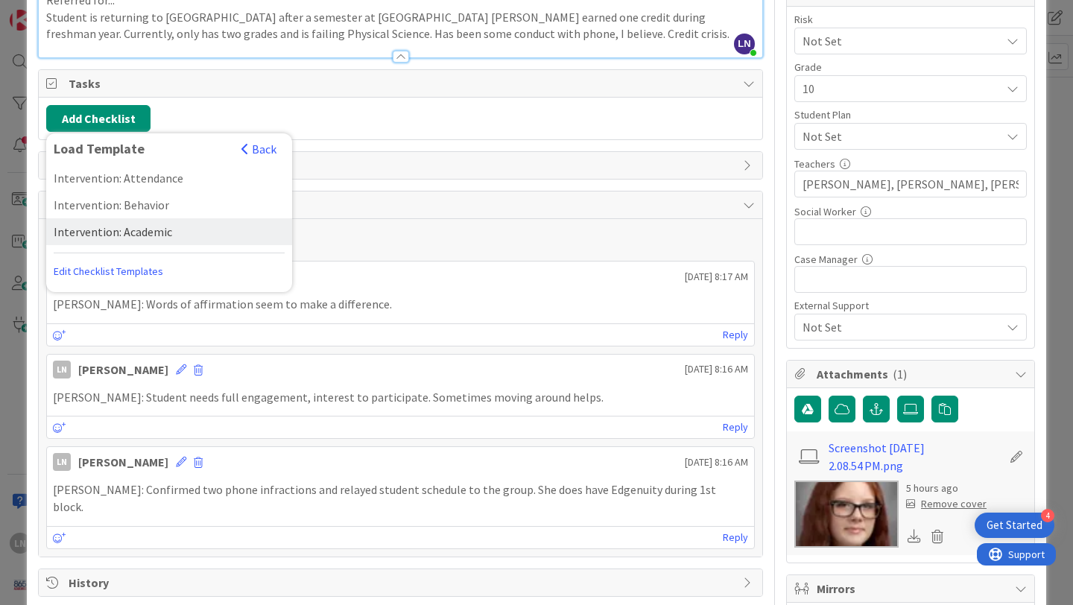
click at [127, 234] on div "Intervention: Academic" at bounding box center [169, 231] width 246 height 27
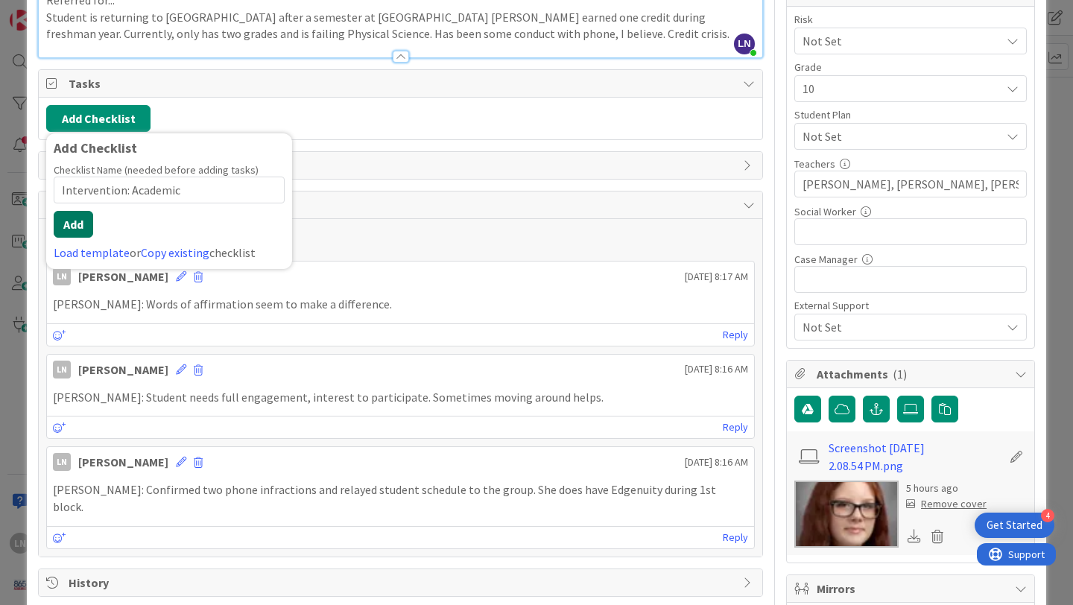
click at [77, 221] on button "Add" at bounding box center [74, 224] width 40 height 27
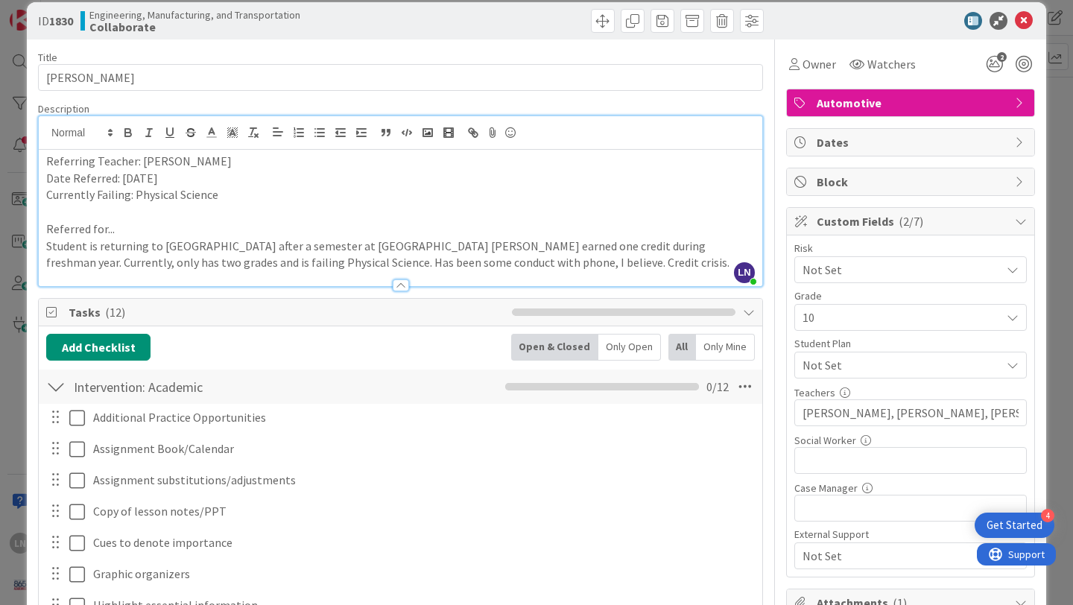
scroll to position [0, 0]
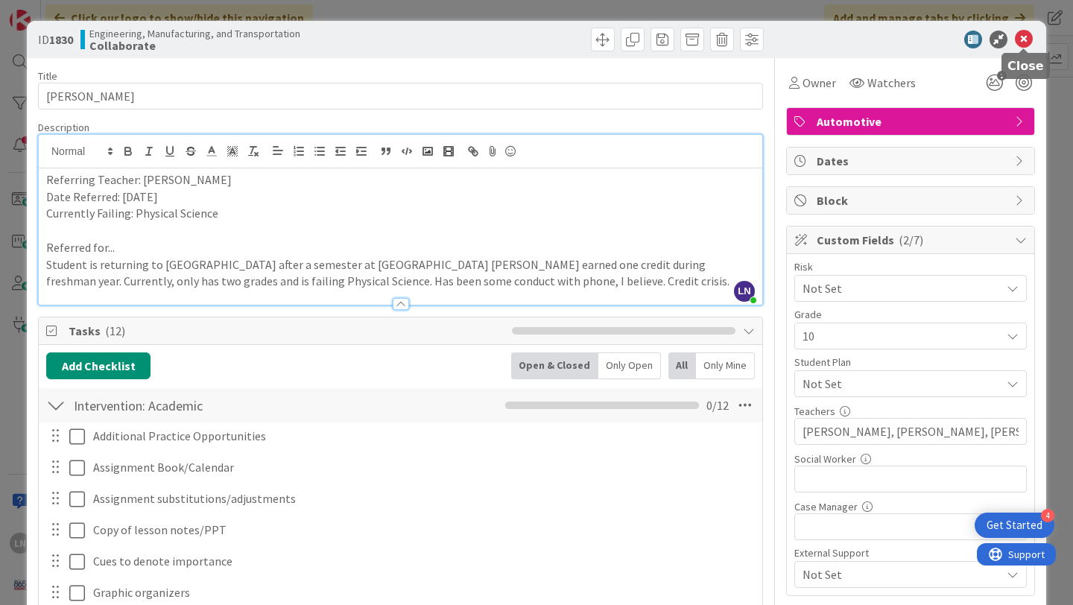
click at [1026, 45] on icon at bounding box center [1024, 40] width 18 height 18
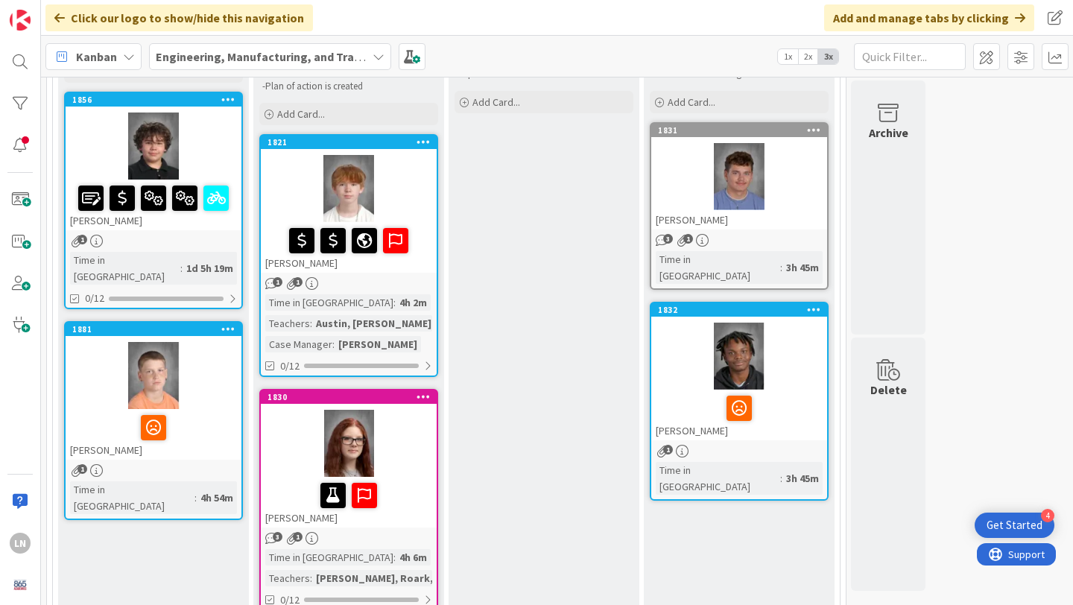
click at [207, 409] on div "[PERSON_NAME]" at bounding box center [154, 434] width 176 height 51
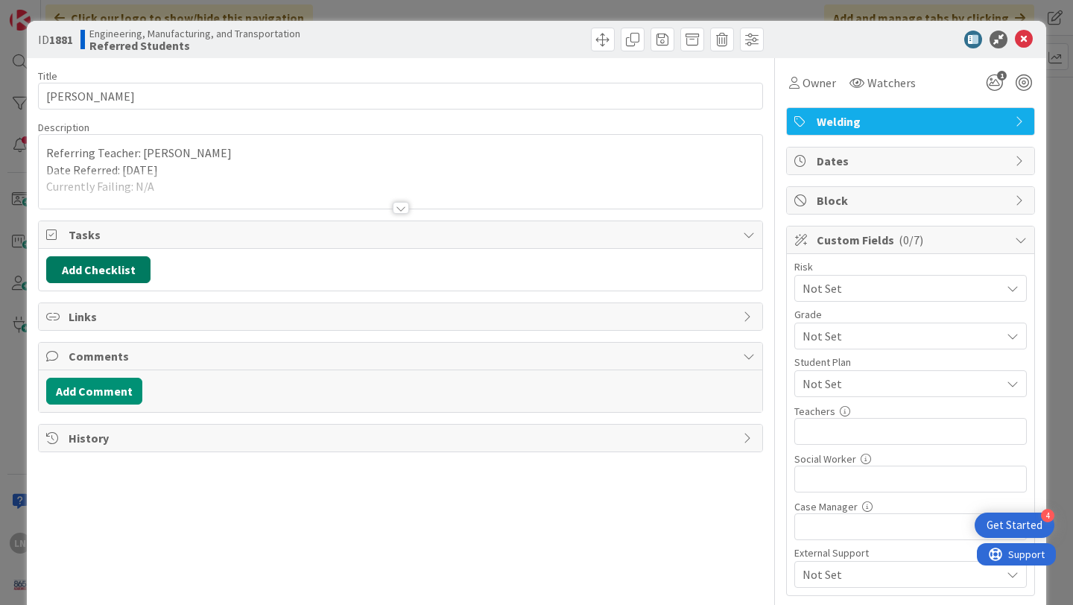
click at [114, 263] on button "Add Checklist" at bounding box center [98, 269] width 104 height 27
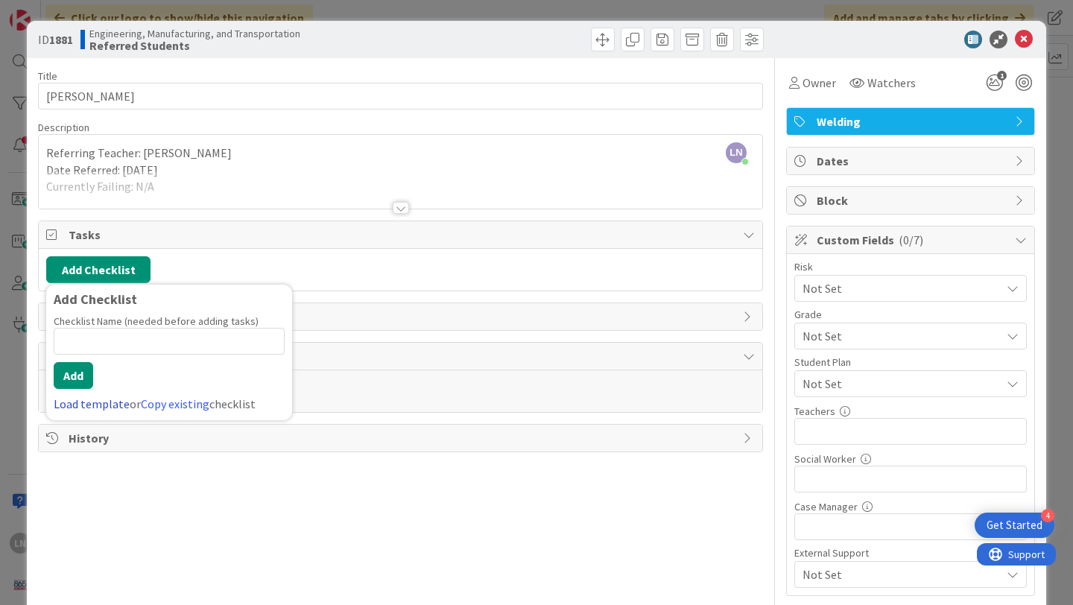
click at [87, 405] on link "Load template" at bounding box center [92, 404] width 76 height 15
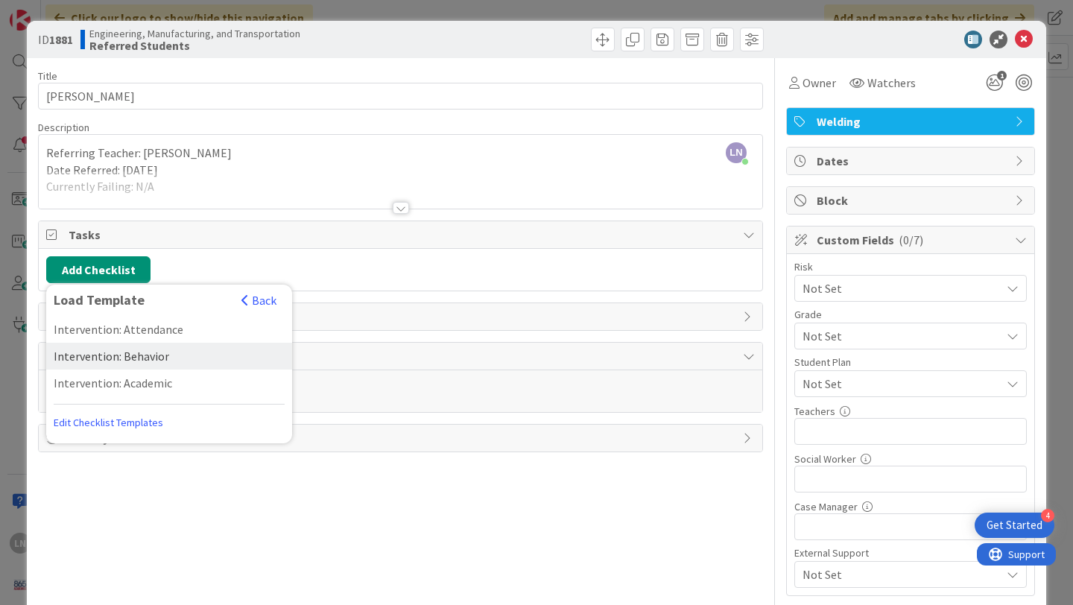
click at [104, 356] on div "Intervention: Behavior" at bounding box center [169, 356] width 246 height 27
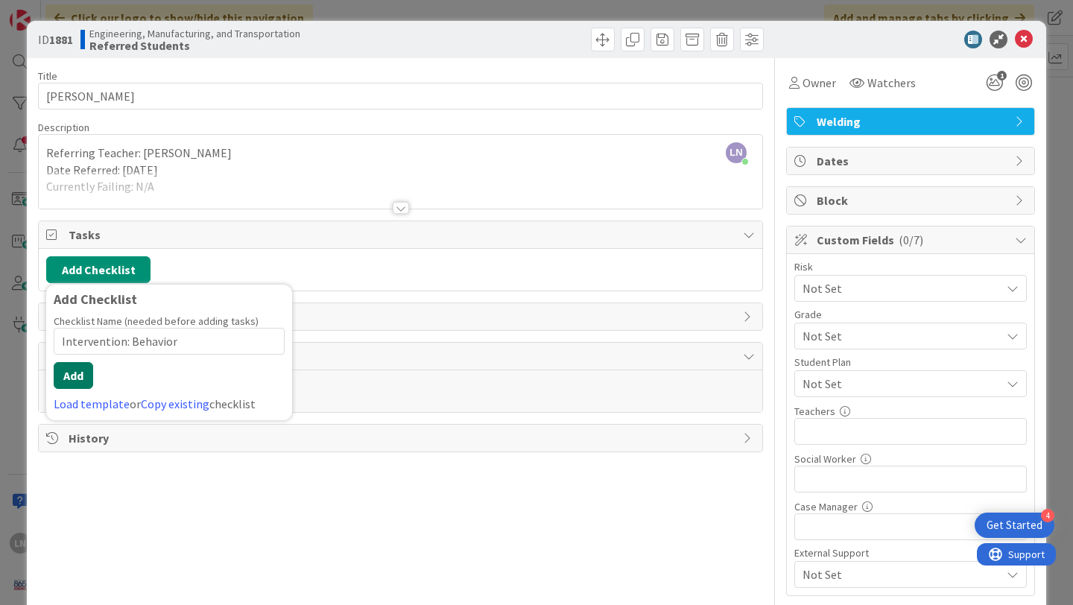
click at [77, 365] on button "Add" at bounding box center [74, 375] width 40 height 27
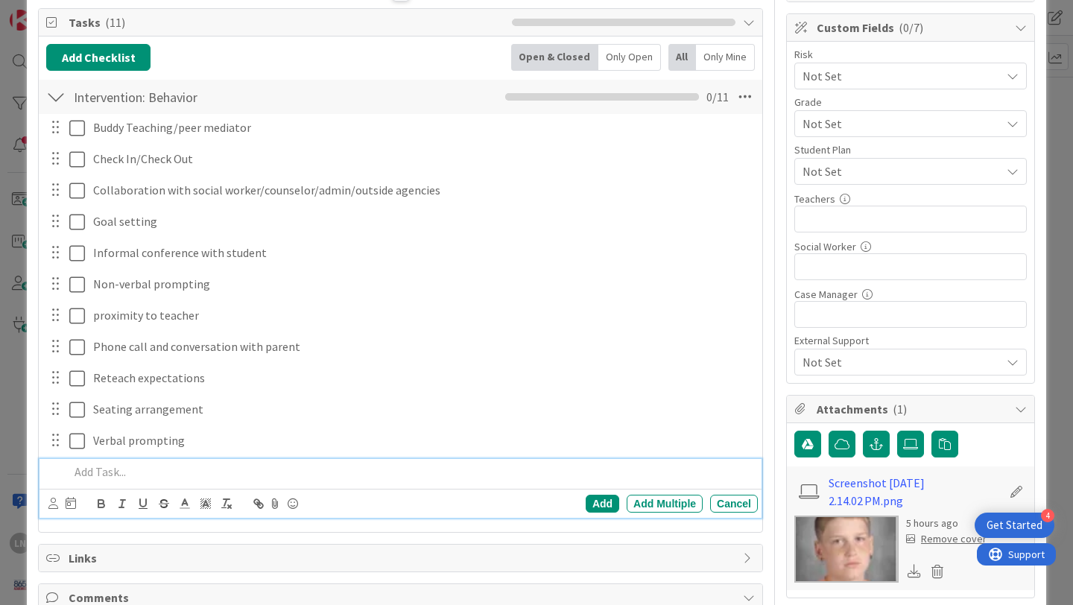
scroll to position [223, 0]
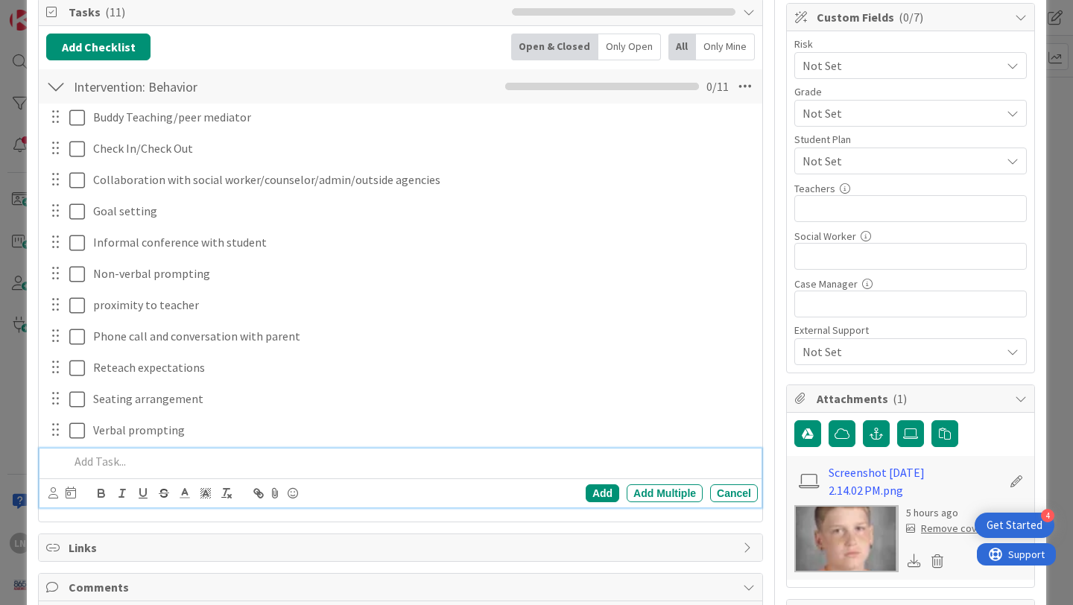
click at [906, 76] on span "Not Set" at bounding box center [898, 65] width 191 height 21
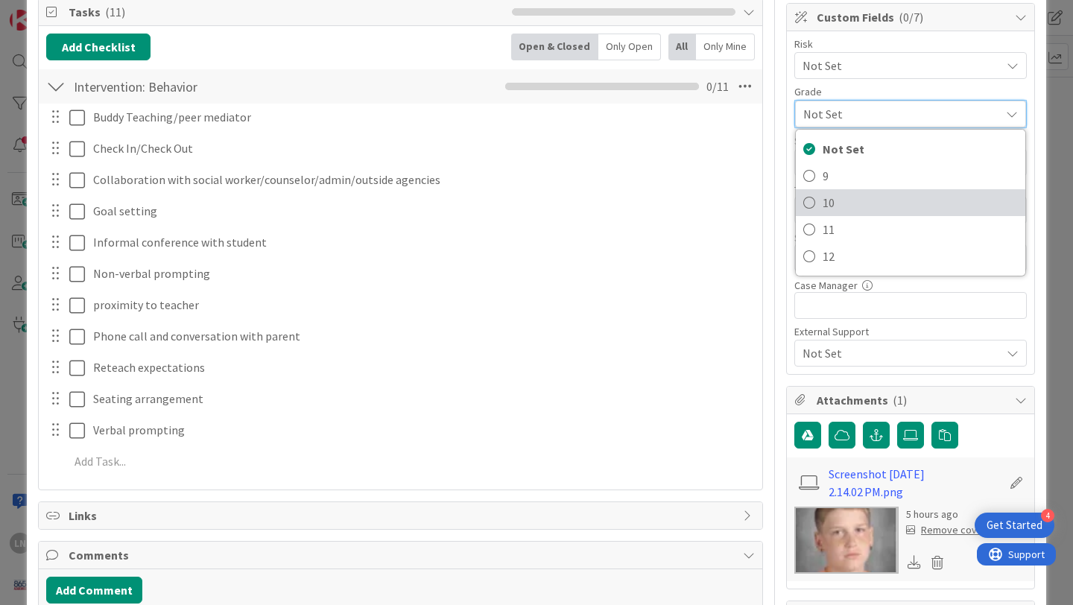
click at [865, 204] on span "10" at bounding box center [920, 203] width 195 height 22
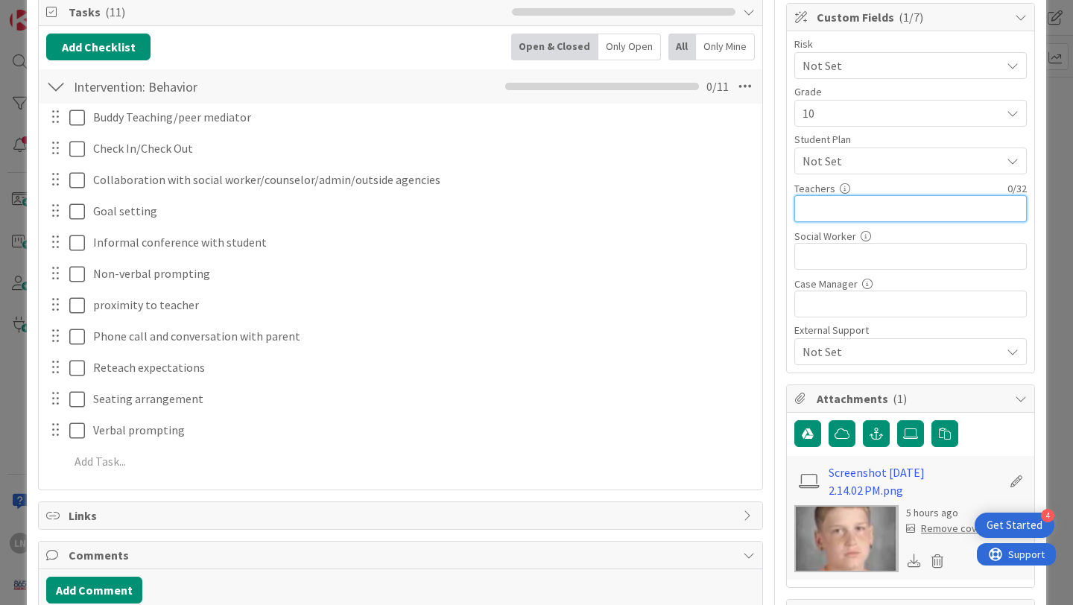
click at [865, 203] on input "text" at bounding box center [911, 208] width 233 height 27
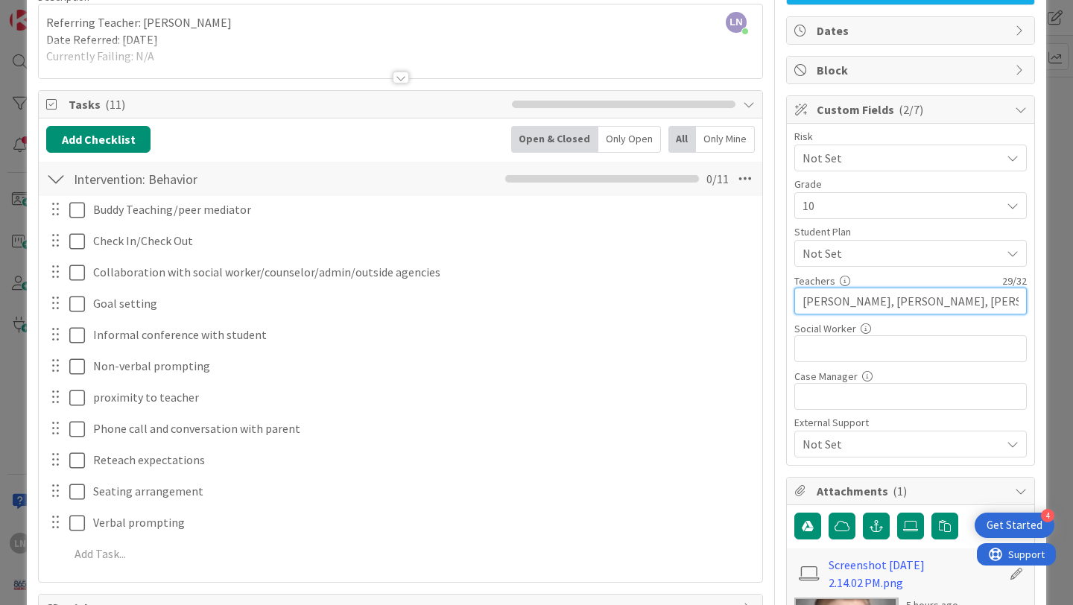
scroll to position [0, 0]
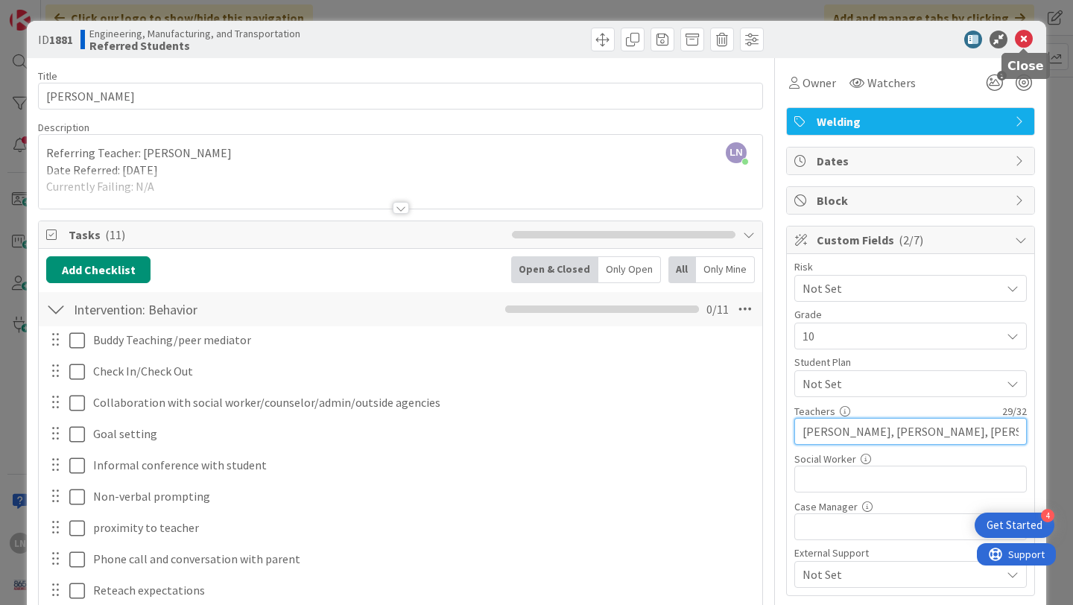
type input "[PERSON_NAME], [PERSON_NAME], [PERSON_NAME]"
click at [1023, 45] on icon at bounding box center [1024, 40] width 18 height 18
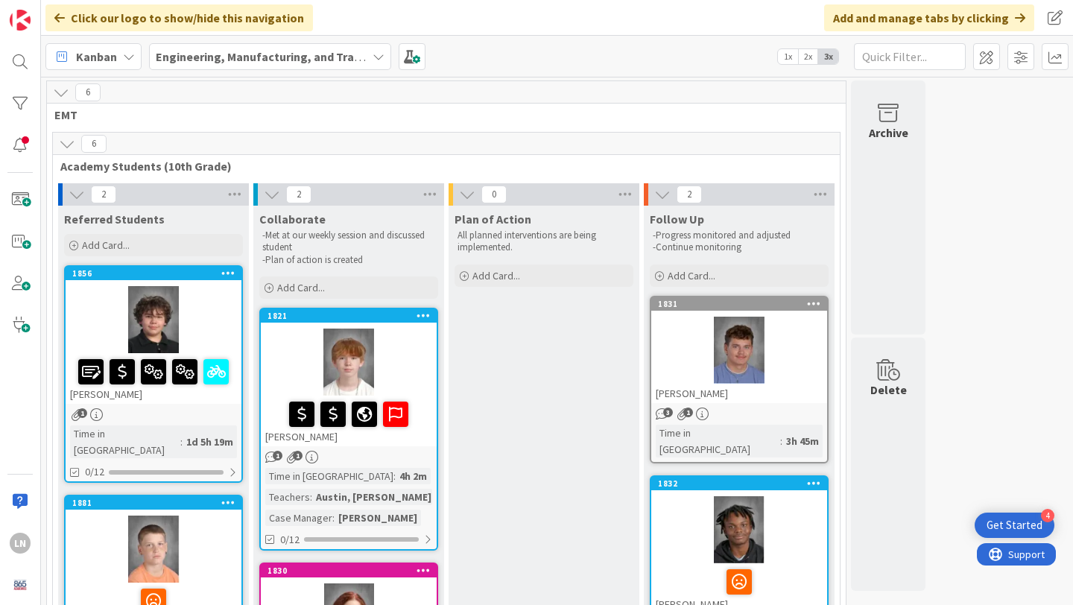
click at [210, 309] on div at bounding box center [154, 319] width 176 height 67
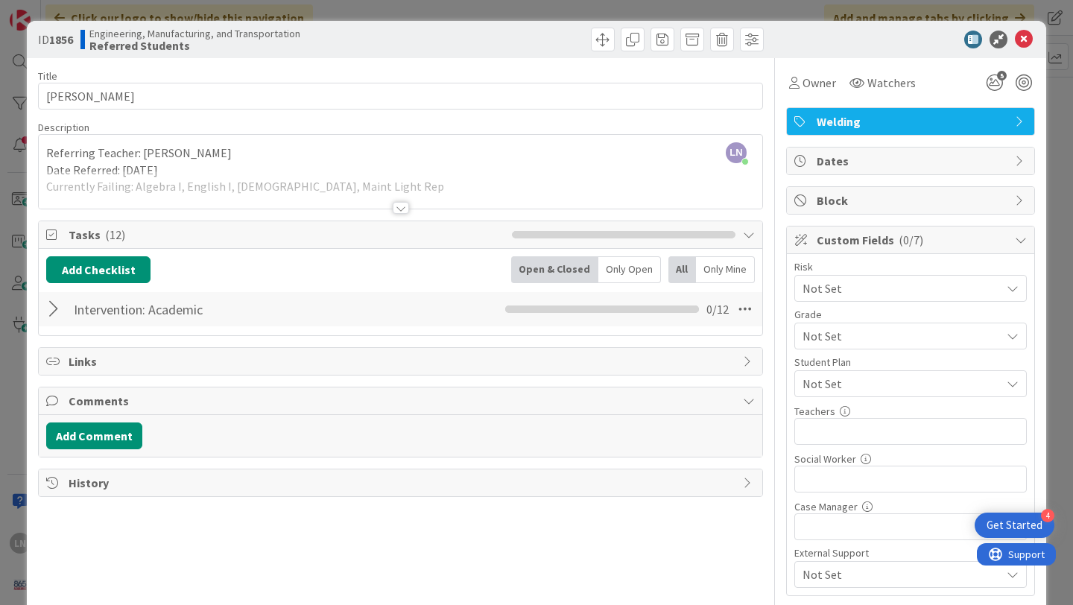
click at [895, 299] on span "Not Set" at bounding box center [898, 288] width 191 height 21
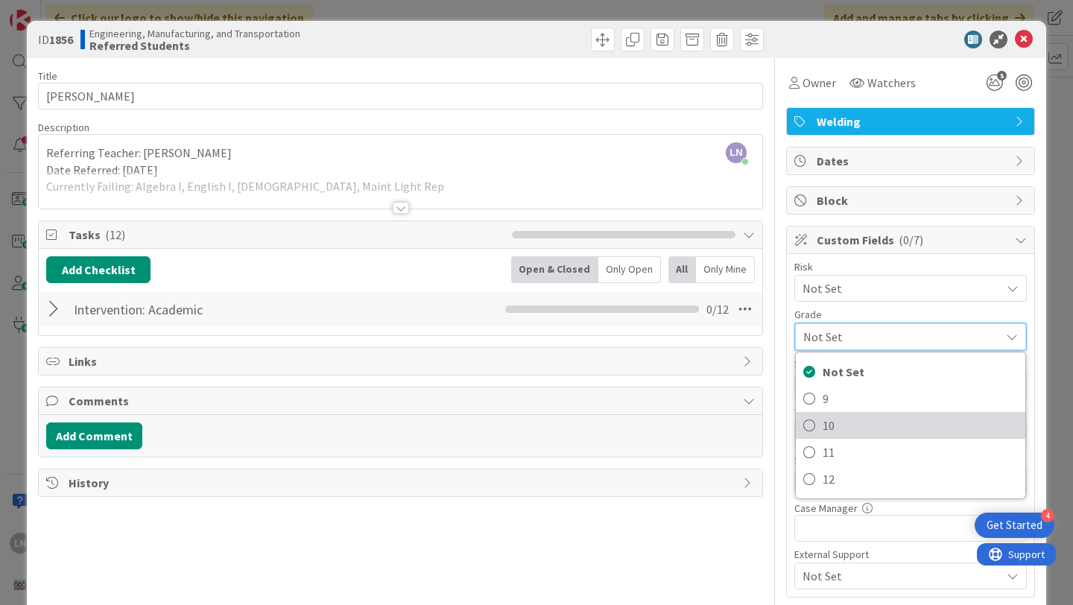
click at [850, 425] on span "10" at bounding box center [920, 425] width 195 height 22
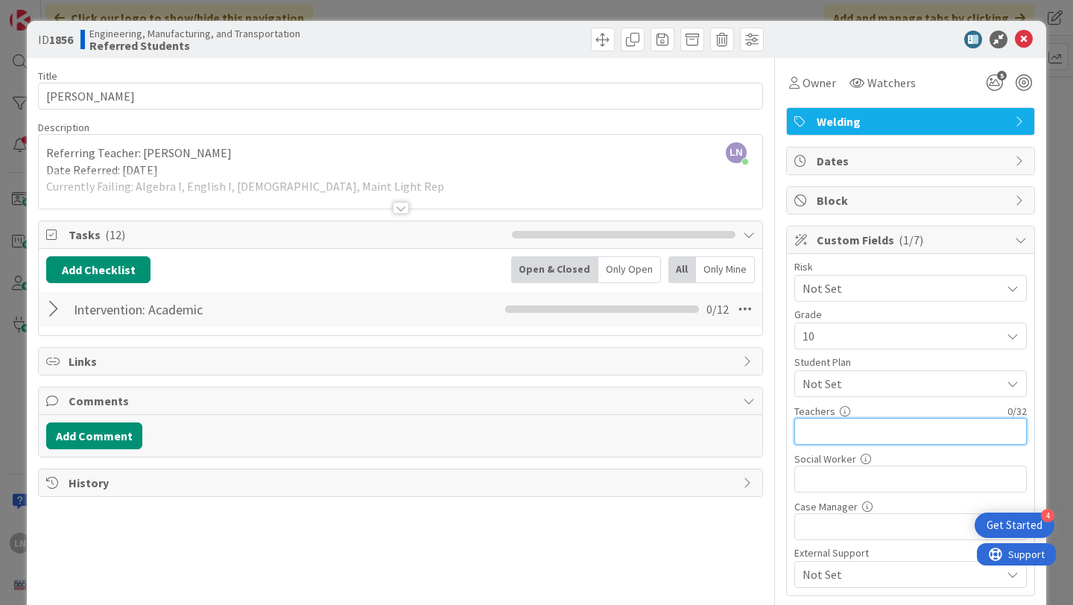
click at [895, 433] on input "text" at bounding box center [911, 431] width 233 height 27
type input "[PERSON_NAME], Childress, [PERSON_NAME], [PERSON_NAME]"
click at [51, 309] on div at bounding box center [55, 309] width 19 height 27
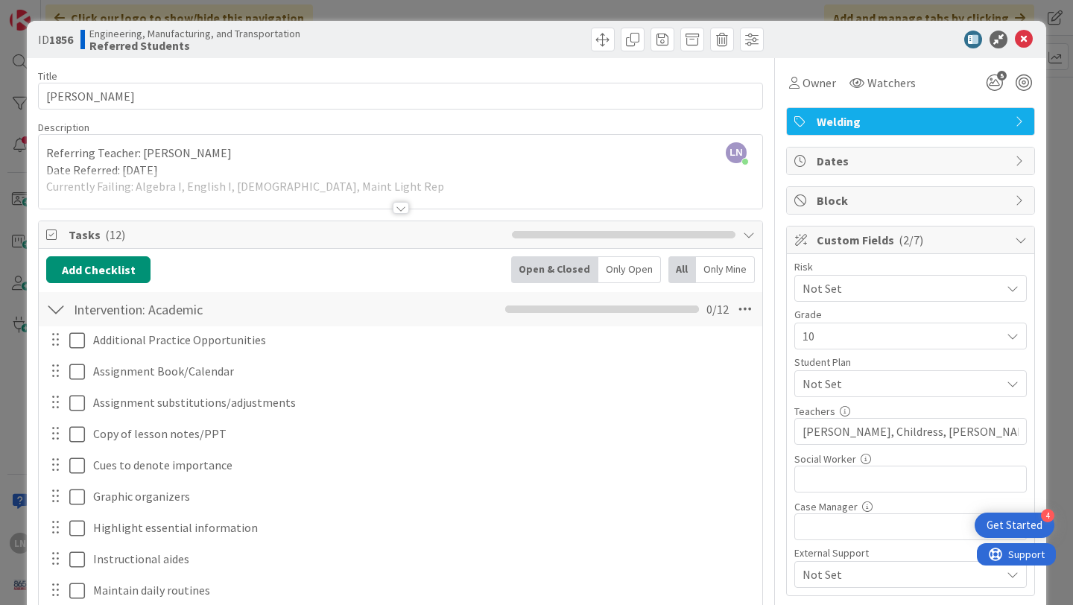
click at [60, 309] on div at bounding box center [55, 309] width 19 height 27
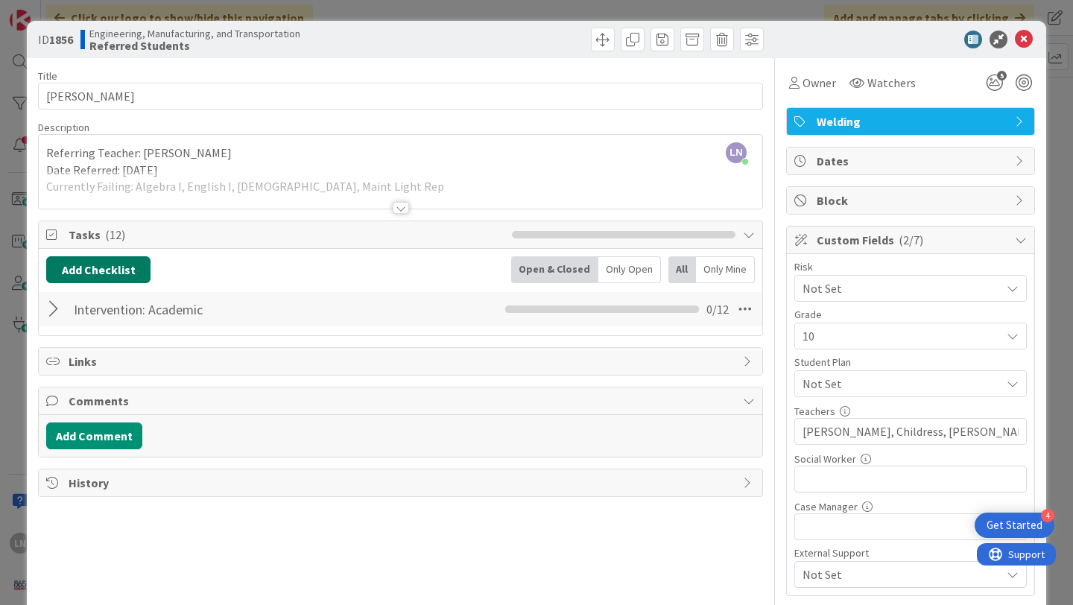
click at [89, 270] on button "Add Checklist" at bounding box center [98, 269] width 104 height 27
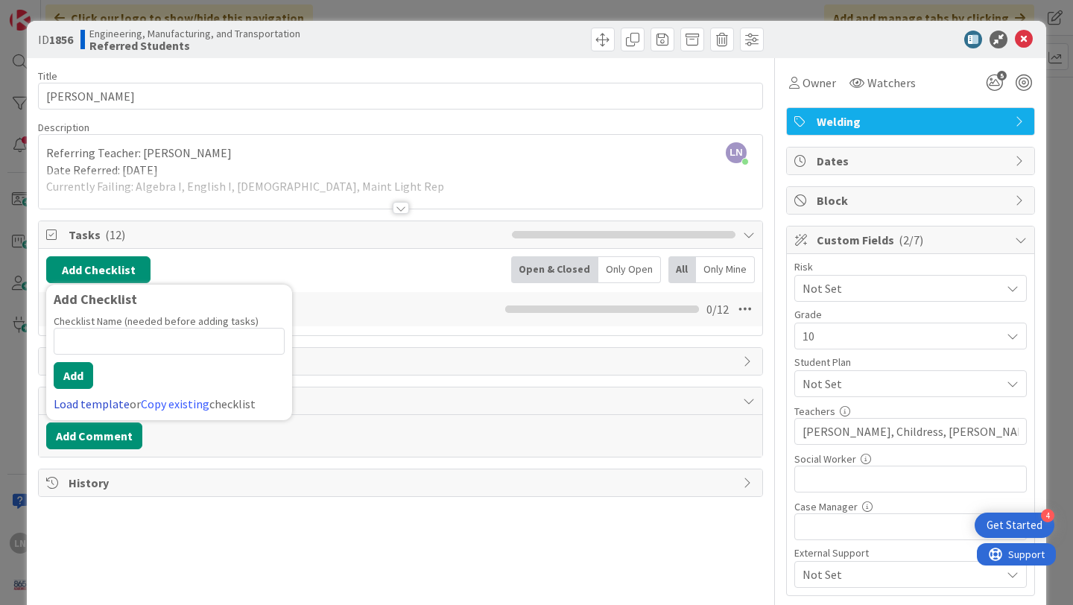
click at [106, 405] on link "Load template" at bounding box center [92, 404] width 76 height 15
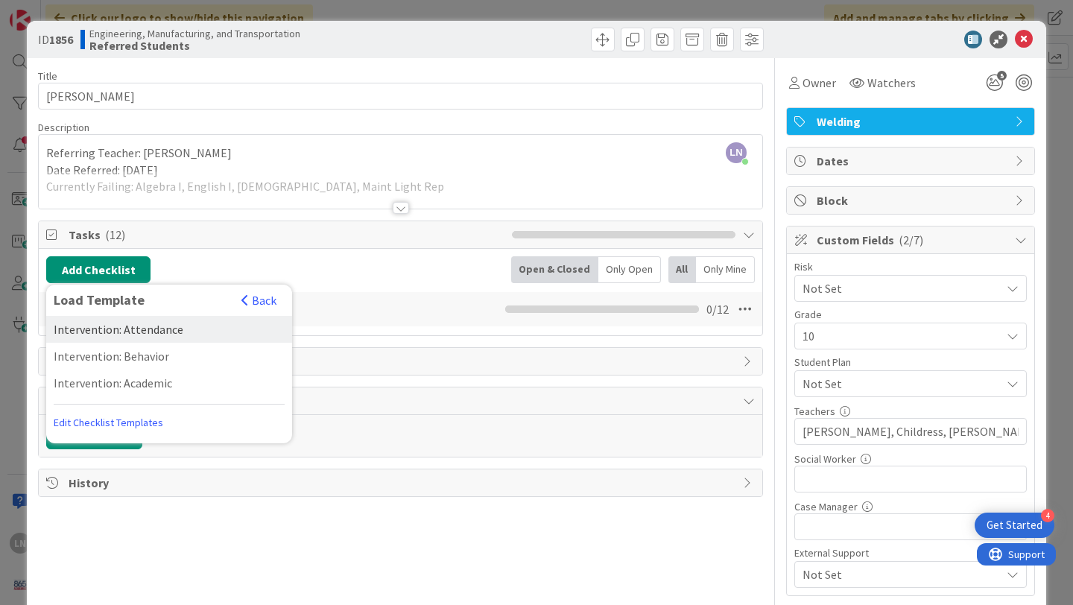
click at [130, 332] on div "Intervention: Attendance" at bounding box center [169, 329] width 246 height 27
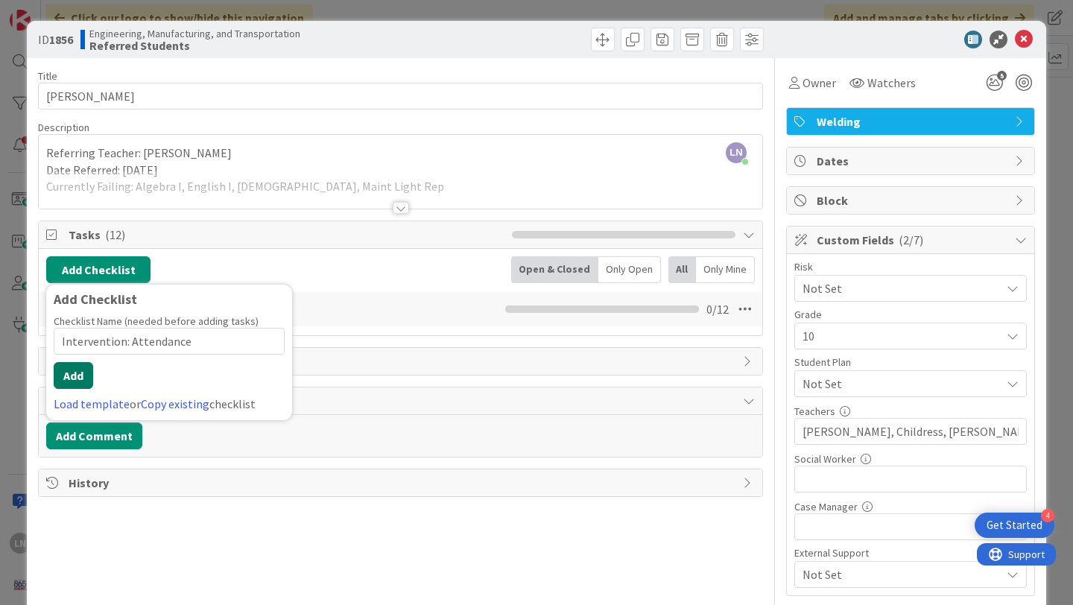
click at [84, 381] on button "Add" at bounding box center [74, 375] width 40 height 27
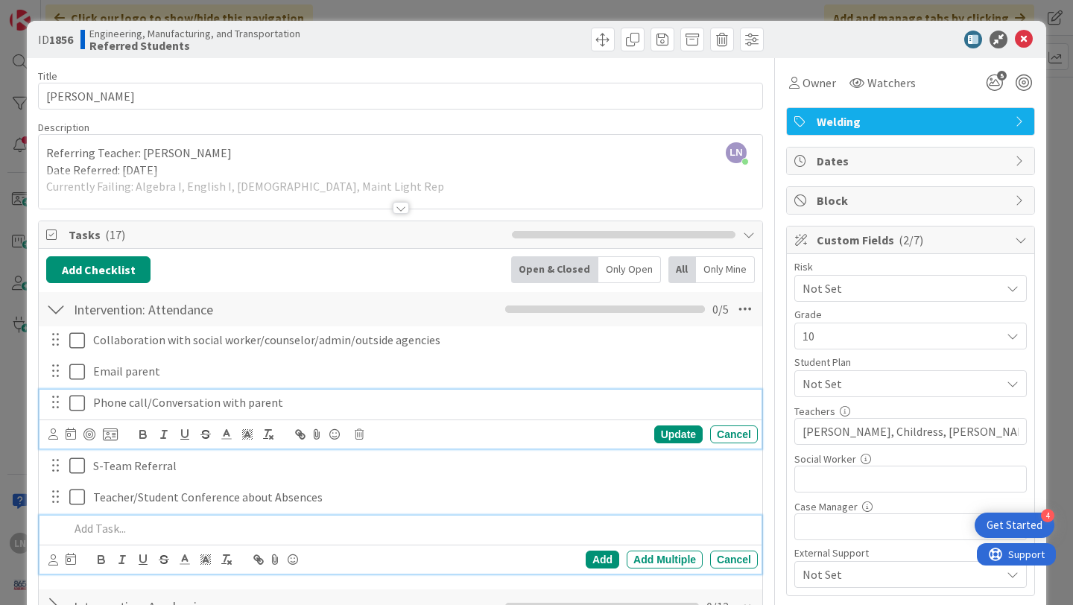
click at [75, 402] on icon at bounding box center [80, 403] width 22 height 18
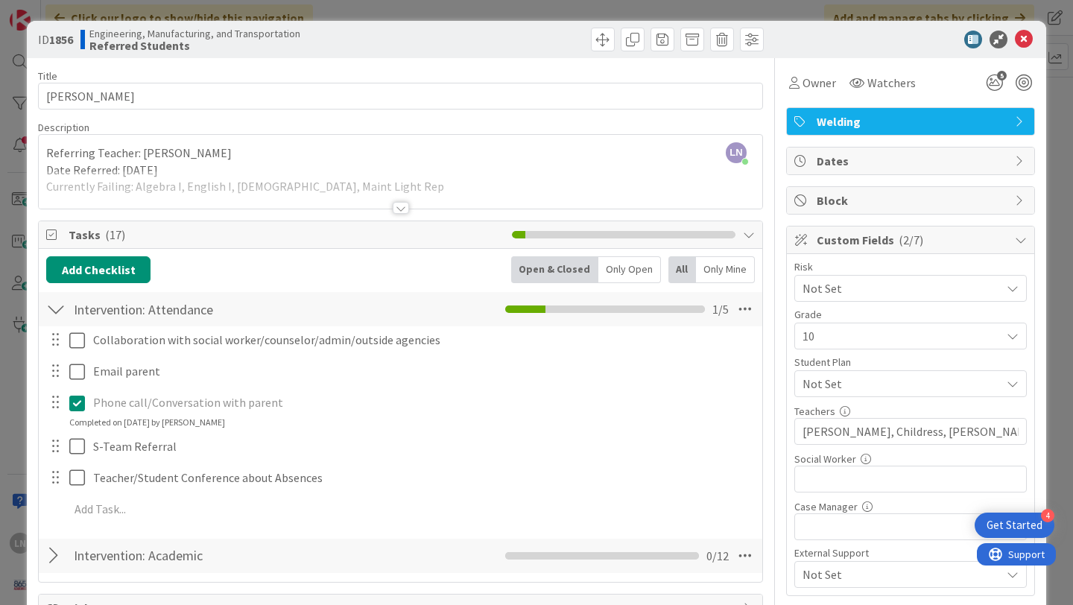
click at [207, 424] on div "Completed on [DATE] by [PERSON_NAME]" at bounding box center [147, 422] width 156 height 13
click at [155, 424] on div "Completed on [DATE] by [PERSON_NAME]" at bounding box center [147, 422] width 156 height 13
click at [189, 423] on div "Completed on [DATE] by [PERSON_NAME]" at bounding box center [147, 422] width 156 height 13
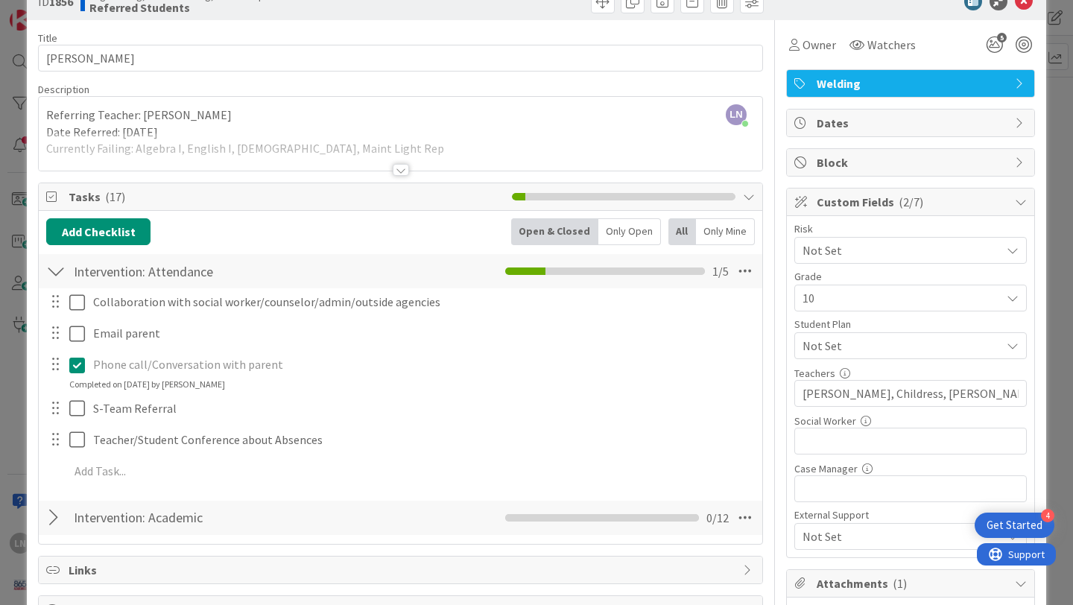
scroll to position [71, 0]
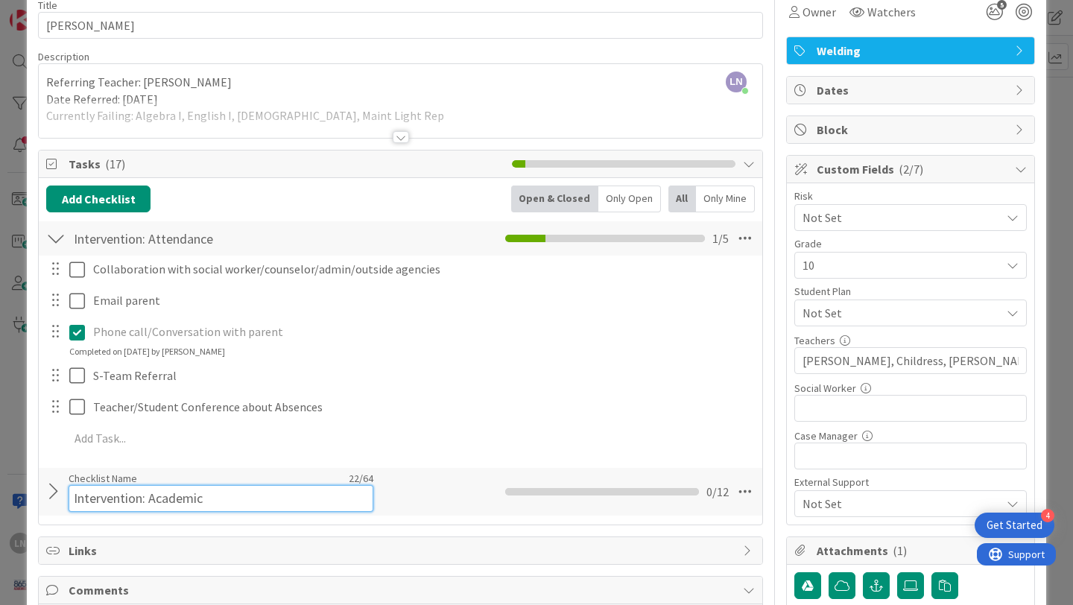
click at [100, 481] on div "Checklist Name 22 / 64 Intervention: Academic" at bounding box center [221, 492] width 305 height 40
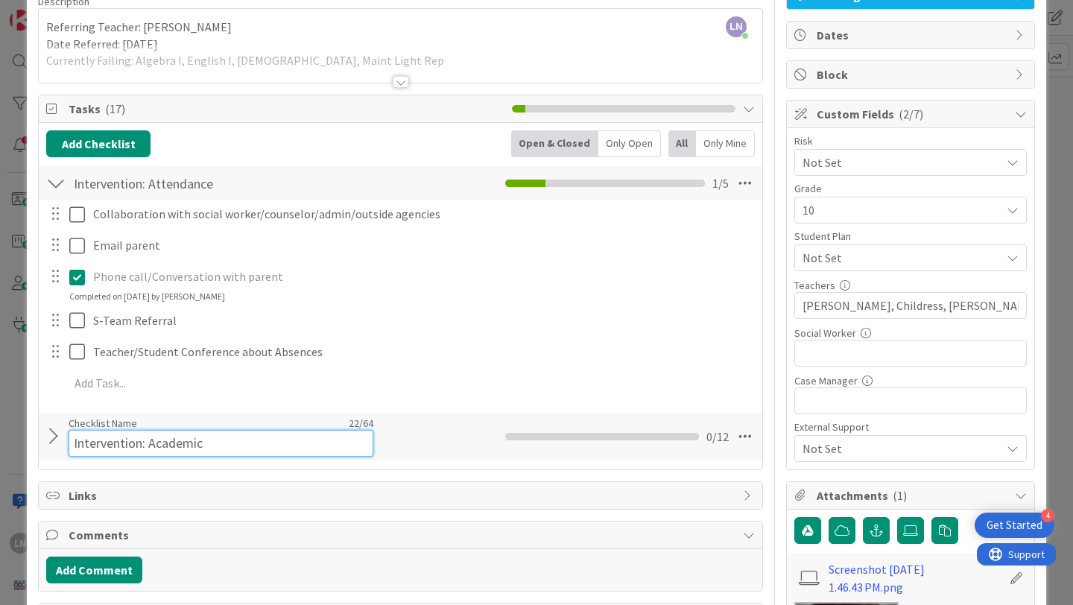
scroll to position [141, 0]
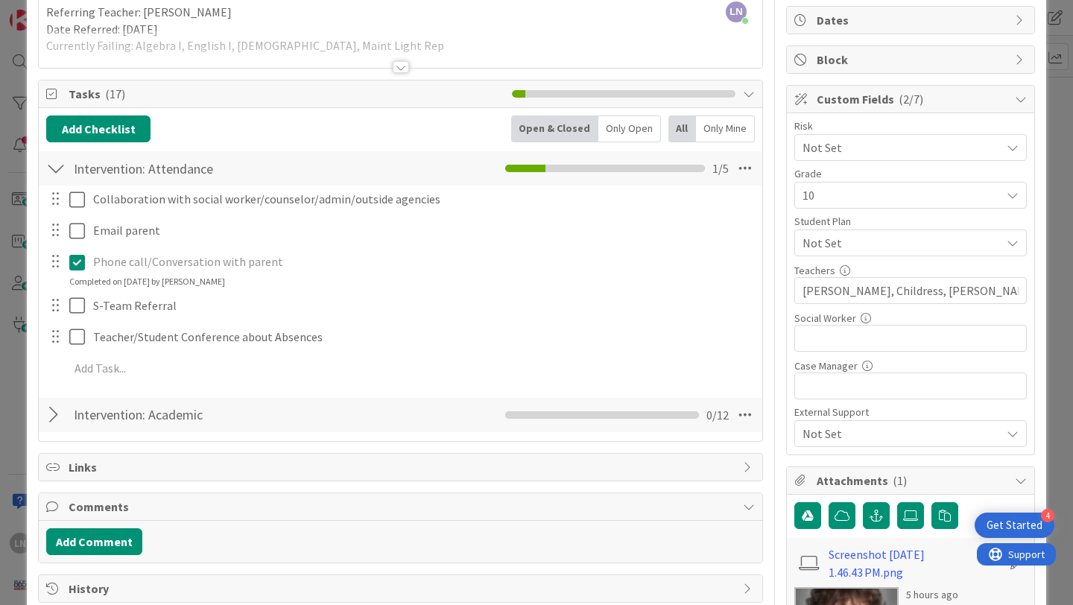
click at [50, 422] on div at bounding box center [55, 415] width 19 height 27
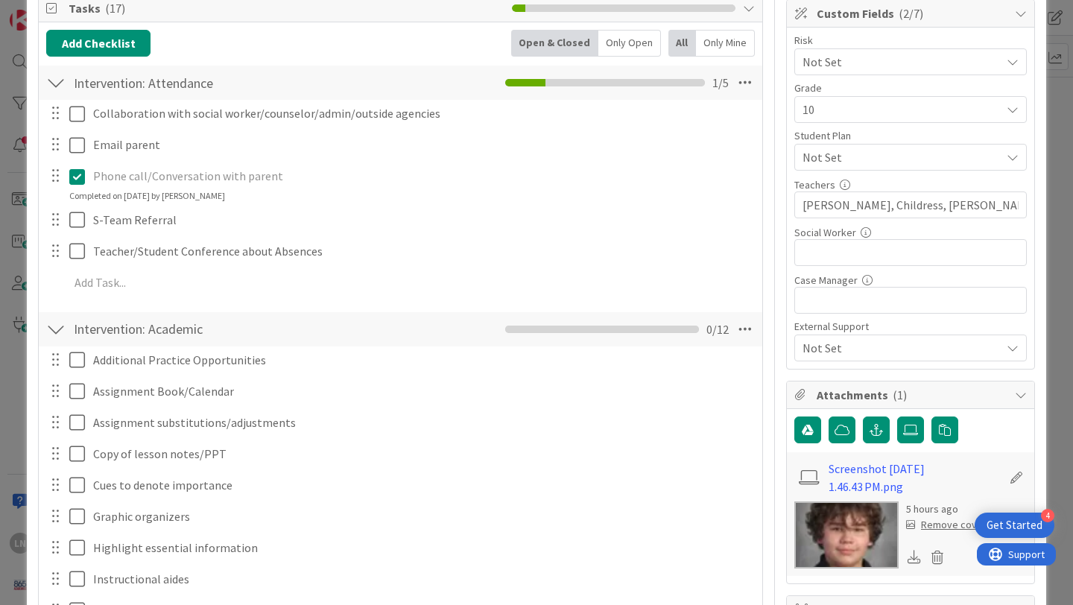
scroll to position [222, 0]
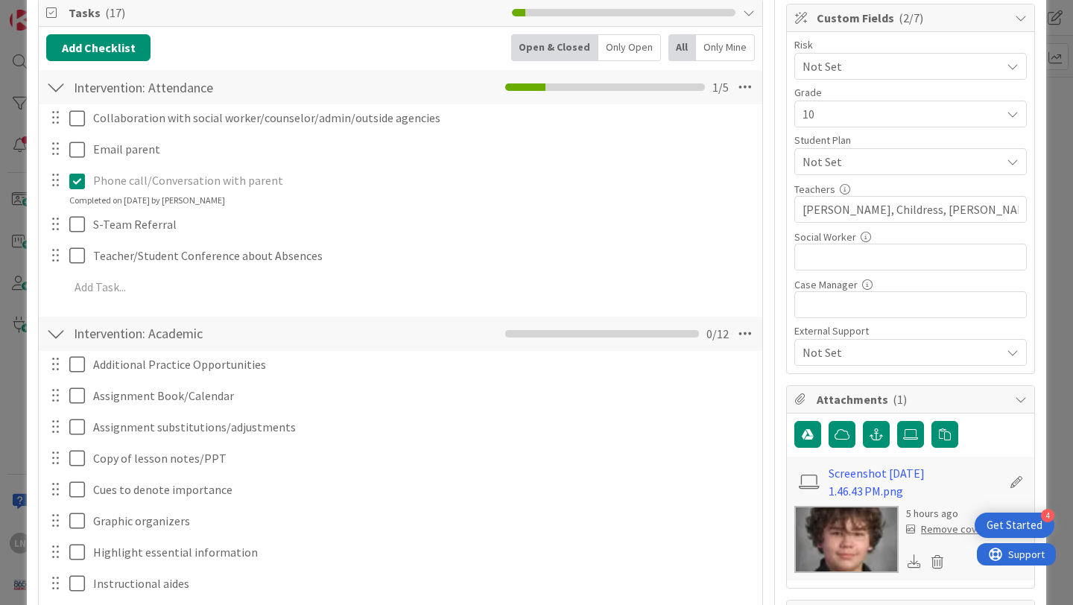
click at [78, 178] on icon at bounding box center [80, 181] width 22 height 18
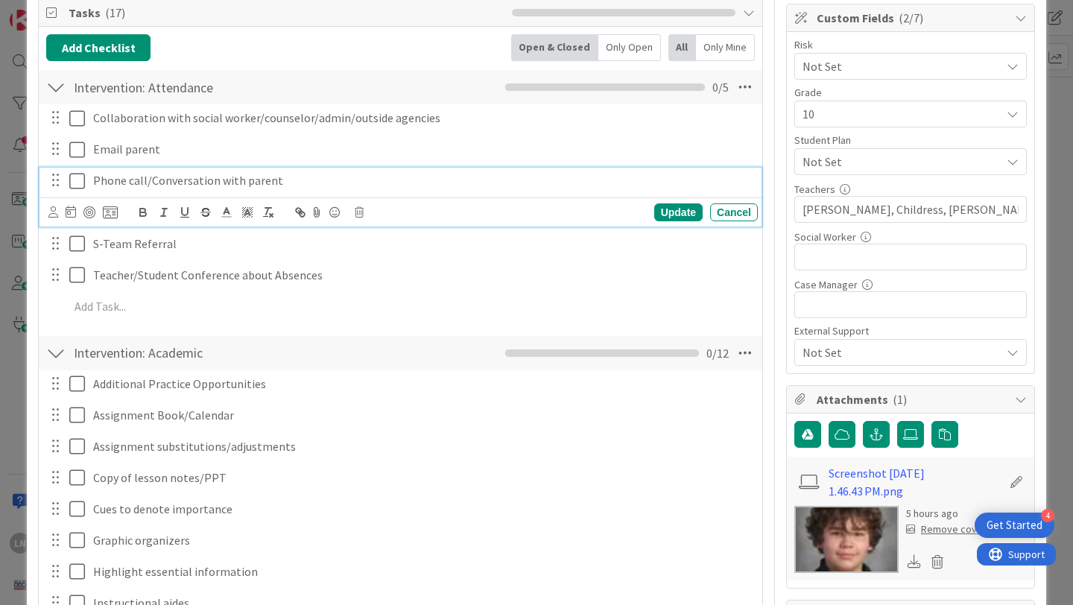
click at [78, 178] on icon at bounding box center [80, 181] width 22 height 18
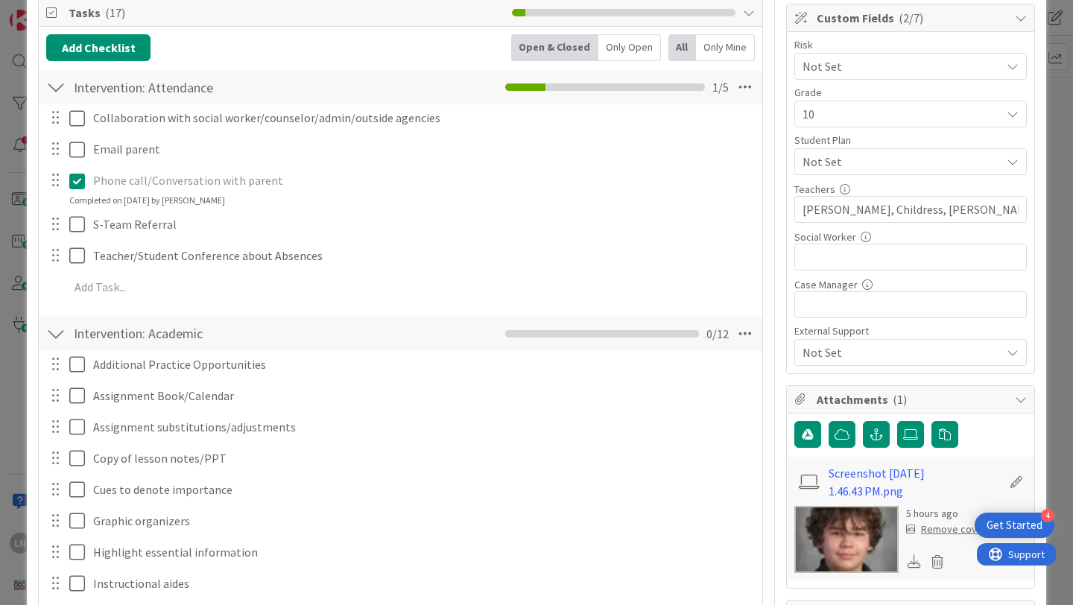
click at [78, 178] on icon at bounding box center [80, 181] width 22 height 18
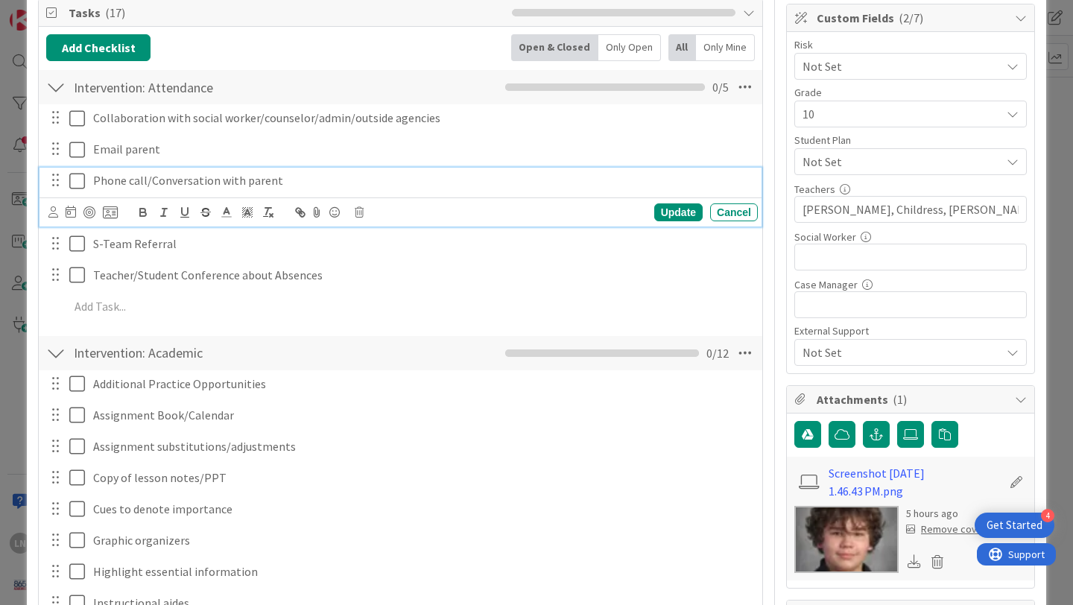
click at [73, 182] on icon at bounding box center [80, 181] width 22 height 18
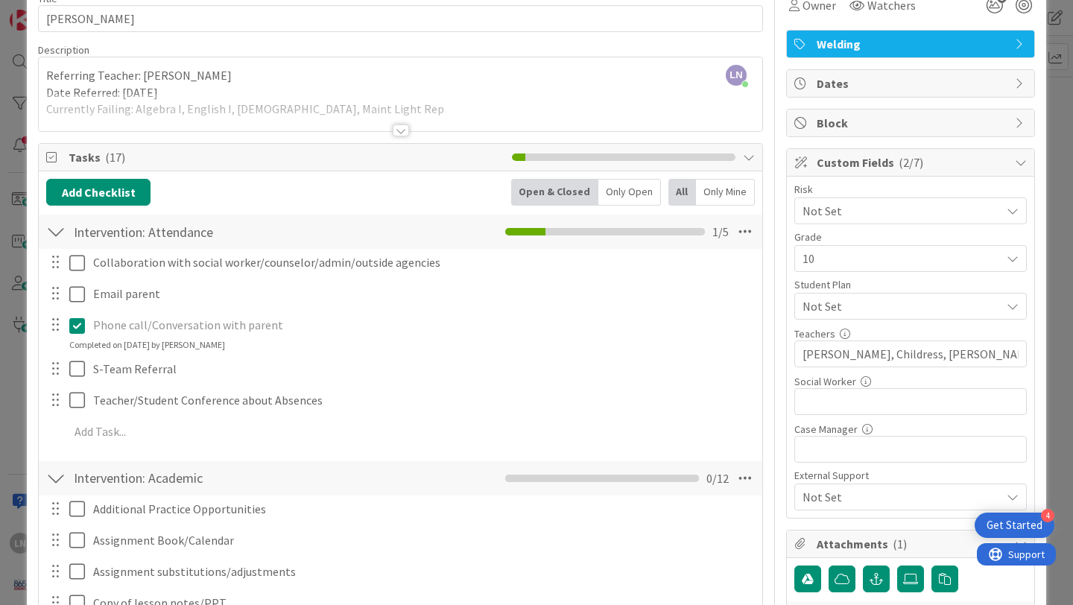
scroll to position [0, 0]
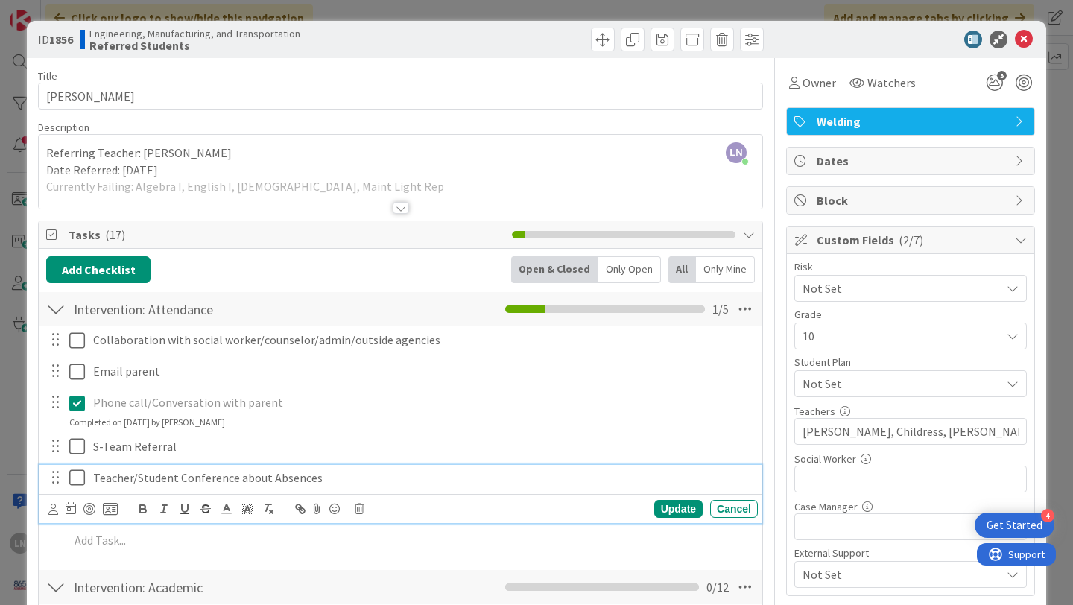
click at [78, 480] on icon at bounding box center [80, 478] width 22 height 18
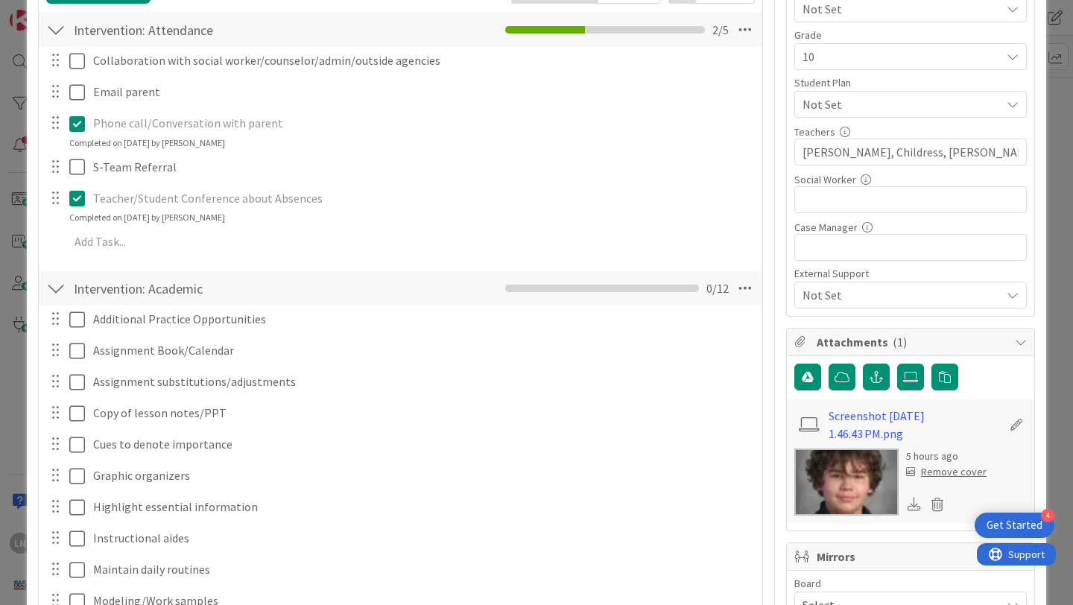
scroll to position [289, 0]
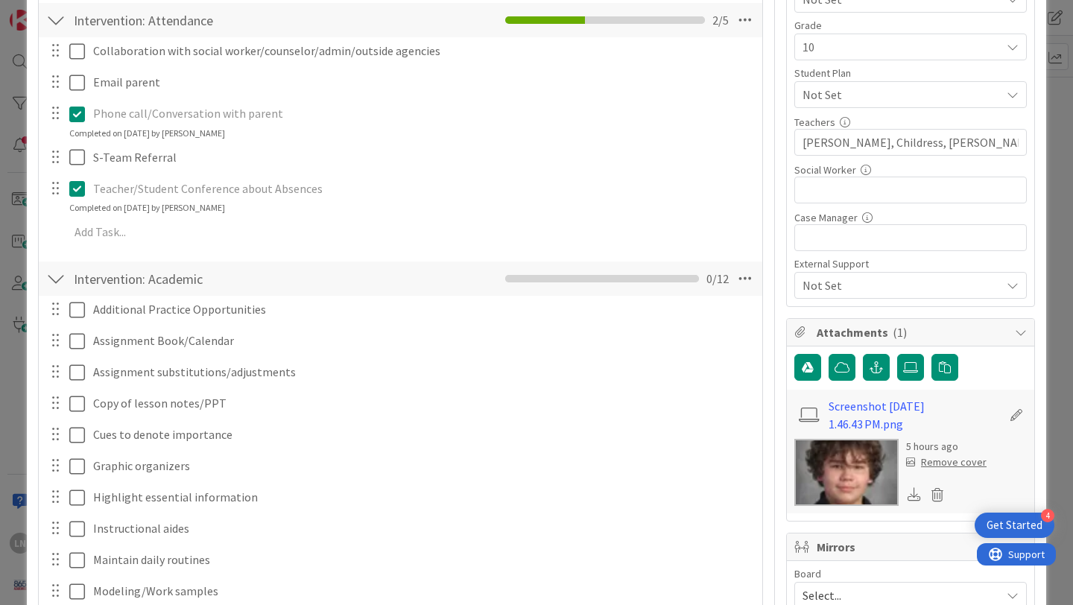
click at [210, 113] on p "Phone call/Conversation with parent" at bounding box center [422, 113] width 659 height 17
click at [75, 116] on icon at bounding box center [80, 114] width 22 height 18
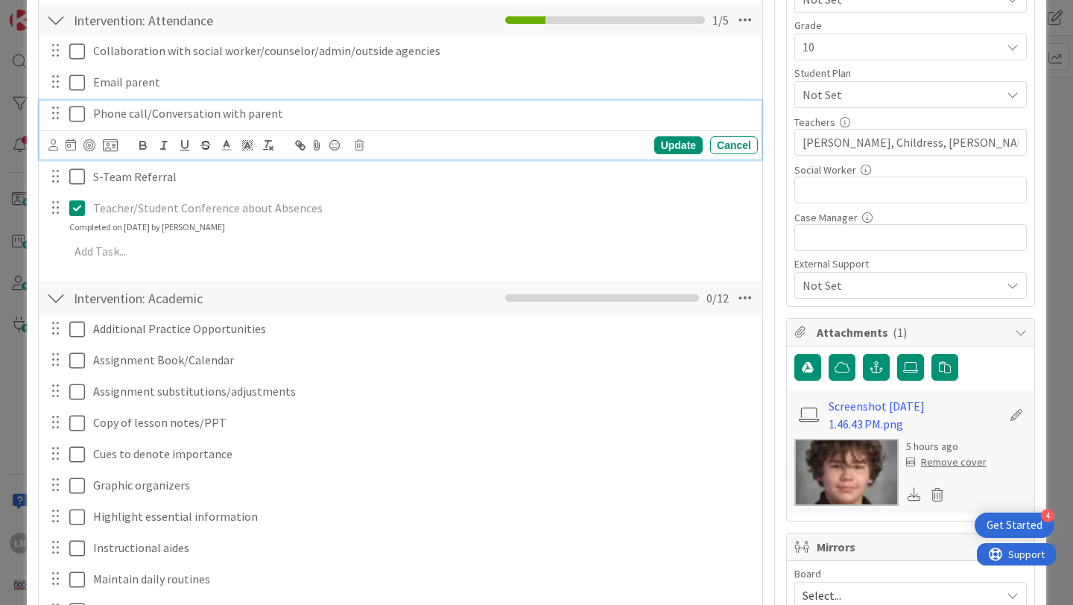
click at [291, 115] on p "Phone call/Conversation with parent" at bounding box center [422, 113] width 659 height 17
click at [671, 139] on div "Update" at bounding box center [678, 145] width 48 height 18
click at [83, 116] on icon at bounding box center [80, 114] width 22 height 18
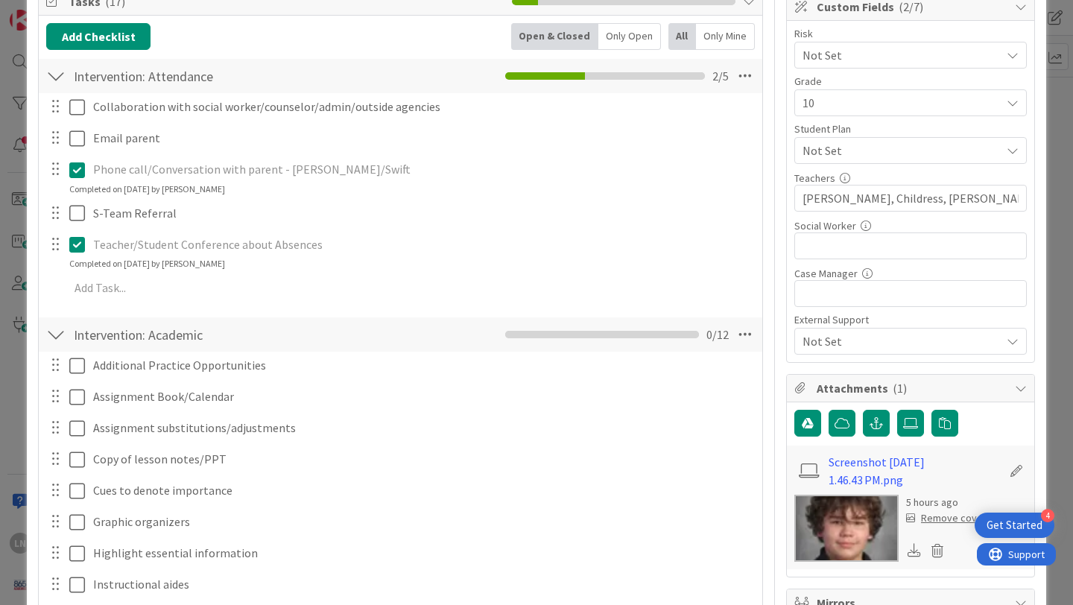
scroll to position [231, 0]
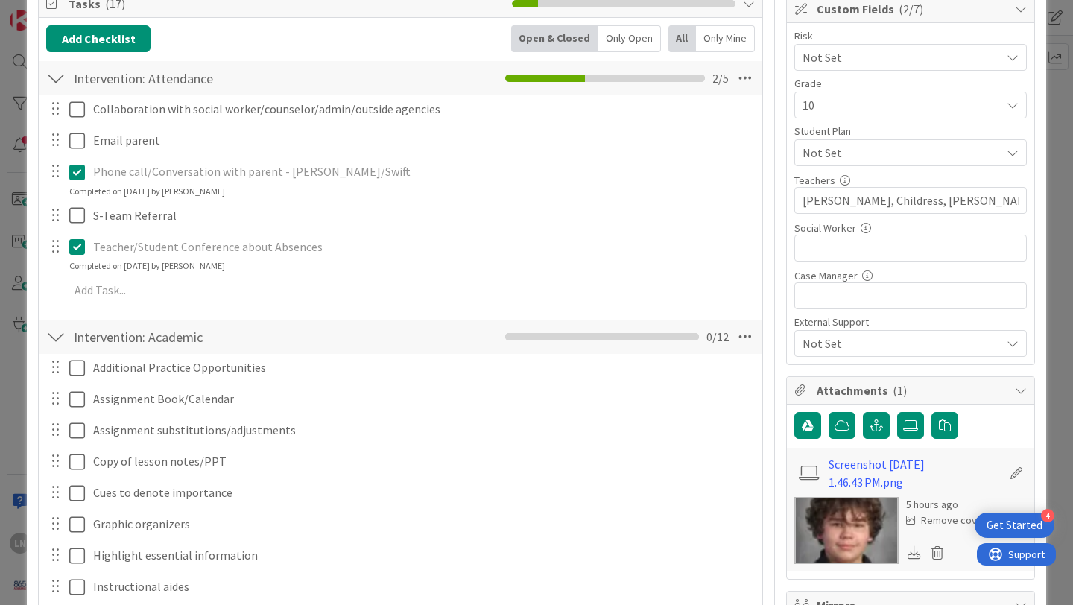
click at [82, 247] on icon at bounding box center [80, 247] width 22 height 18
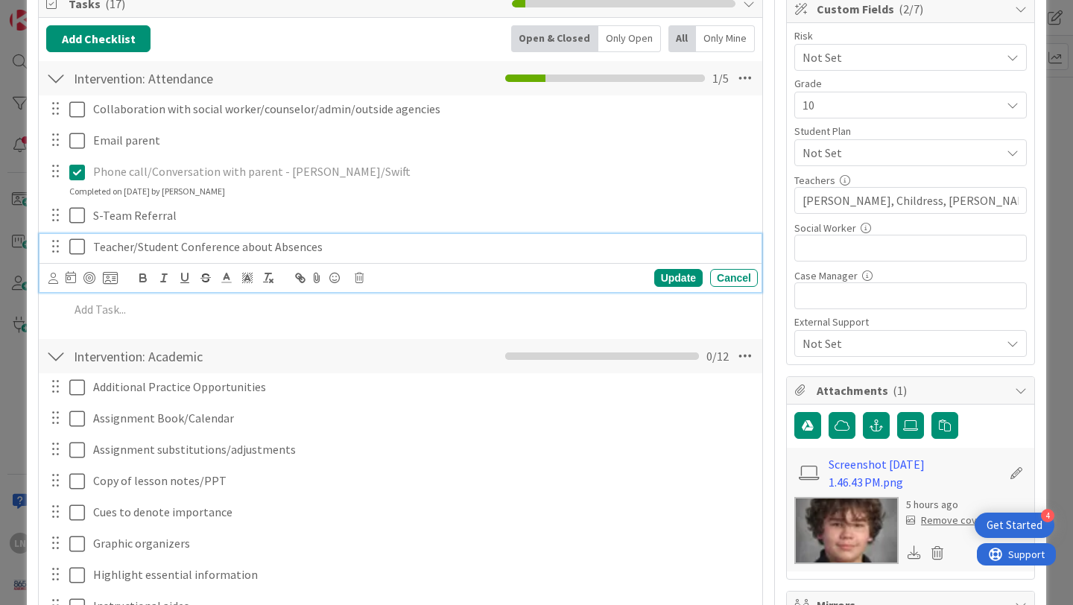
click at [366, 247] on p "Teacher/Student Conference about Absences" at bounding box center [422, 247] width 659 height 17
click at [77, 245] on icon at bounding box center [80, 247] width 22 height 18
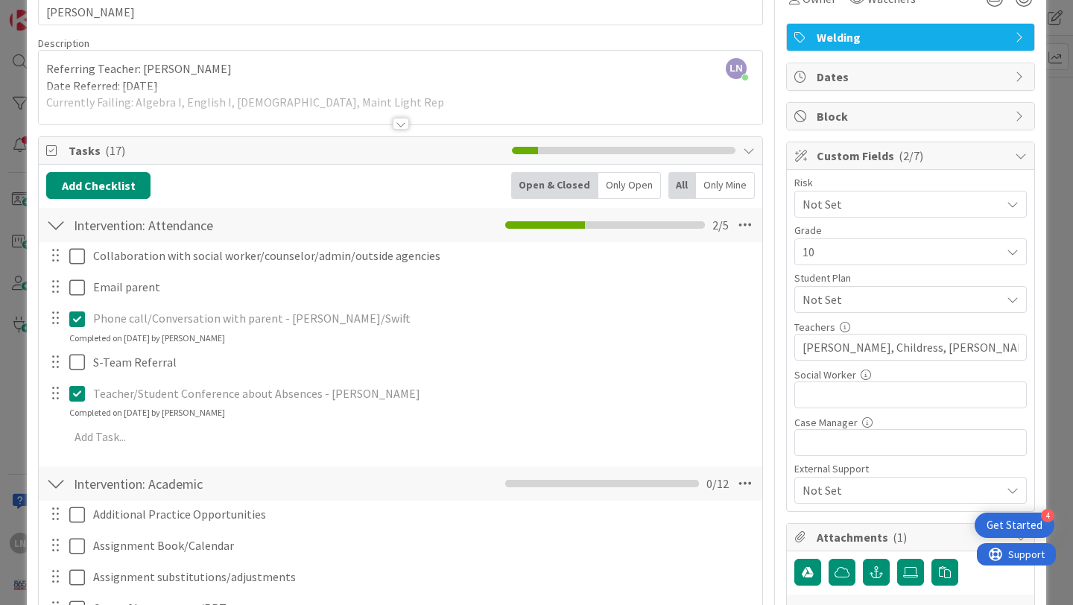
scroll to position [0, 0]
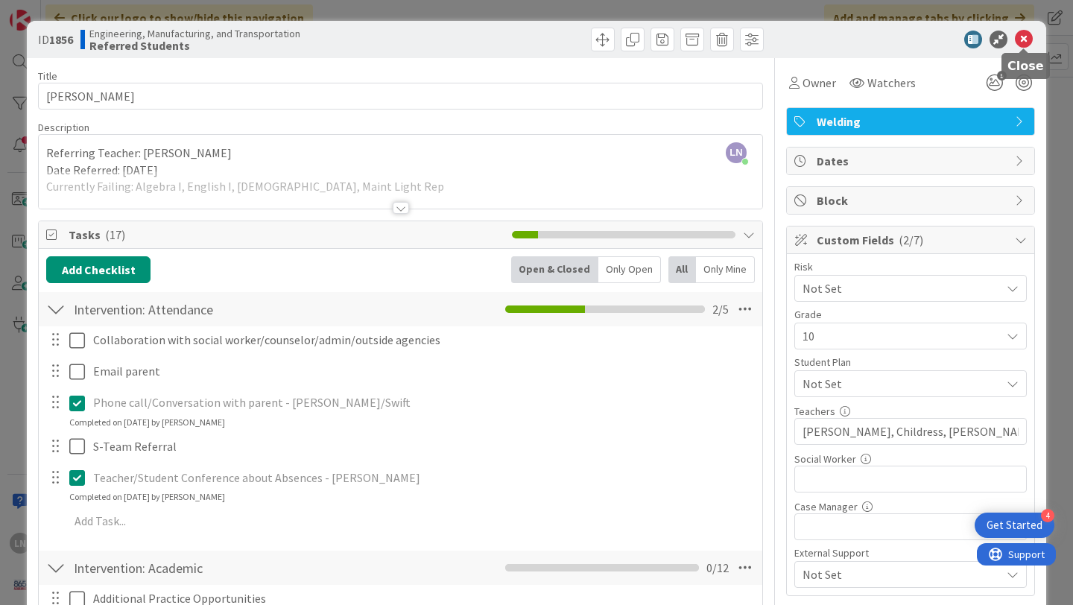
click at [1023, 41] on icon at bounding box center [1024, 40] width 18 height 18
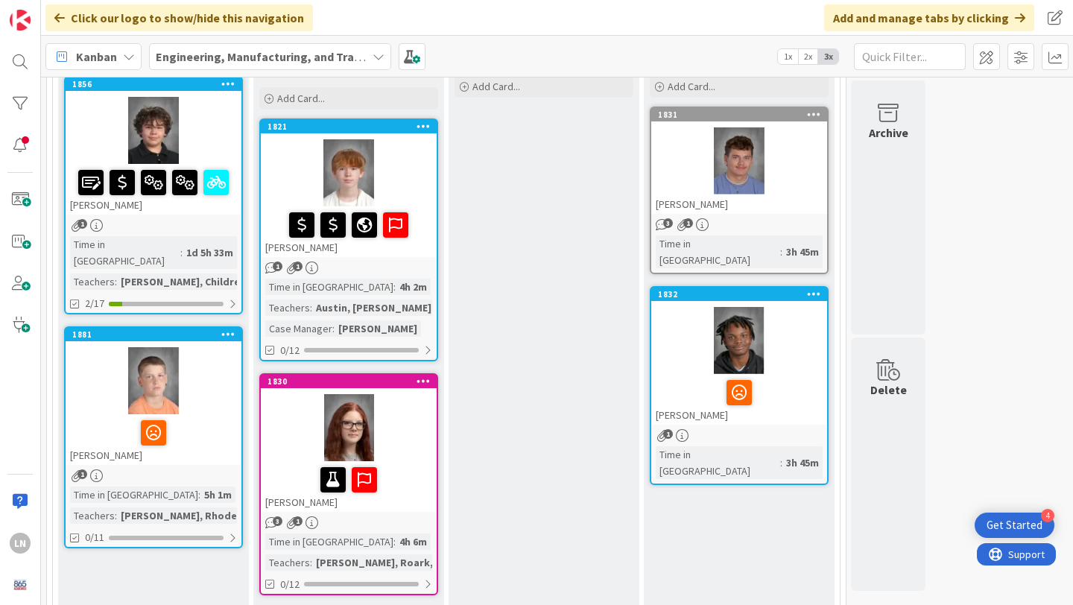
scroll to position [192, 0]
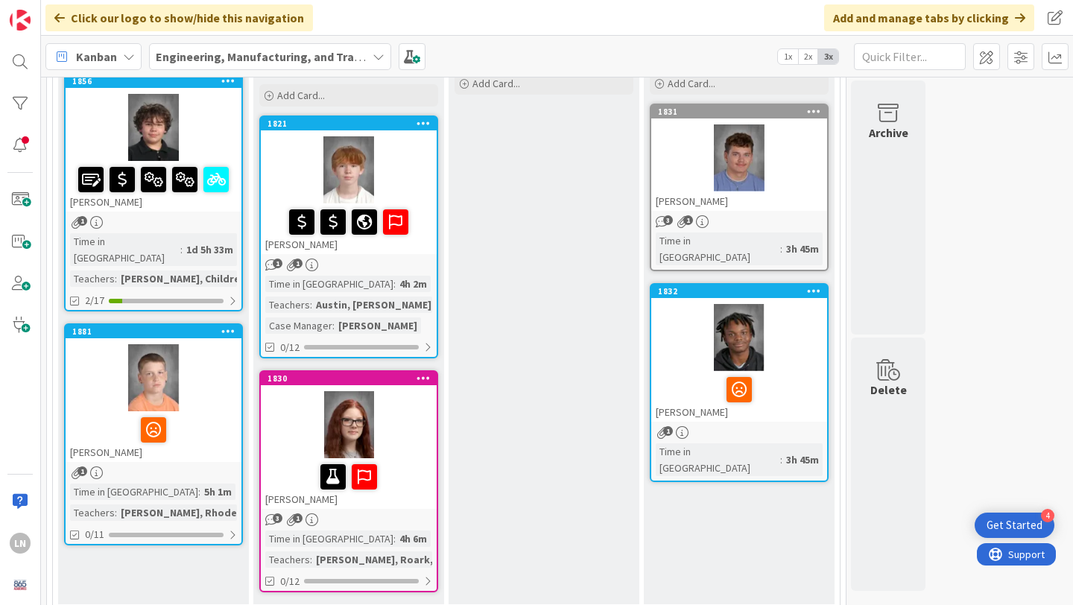
click at [201, 373] on div at bounding box center [154, 377] width 176 height 67
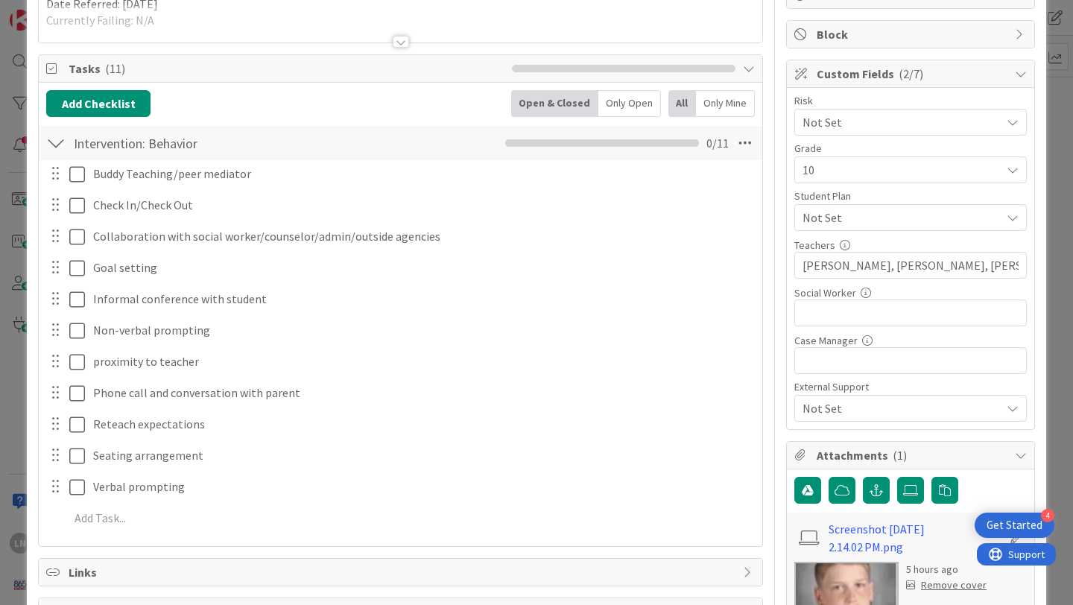
scroll to position [154, 0]
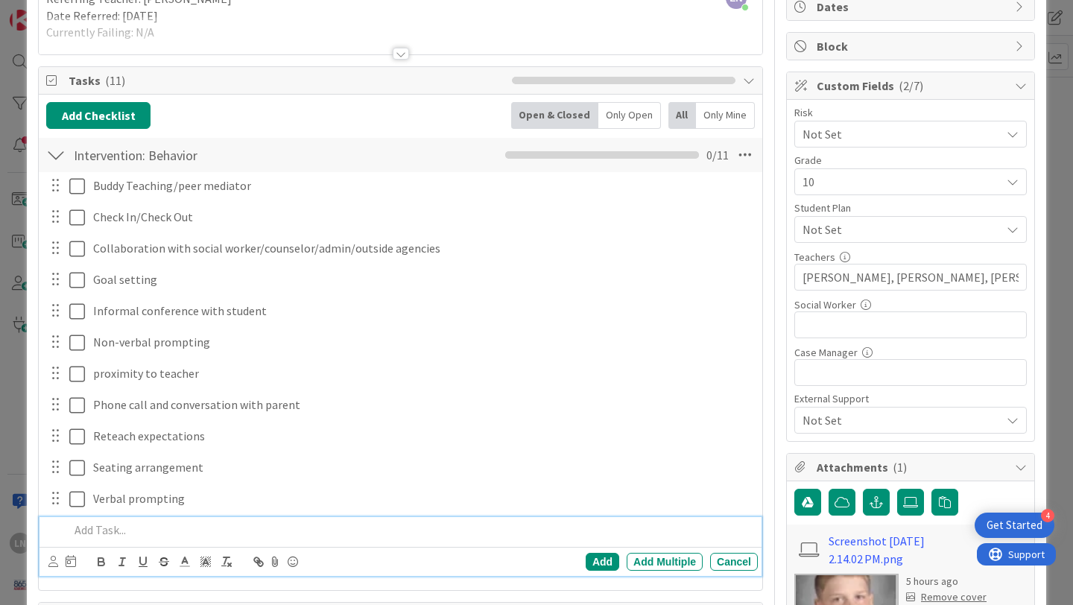
click at [120, 531] on p at bounding box center [410, 530] width 683 height 17
click at [593, 563] on div "Add" at bounding box center [603, 562] width 34 height 18
click at [71, 529] on icon at bounding box center [80, 531] width 22 height 18
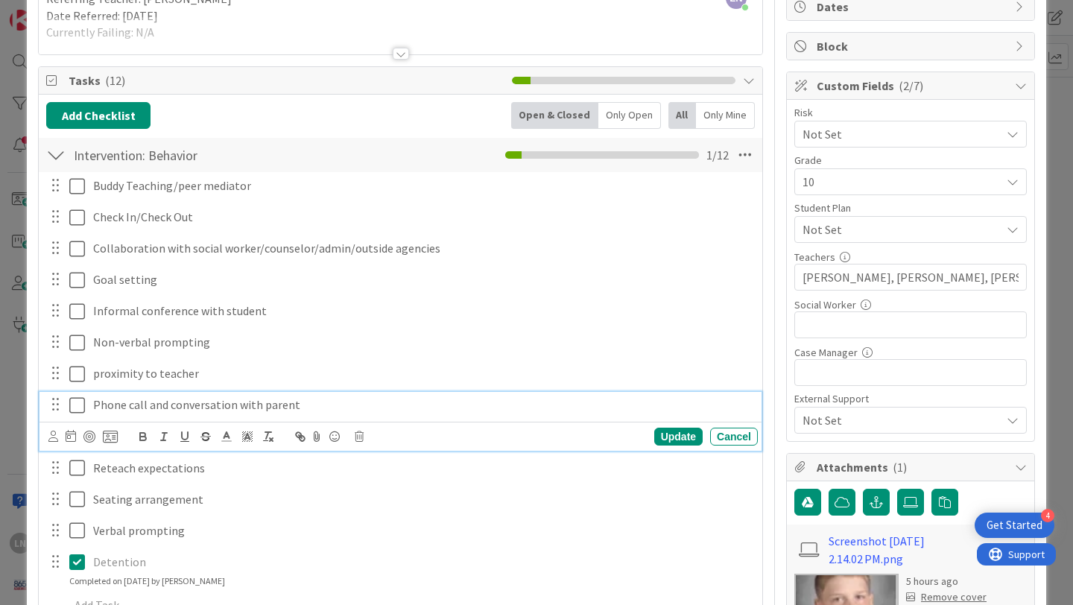
click at [176, 408] on p "Phone call and conversation with parent" at bounding box center [422, 405] width 659 height 17
click at [332, 404] on p "Phone call and conversation with parent" at bounding box center [422, 405] width 659 height 17
click at [679, 432] on div "Update" at bounding box center [678, 437] width 48 height 18
click at [77, 405] on icon at bounding box center [80, 406] width 22 height 18
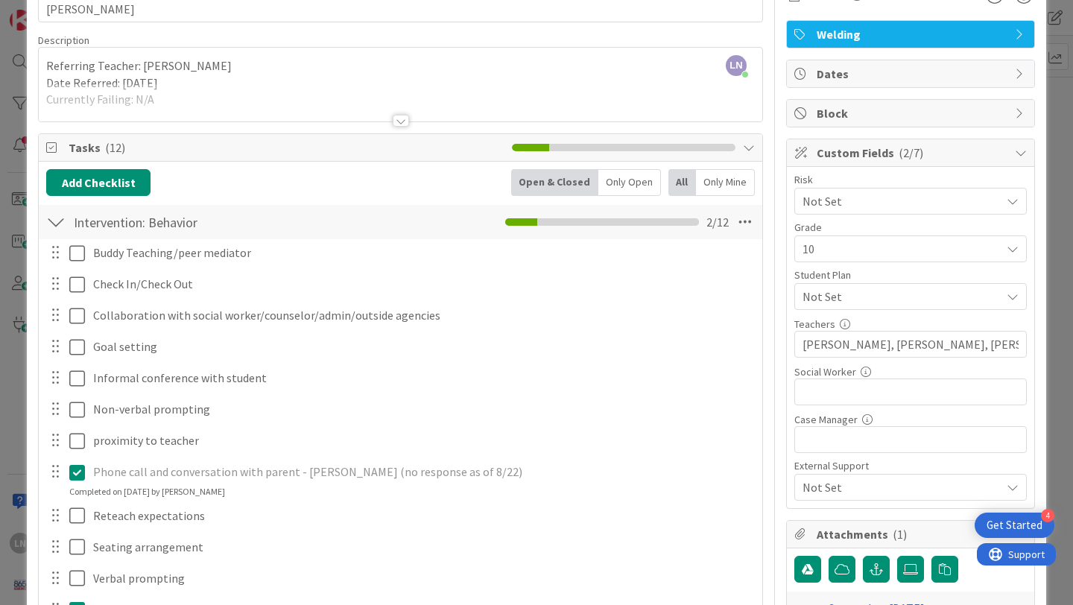
scroll to position [0, 0]
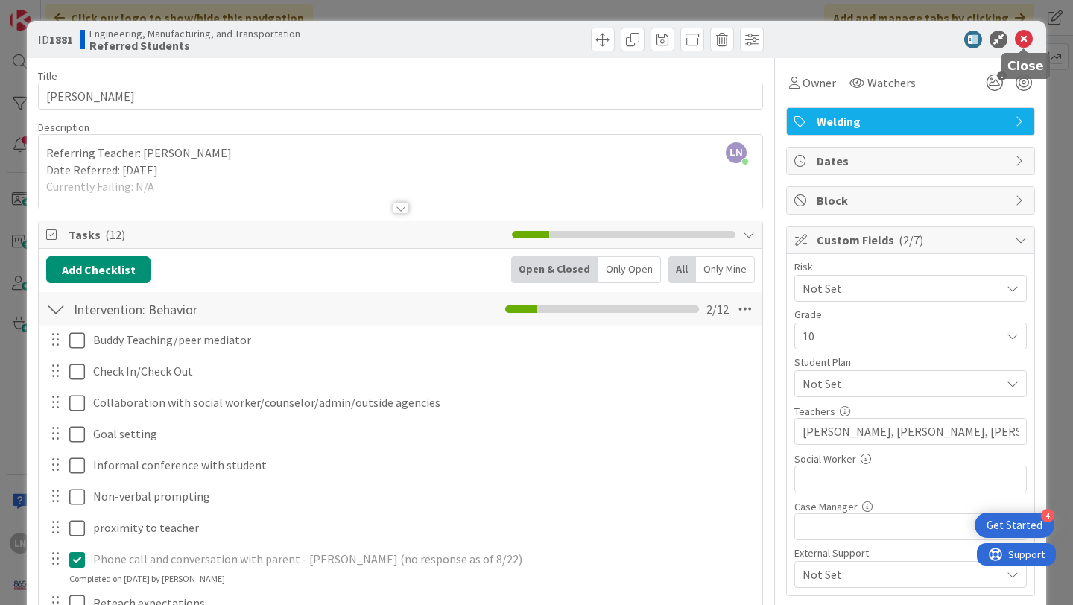
click at [1021, 42] on icon at bounding box center [1024, 40] width 18 height 18
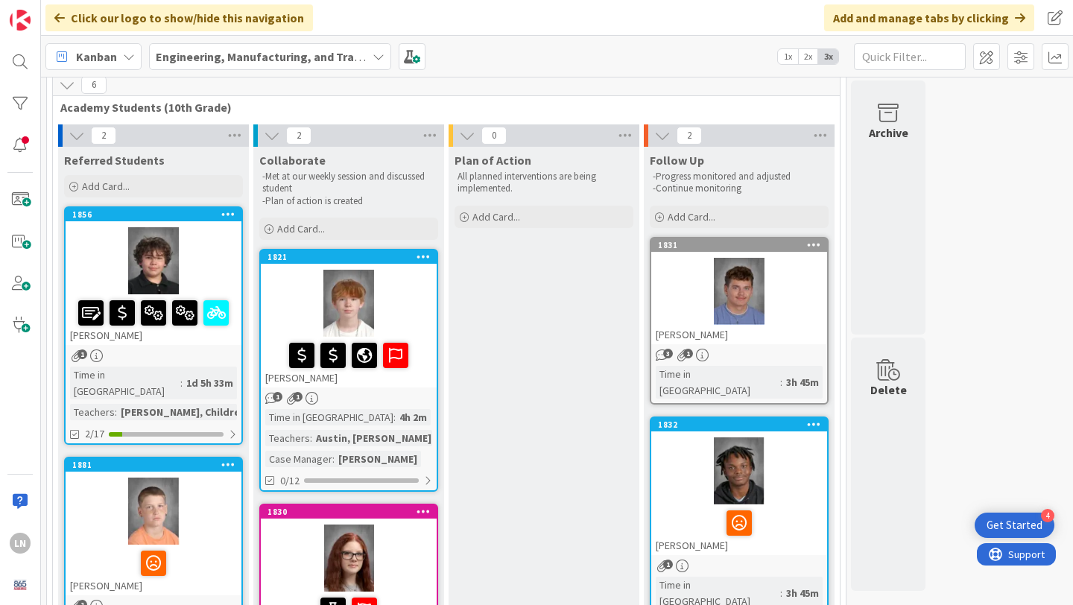
scroll to position [57, 0]
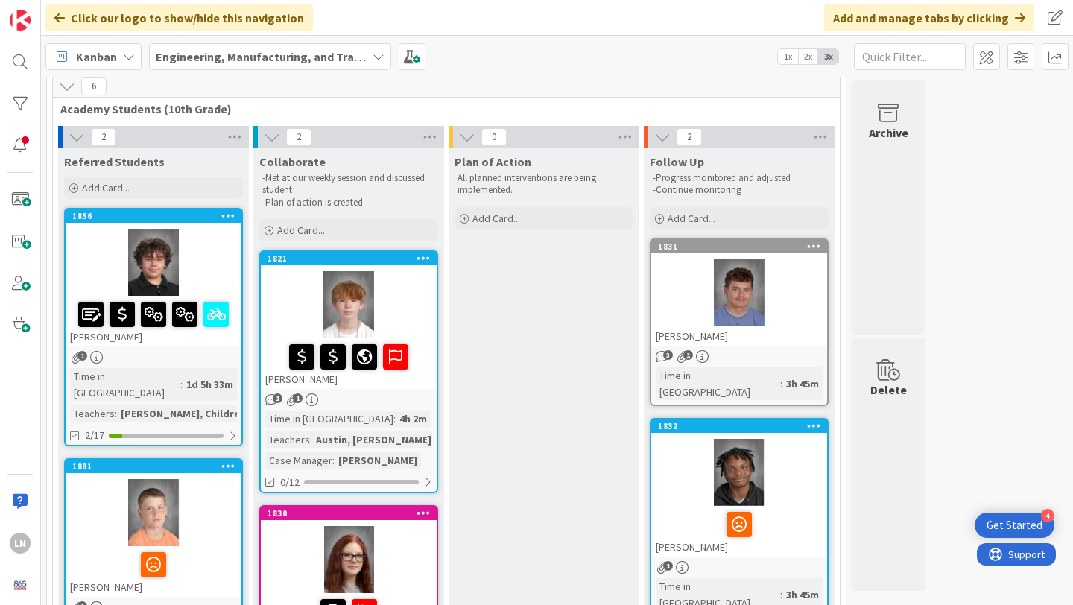
click at [400, 297] on div at bounding box center [349, 304] width 176 height 67
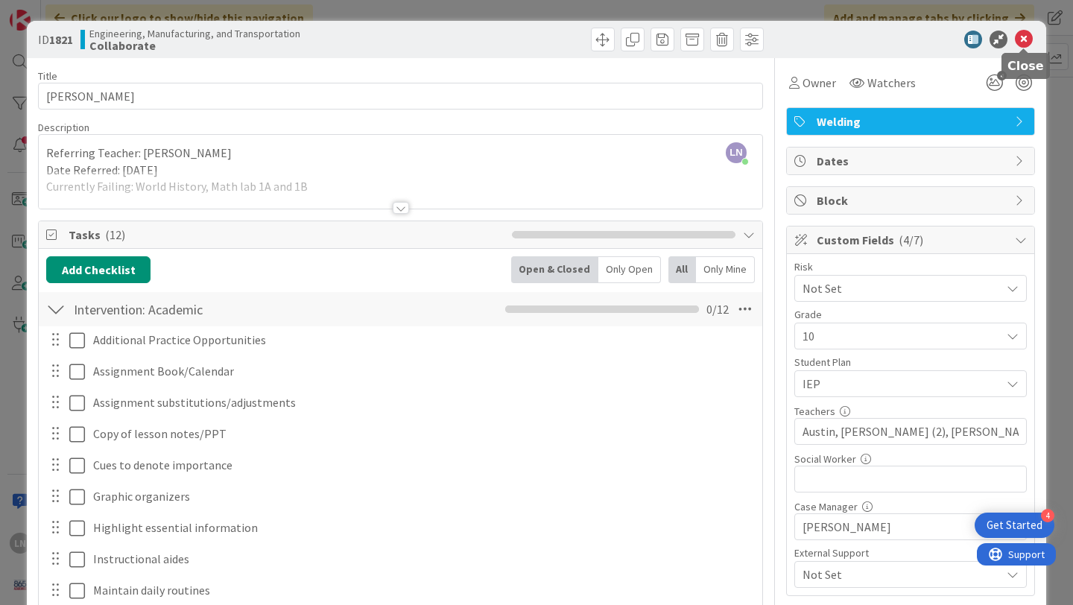
click at [1023, 33] on icon at bounding box center [1024, 40] width 18 height 18
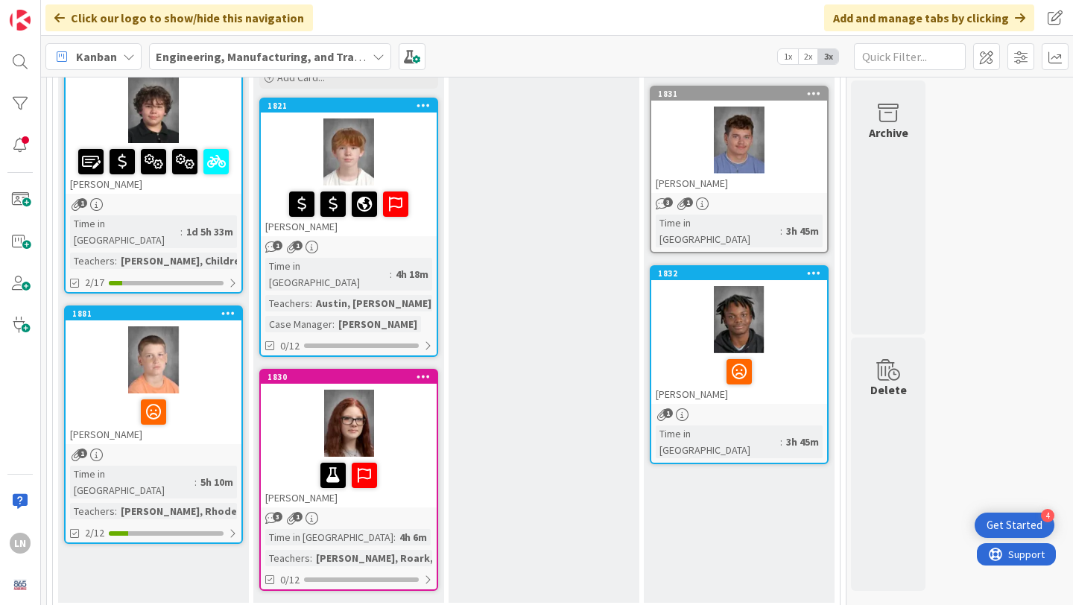
scroll to position [214, 0]
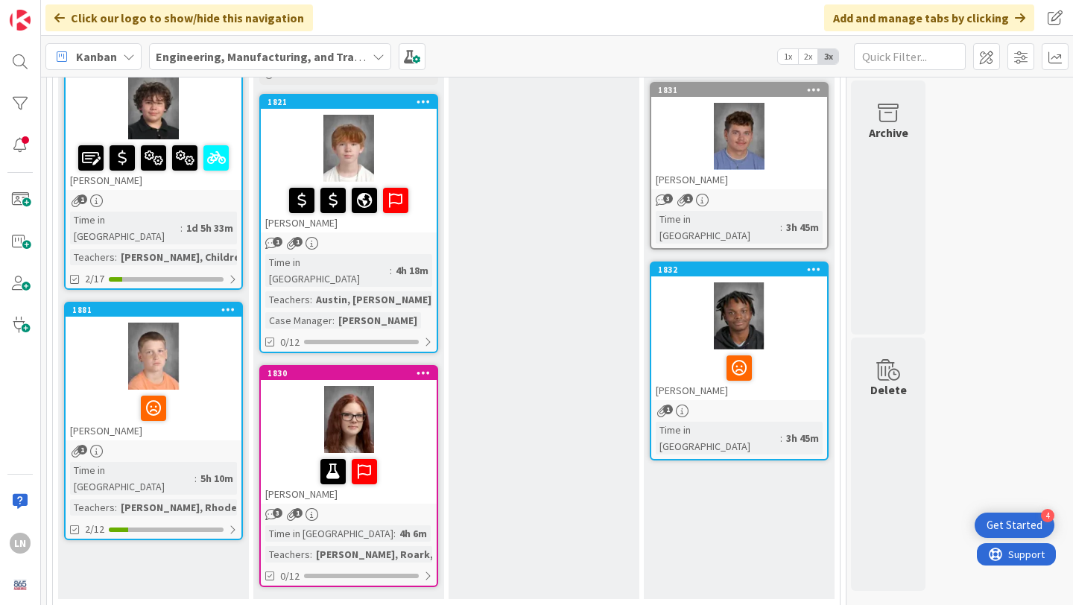
click at [794, 350] on div "[PERSON_NAME]" at bounding box center [739, 375] width 176 height 51
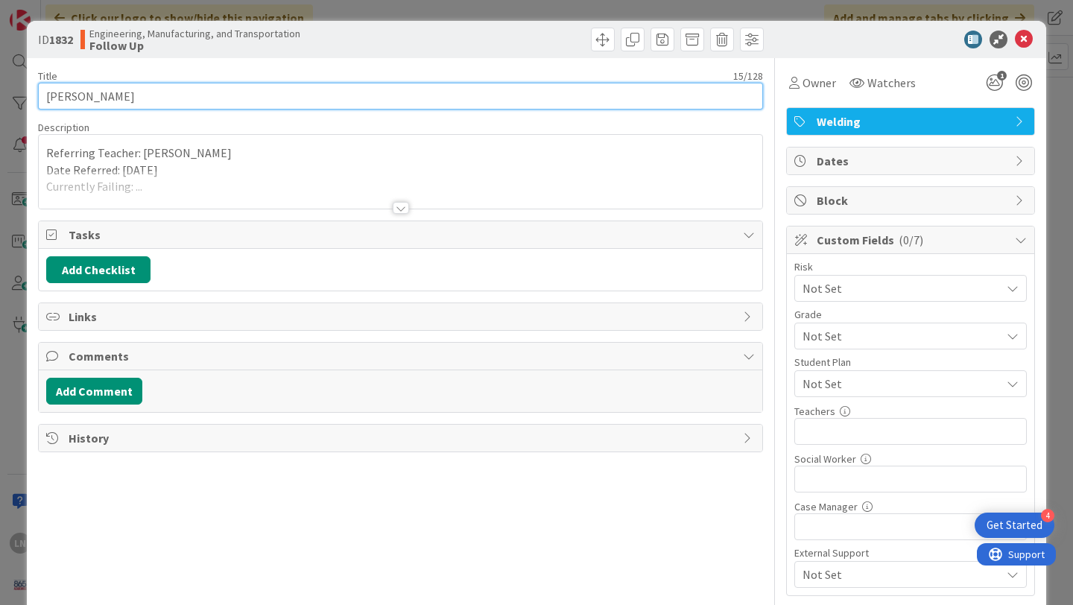
click at [183, 92] on input "[PERSON_NAME]" at bounding box center [400, 96] width 725 height 27
type input "[PERSON_NAME]"
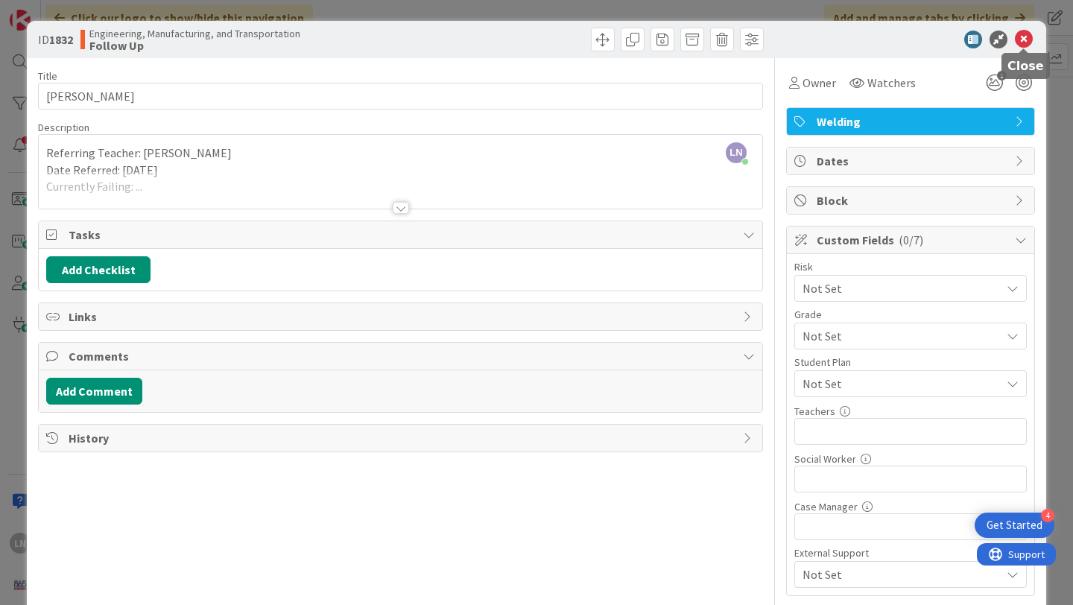
click at [1023, 39] on icon at bounding box center [1024, 40] width 18 height 18
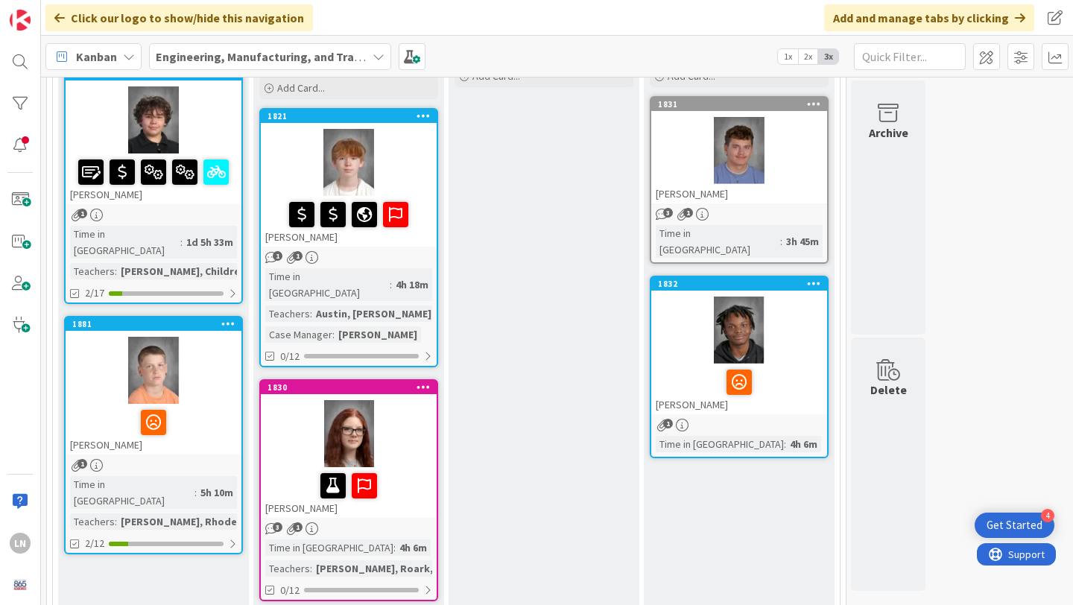
scroll to position [202, 0]
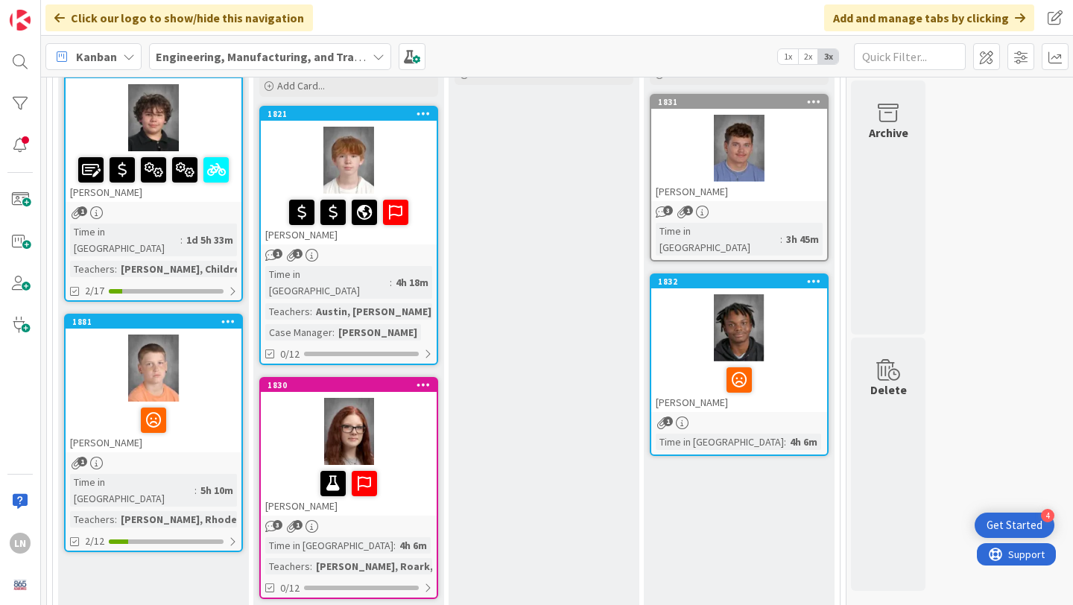
click at [96, 457] on icon at bounding box center [96, 463] width 13 height 13
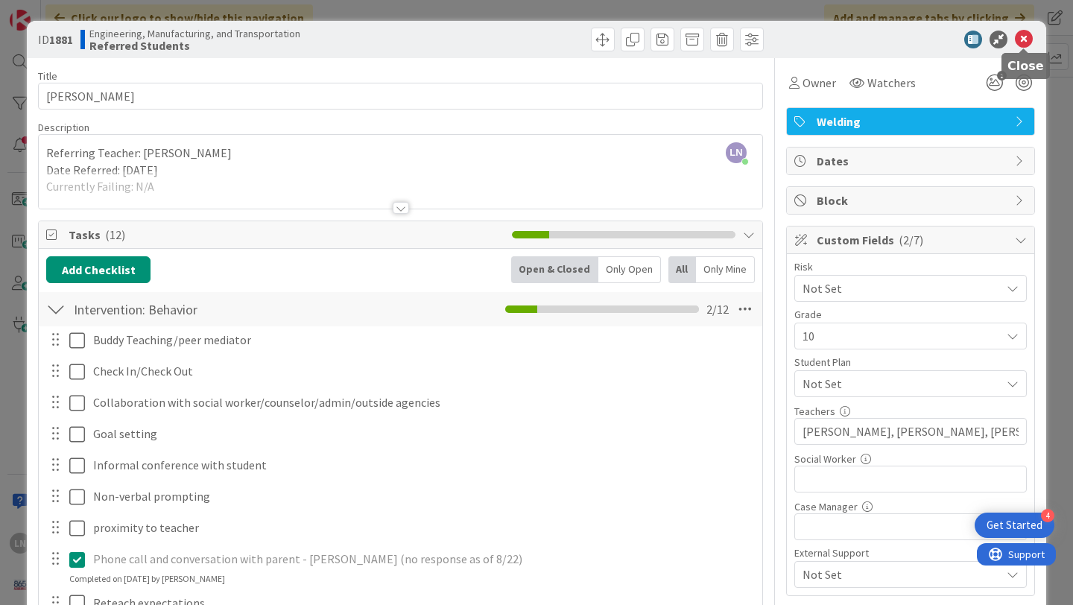
click at [1030, 36] on icon at bounding box center [1024, 40] width 18 height 18
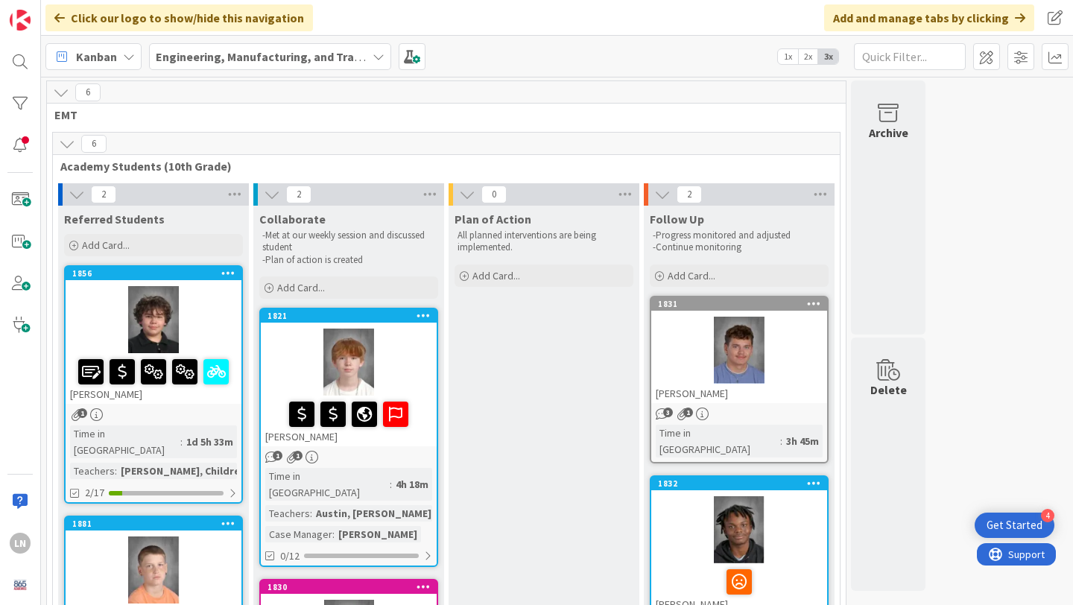
scroll to position [38, 0]
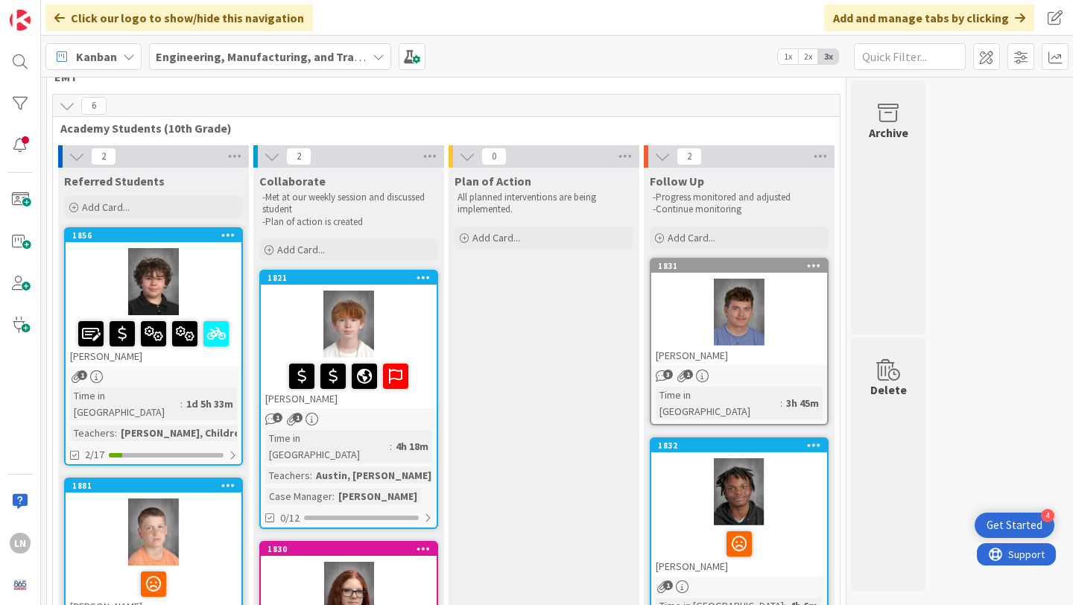
click at [198, 277] on div at bounding box center [154, 281] width 176 height 67
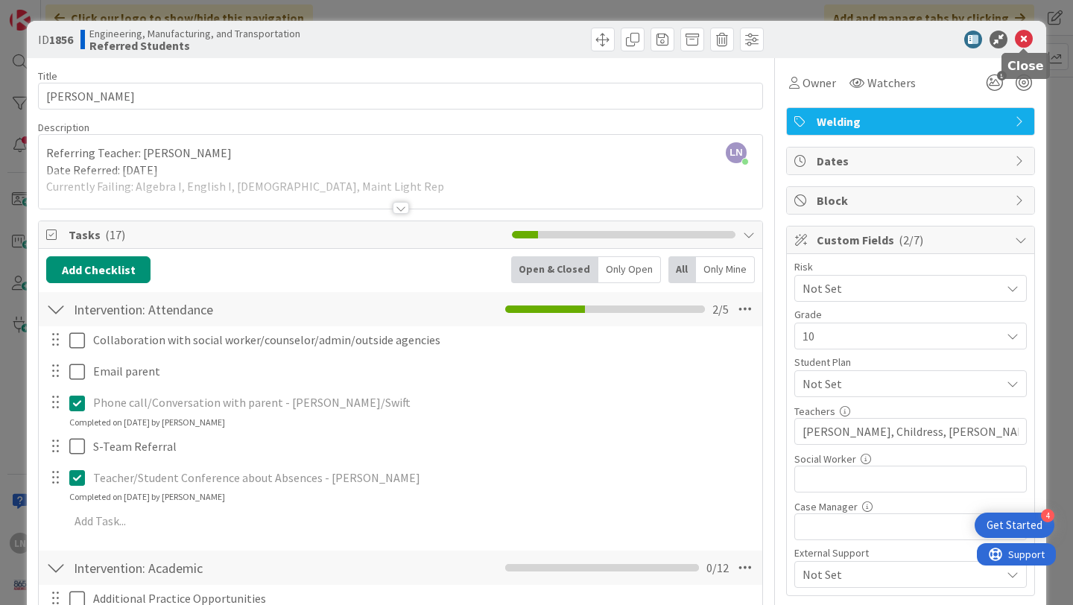
click at [1026, 40] on icon at bounding box center [1024, 40] width 18 height 18
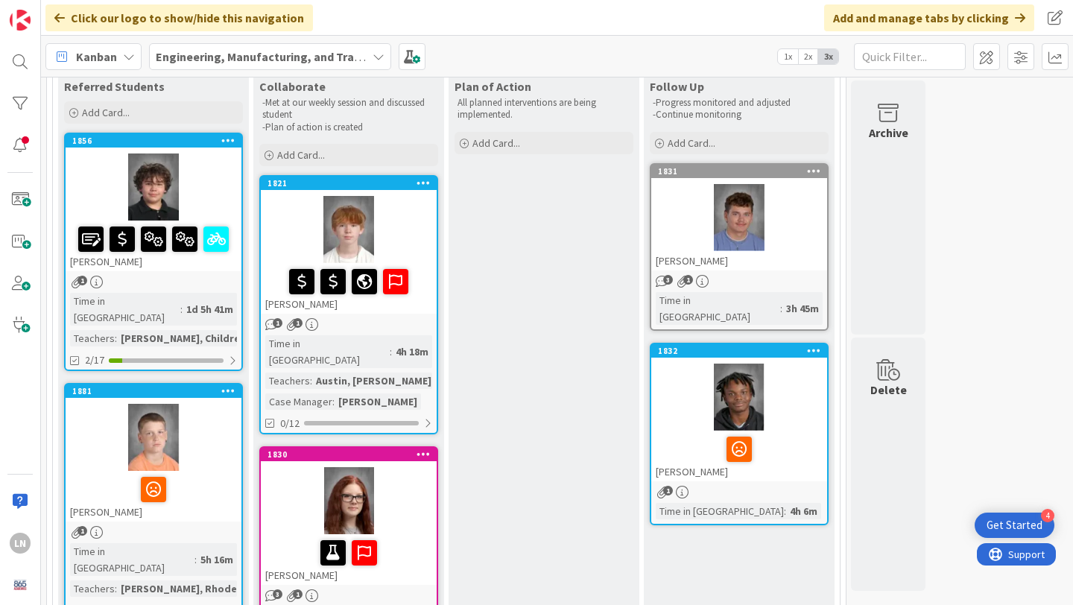
scroll to position [162, 0]
